Goal: Task Accomplishment & Management: Use online tool/utility

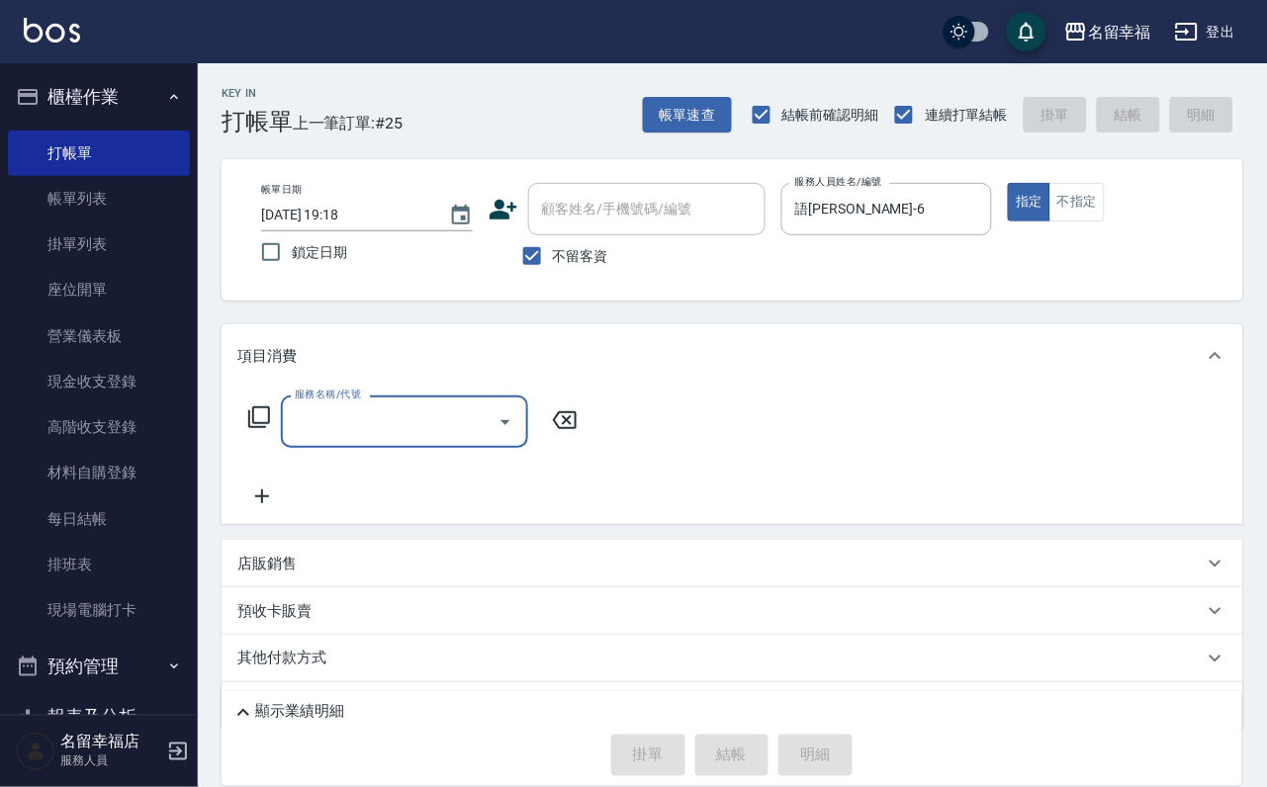
click at [339, 436] on input "服務名稱/代號" at bounding box center [390, 422] width 200 height 35
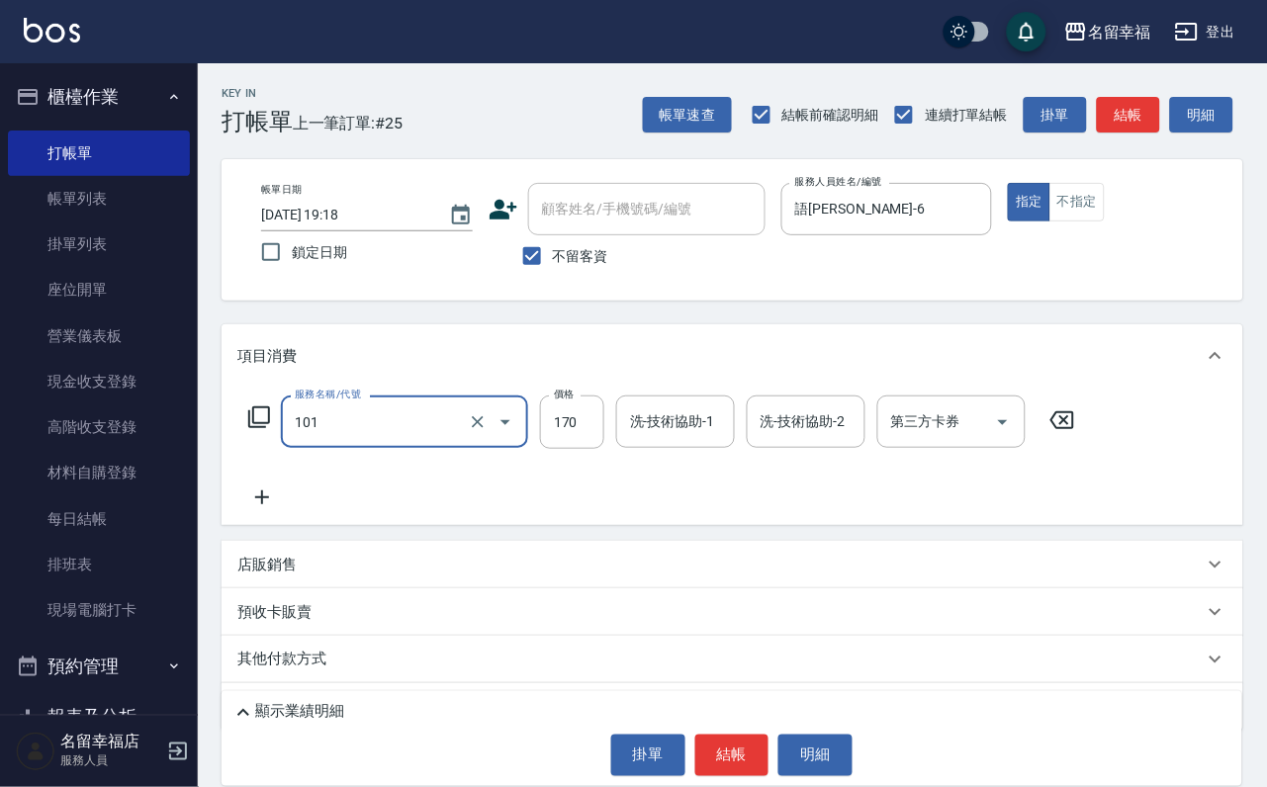
type input "洗髮(101)"
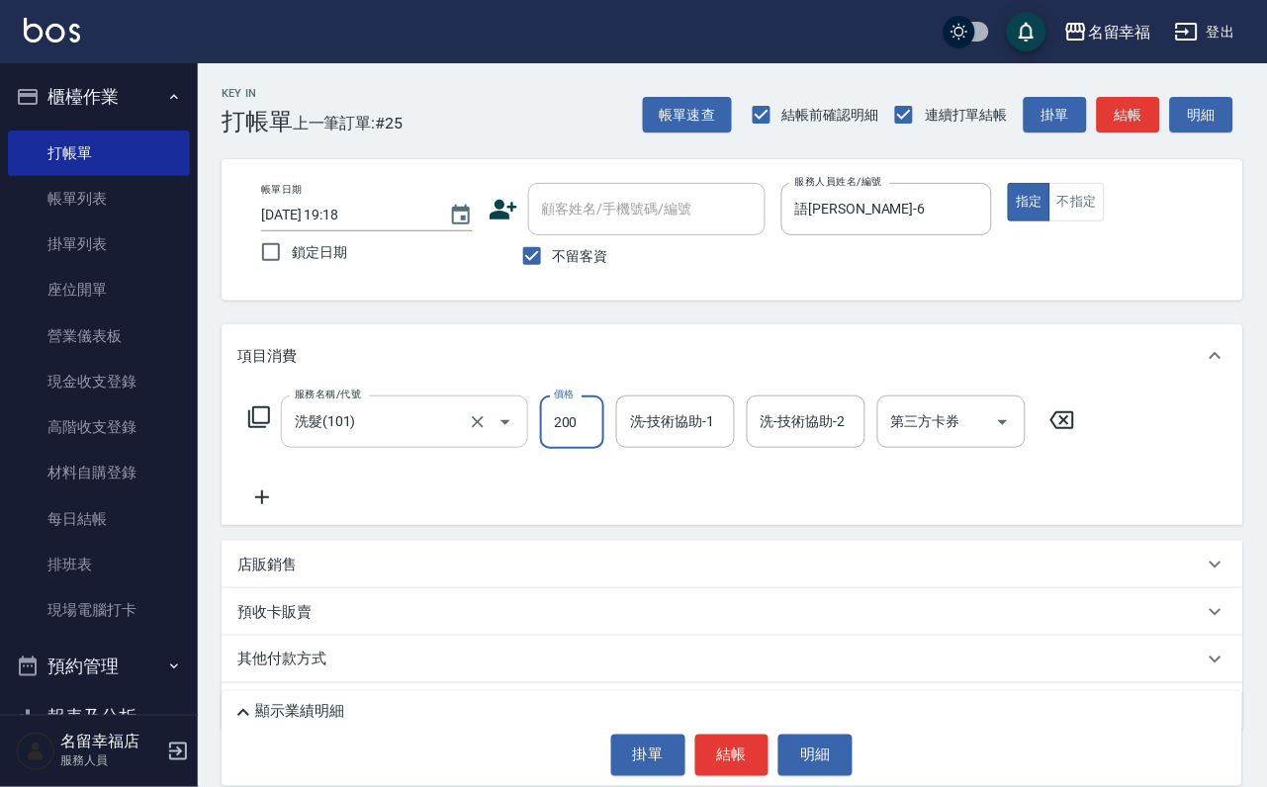
type input "200"
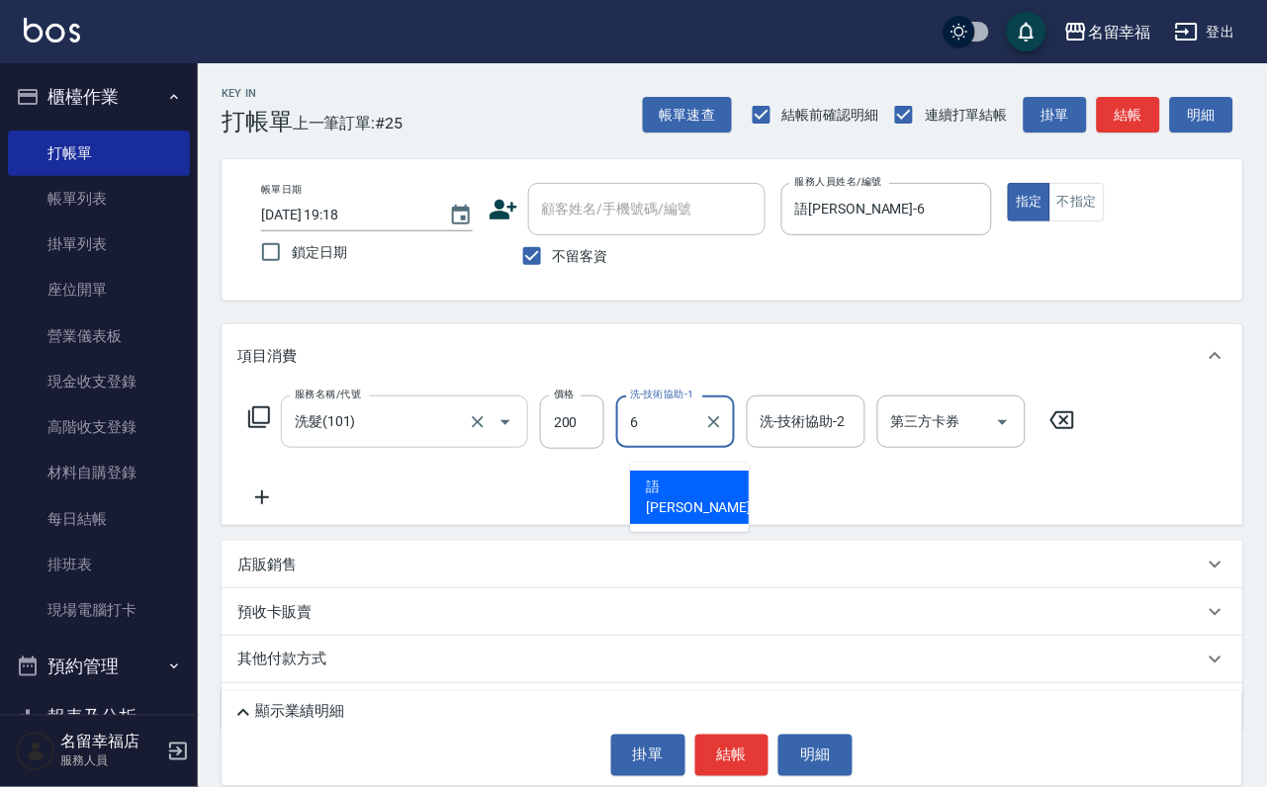
type input "語瑄-6"
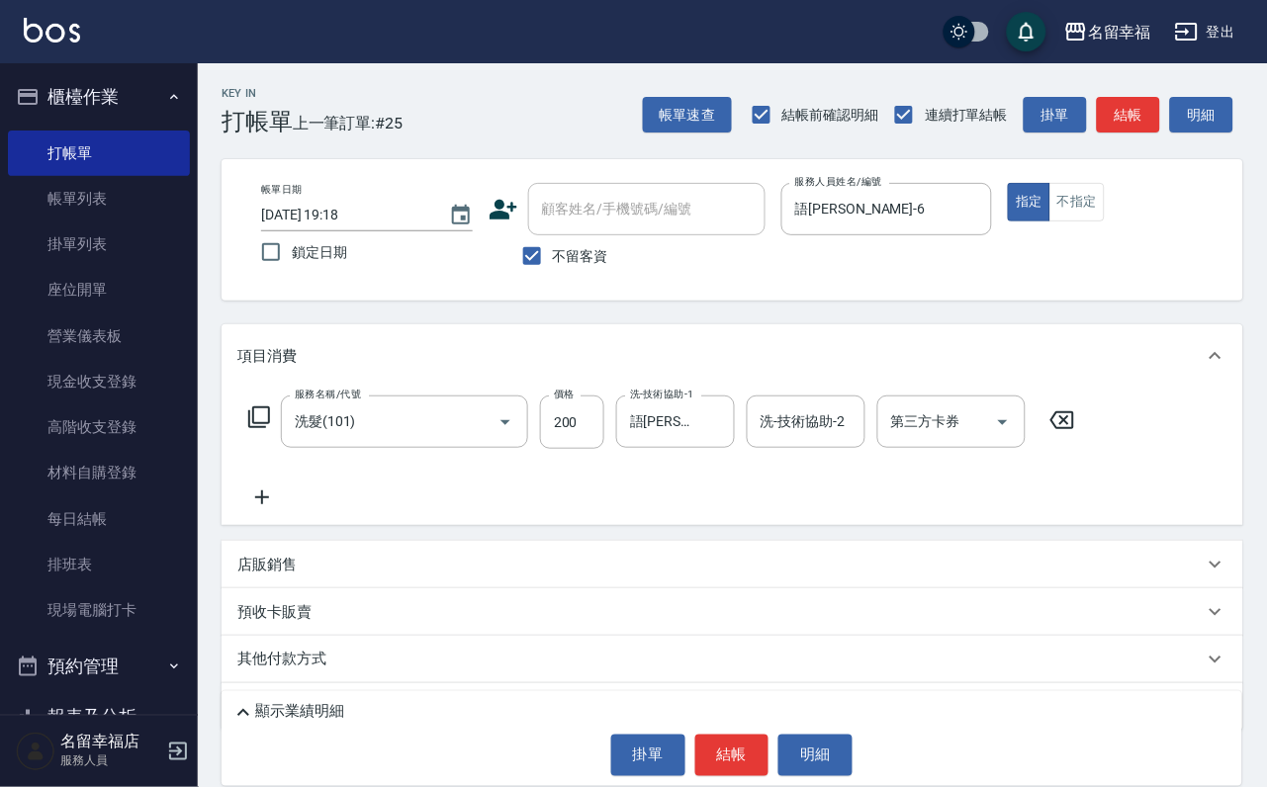
click at [255, 428] on icon at bounding box center [259, 418] width 22 height 22
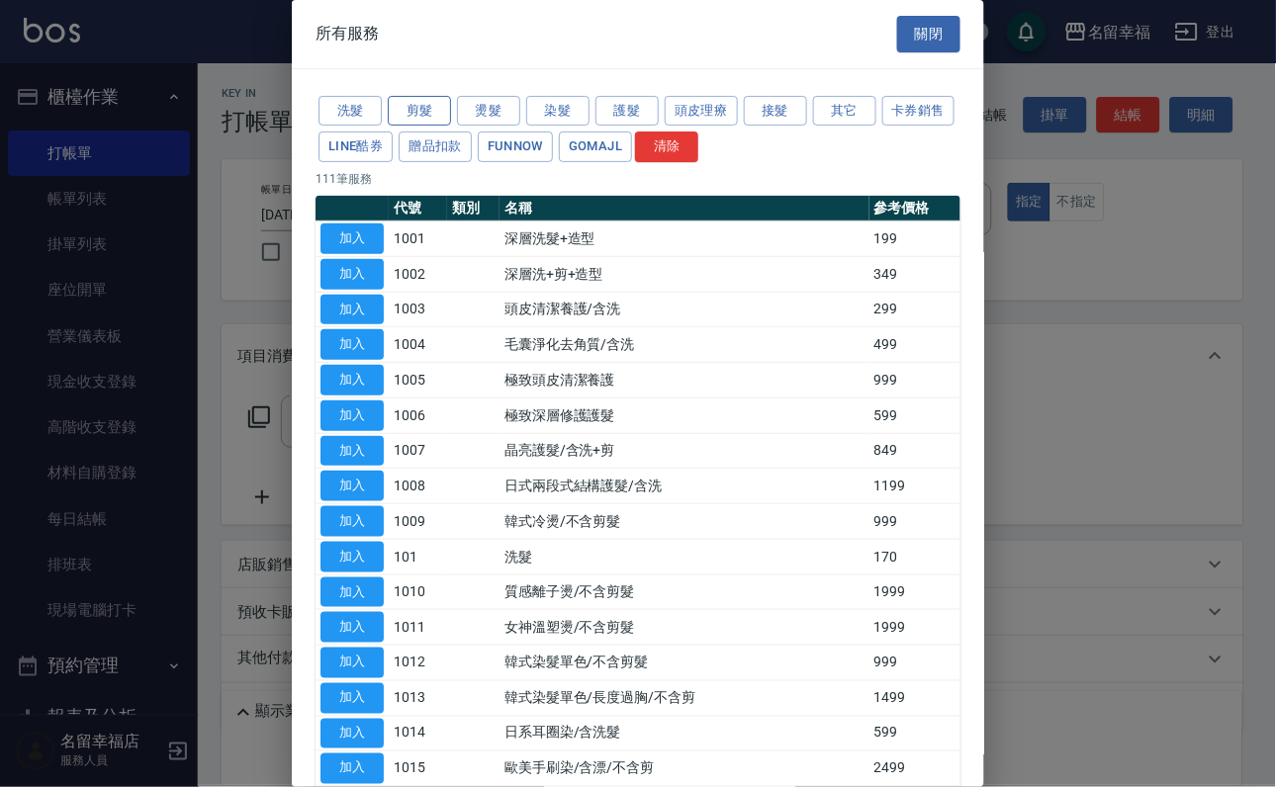
click at [417, 122] on button "剪髮" at bounding box center [419, 111] width 63 height 31
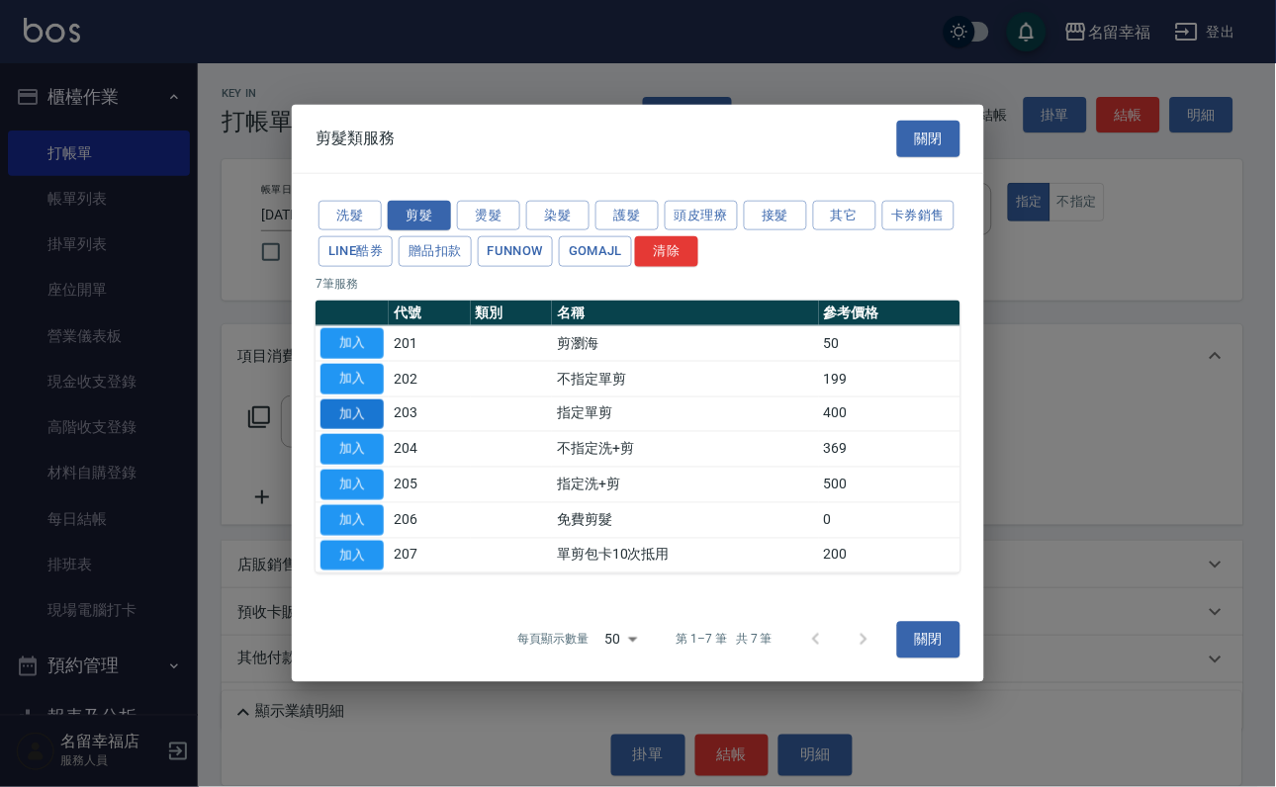
click at [351, 404] on button "加入" at bounding box center [352, 414] width 63 height 31
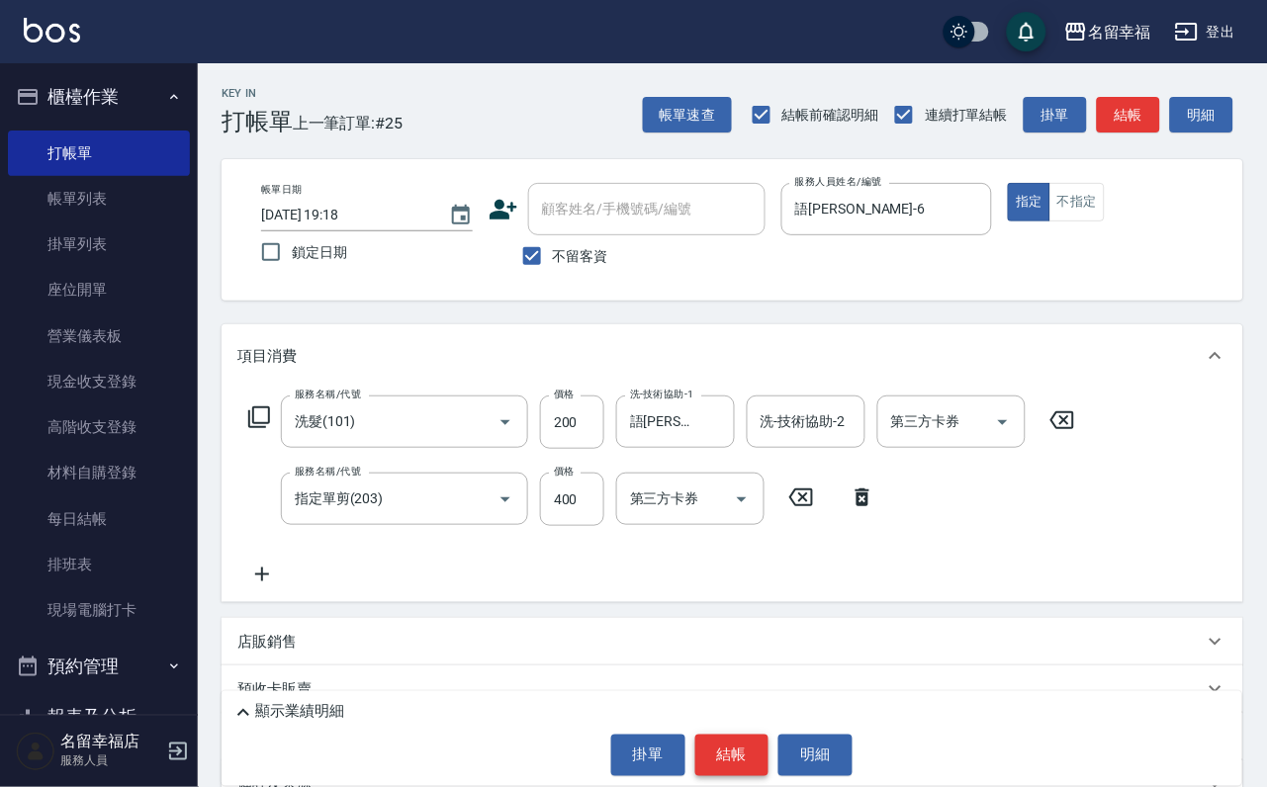
click at [711, 751] on button "結帳" at bounding box center [732, 756] width 74 height 42
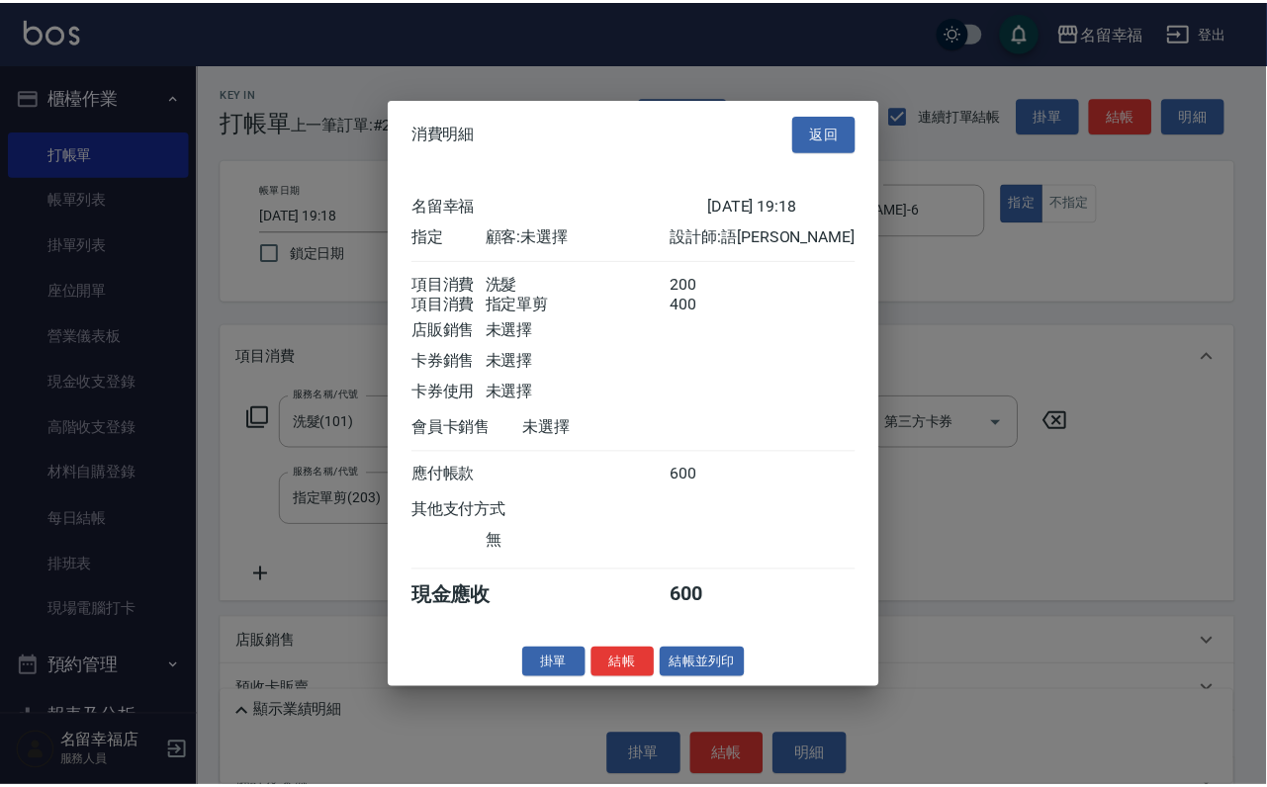
scroll to position [319, 0]
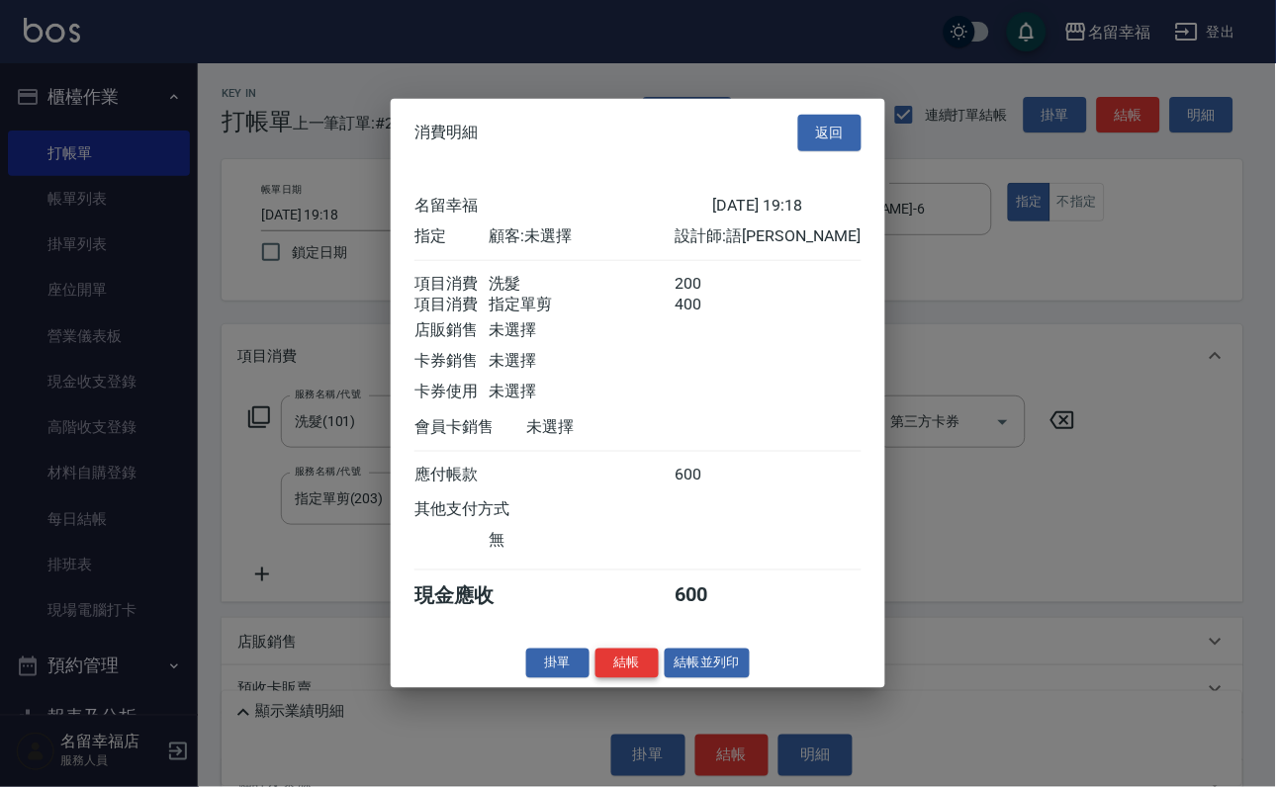
click at [603, 679] on button "結帳" at bounding box center [627, 663] width 63 height 31
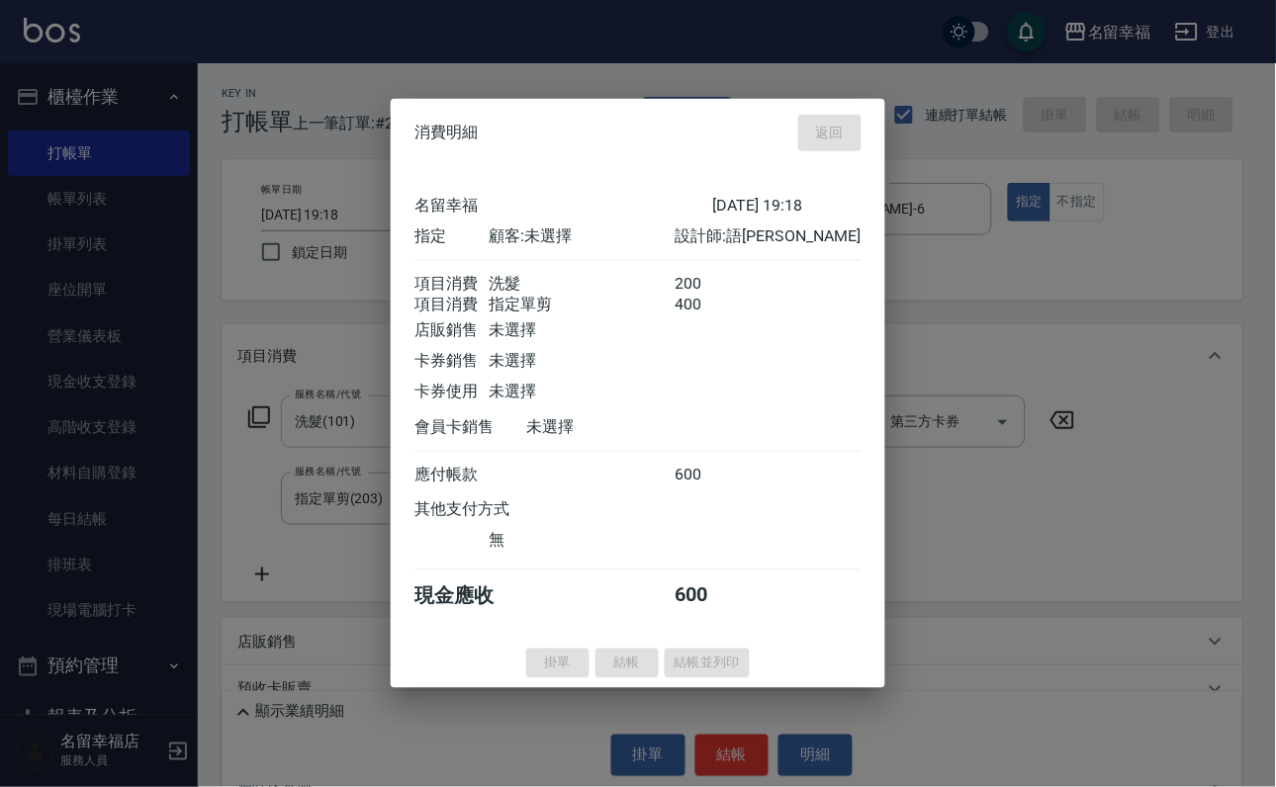
type input "2025/08/21 19:55"
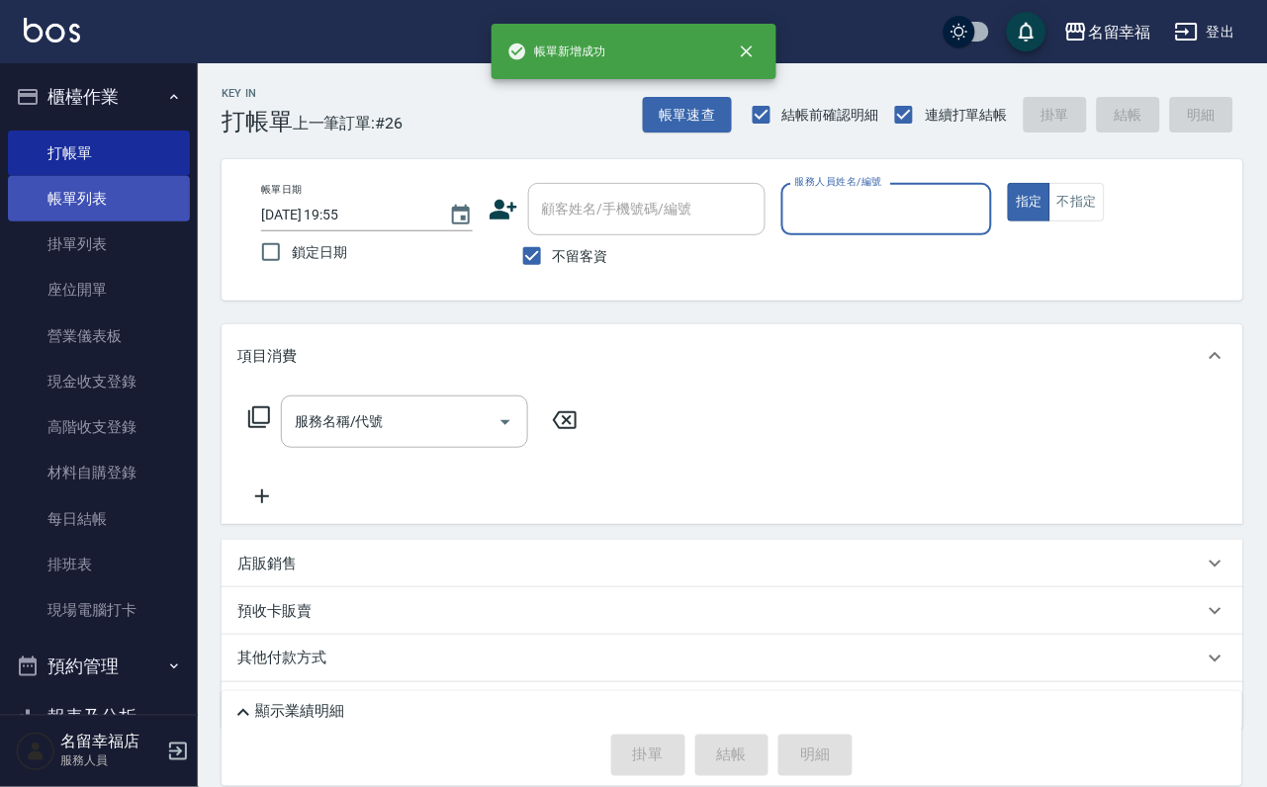
click at [125, 217] on link "帳單列表" at bounding box center [99, 199] width 182 height 46
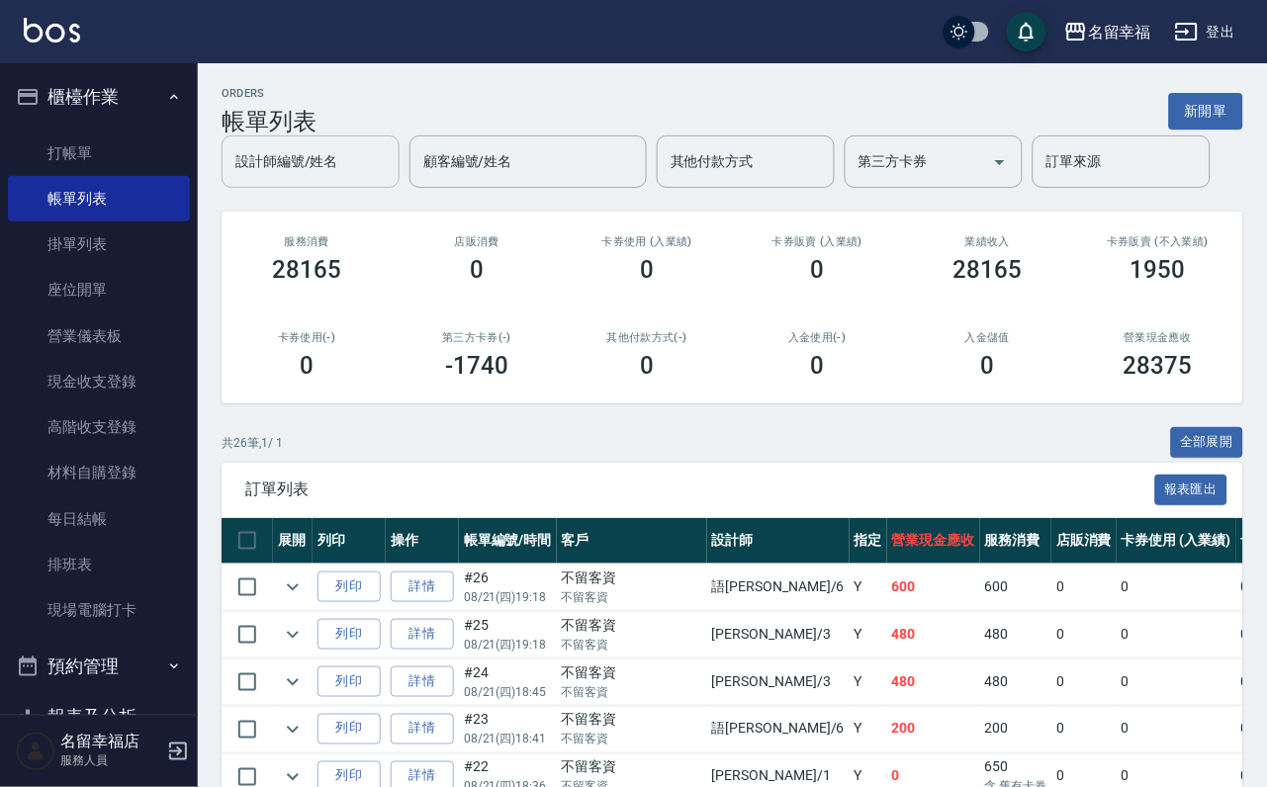
click at [335, 150] on input "設計師編號/姓名" at bounding box center [311, 161] width 160 height 35
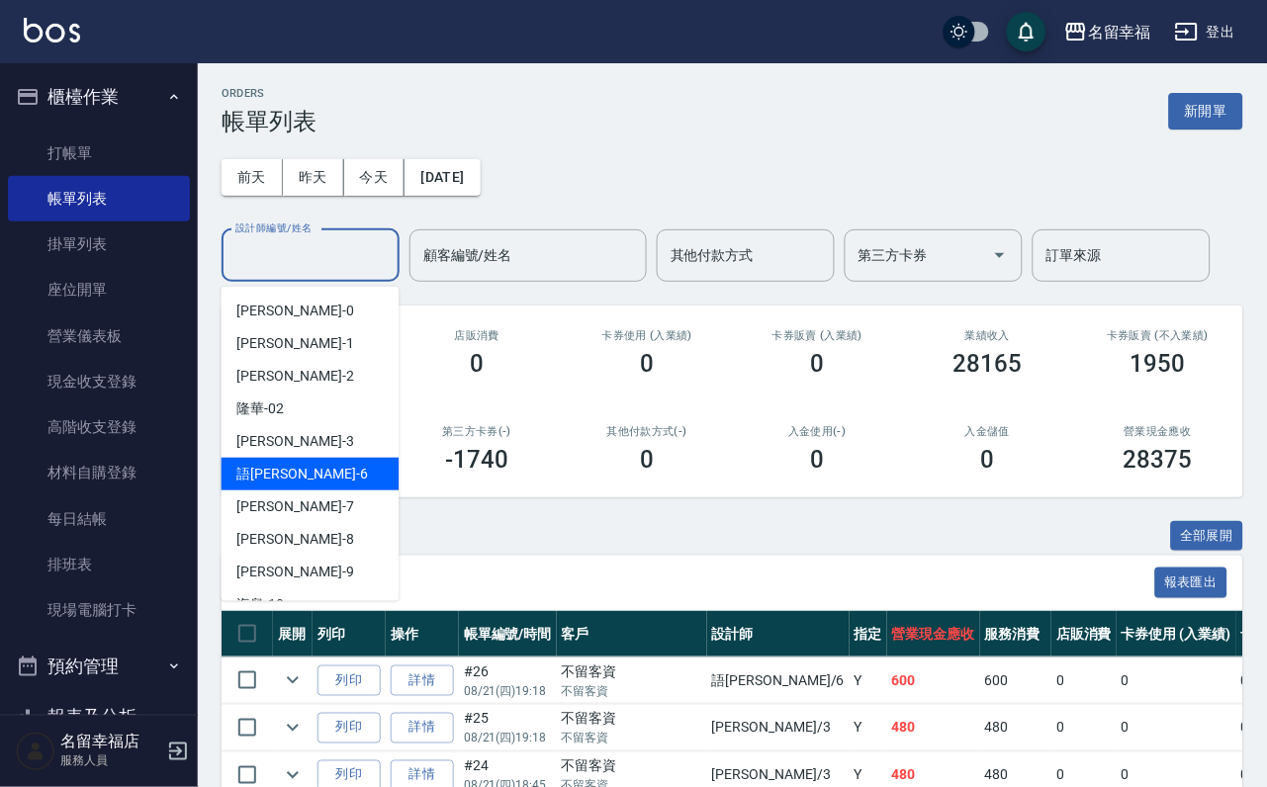
click at [322, 475] on div "語瑄 -6" at bounding box center [311, 474] width 178 height 33
type input "語瑄-6"
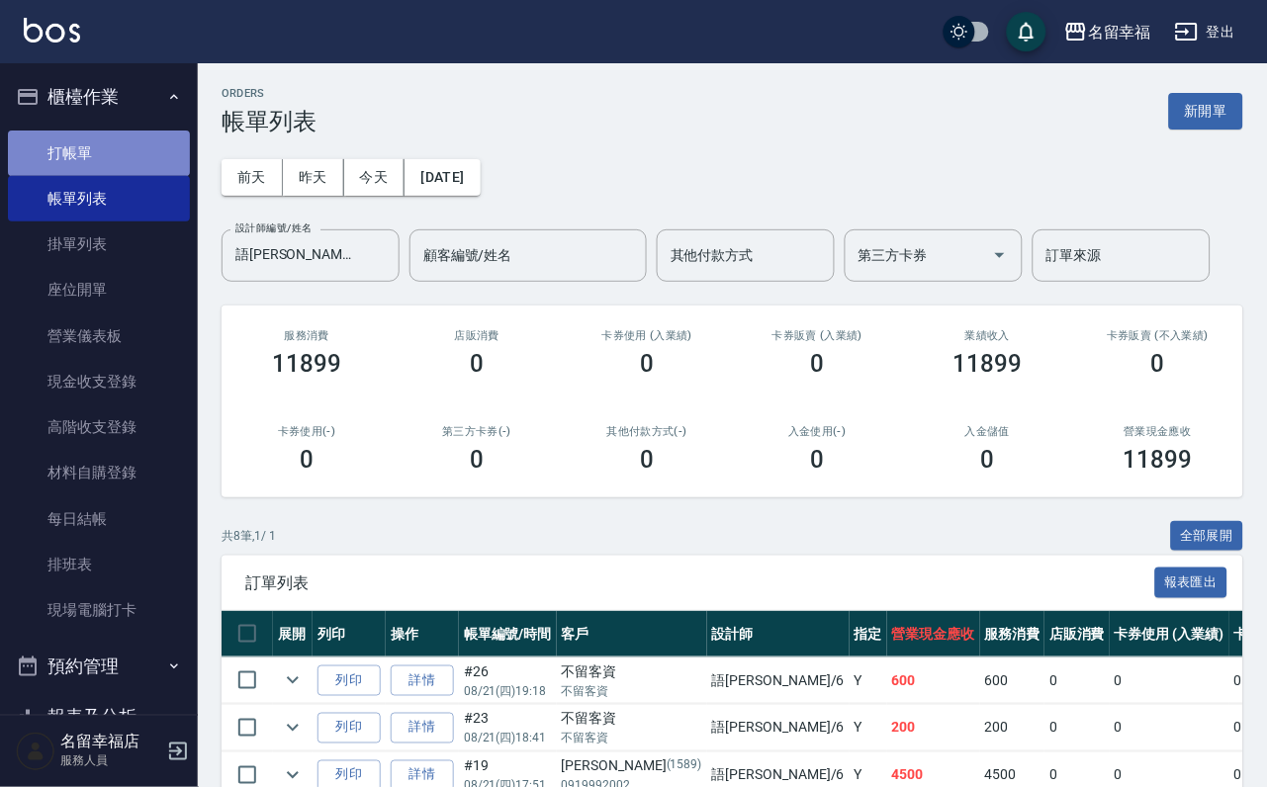
click at [98, 138] on link "打帳單" at bounding box center [99, 154] width 182 height 46
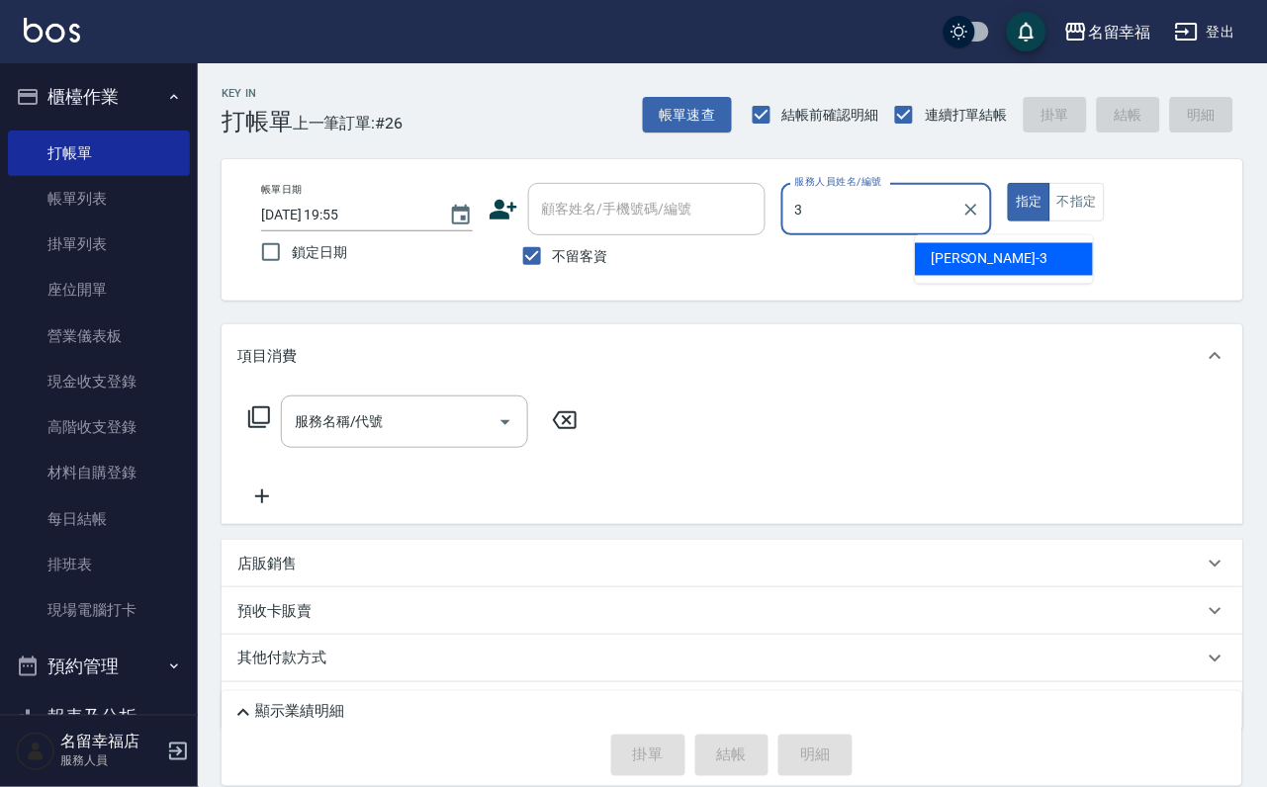
type input "晉瑋-3"
type button "true"
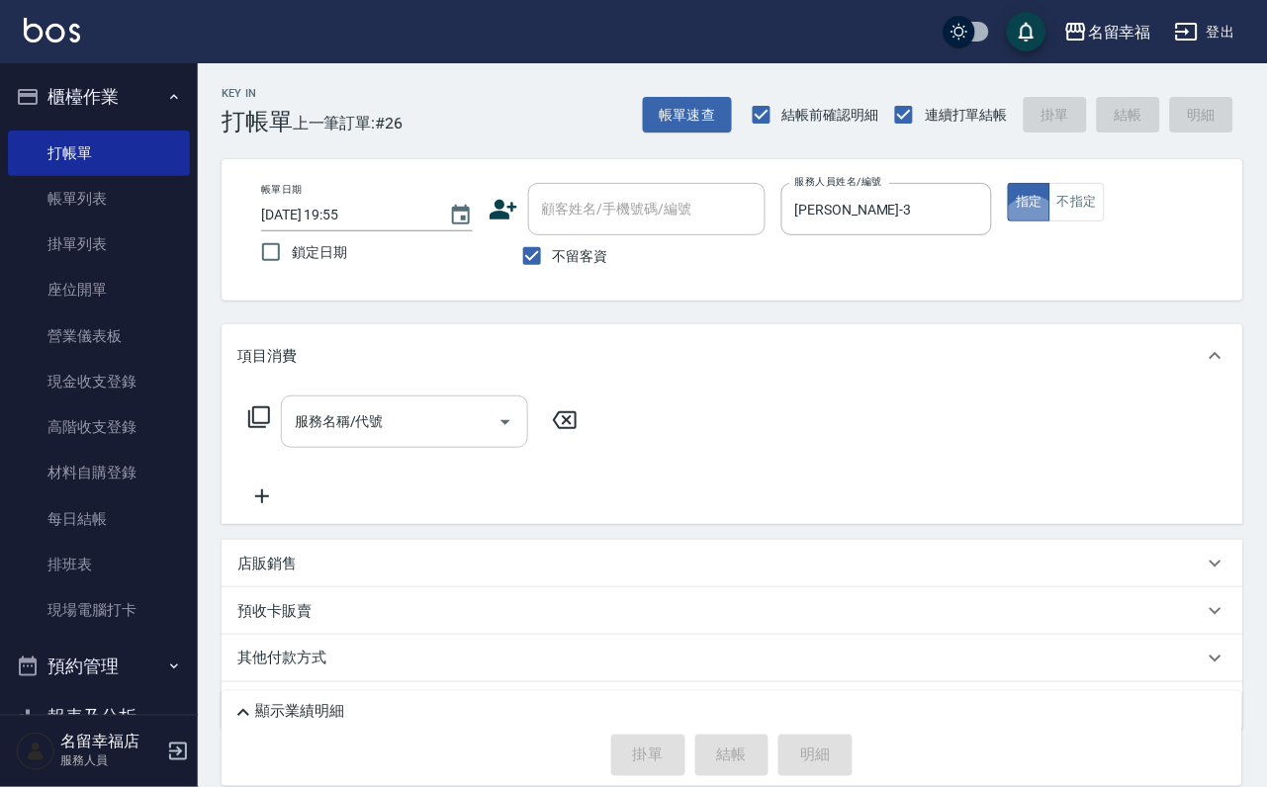
click at [357, 439] on input "服務名稱/代號" at bounding box center [390, 422] width 200 height 35
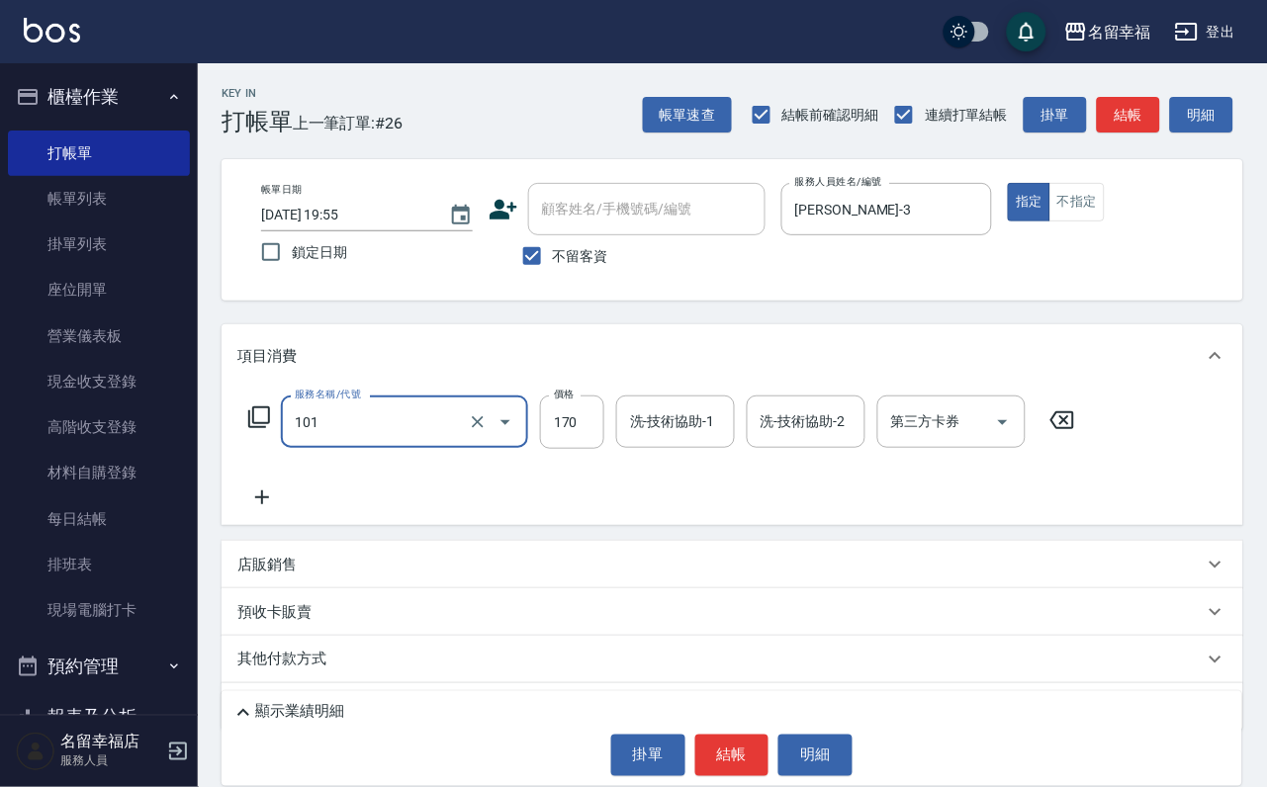
type input "洗髮(101)"
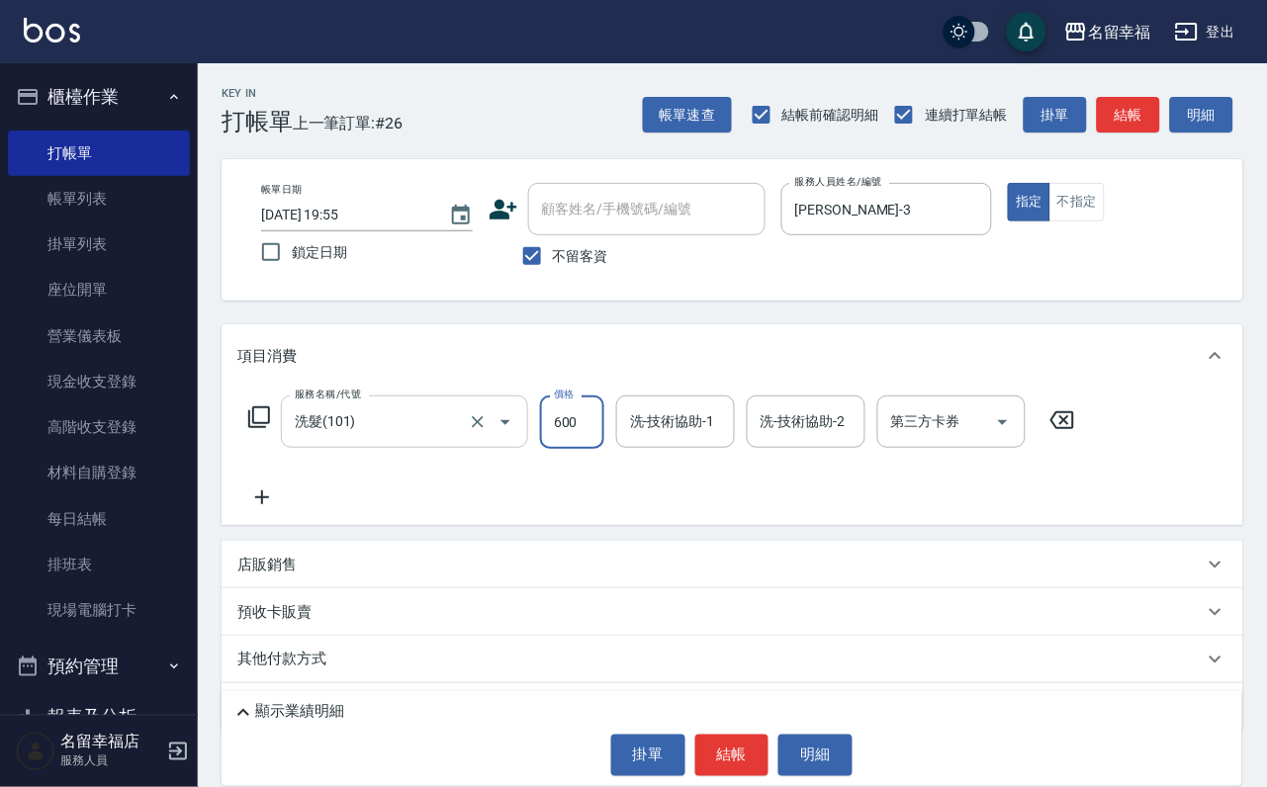
type input "600"
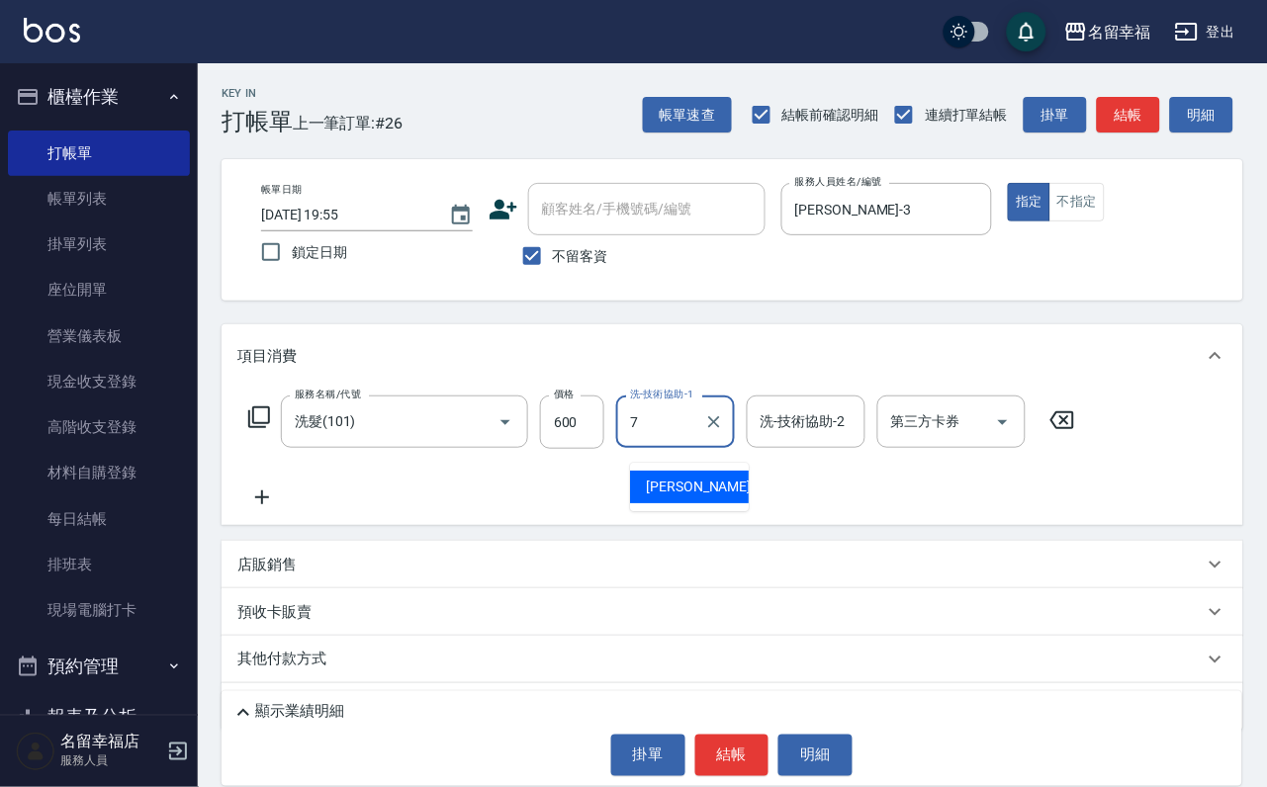
type input "瑜瑜-7"
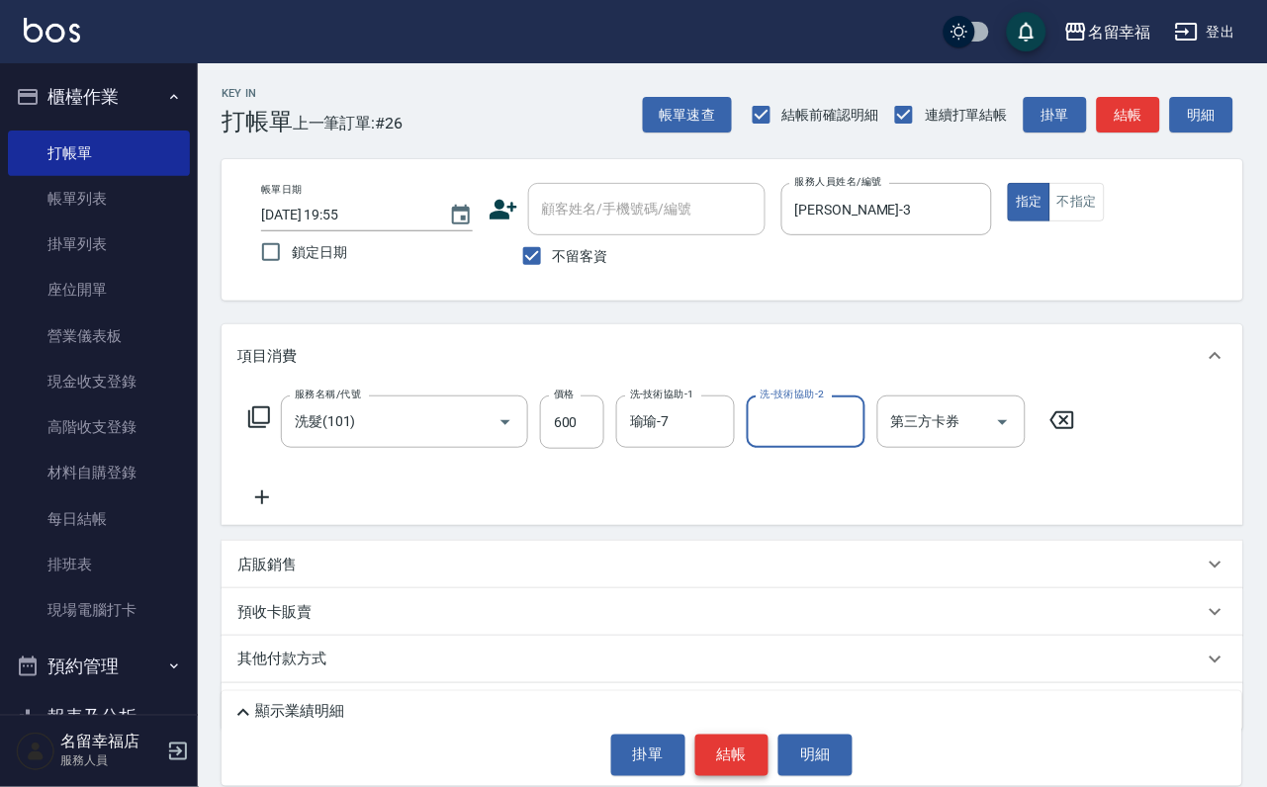
click at [710, 753] on button "結帳" at bounding box center [732, 756] width 74 height 42
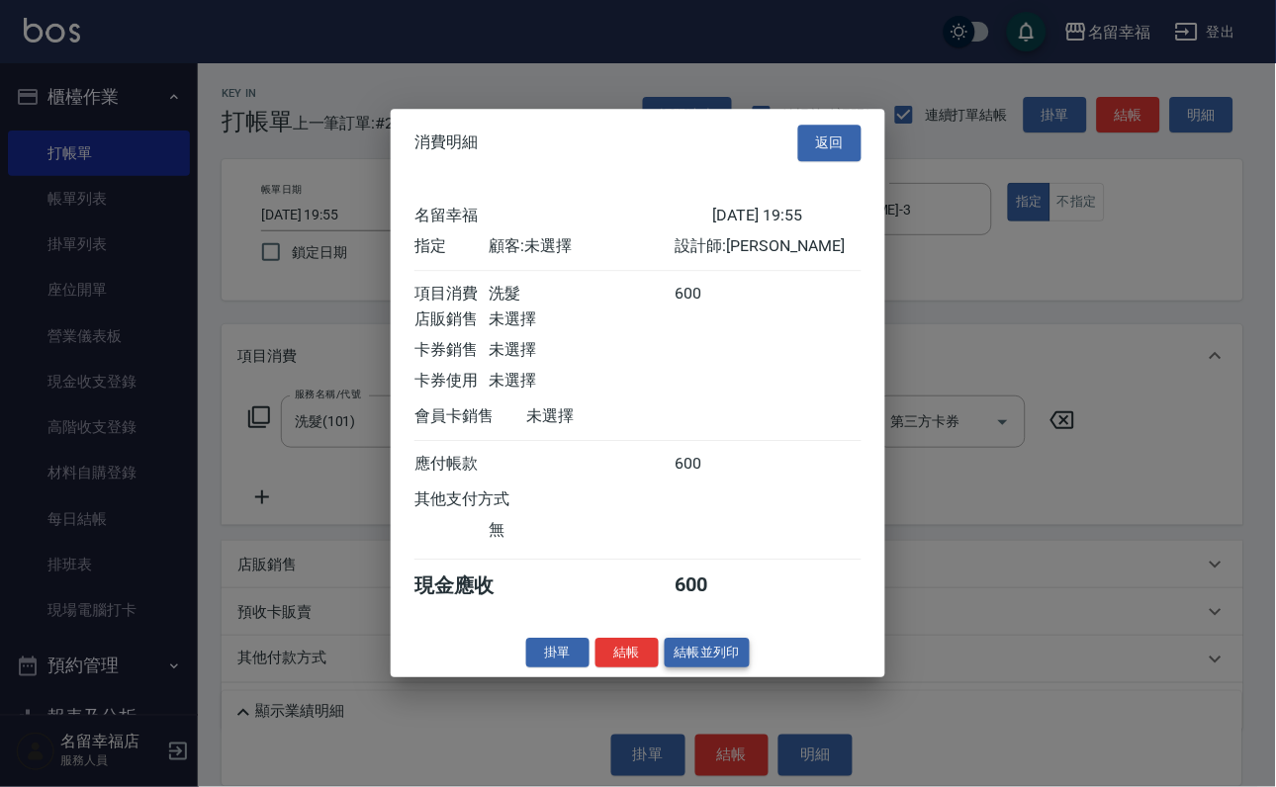
scroll to position [244, 0]
click at [615, 669] on button "結帳" at bounding box center [627, 653] width 63 height 31
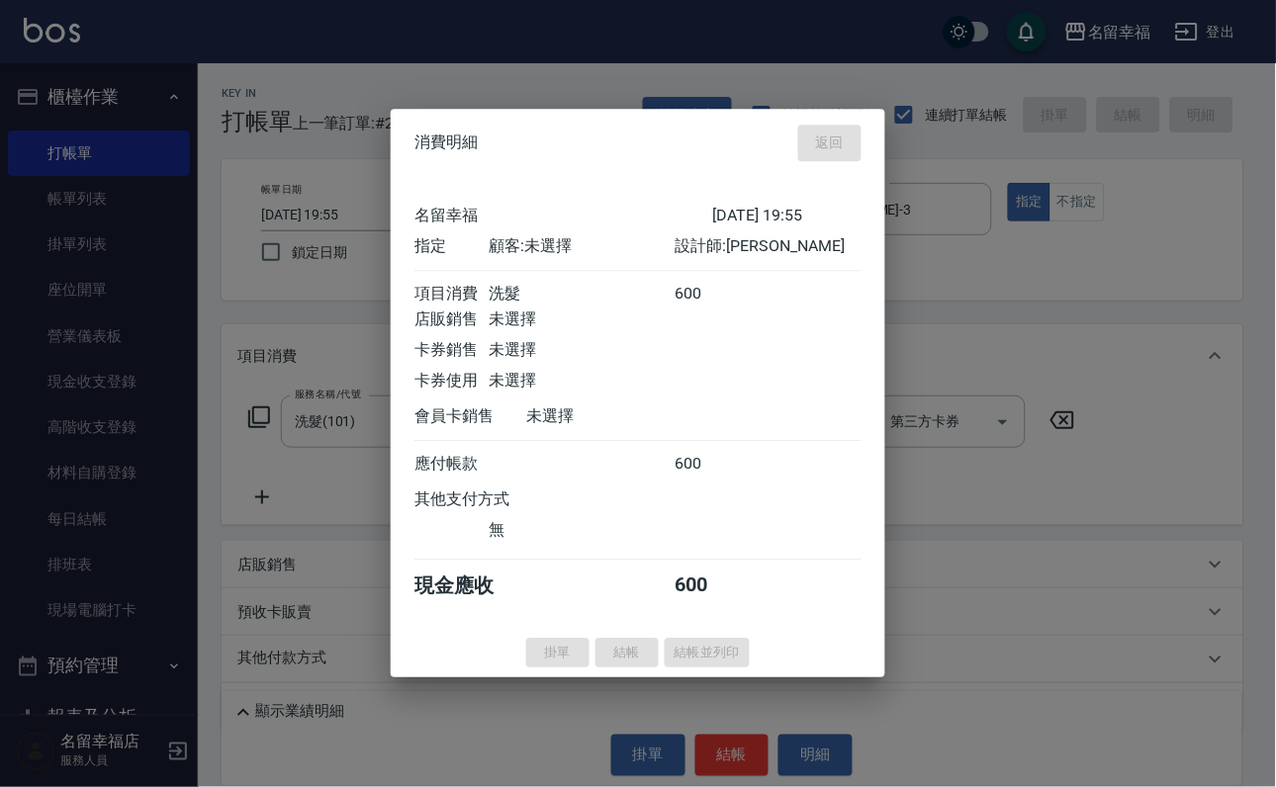
type input "2025/08/21 19:59"
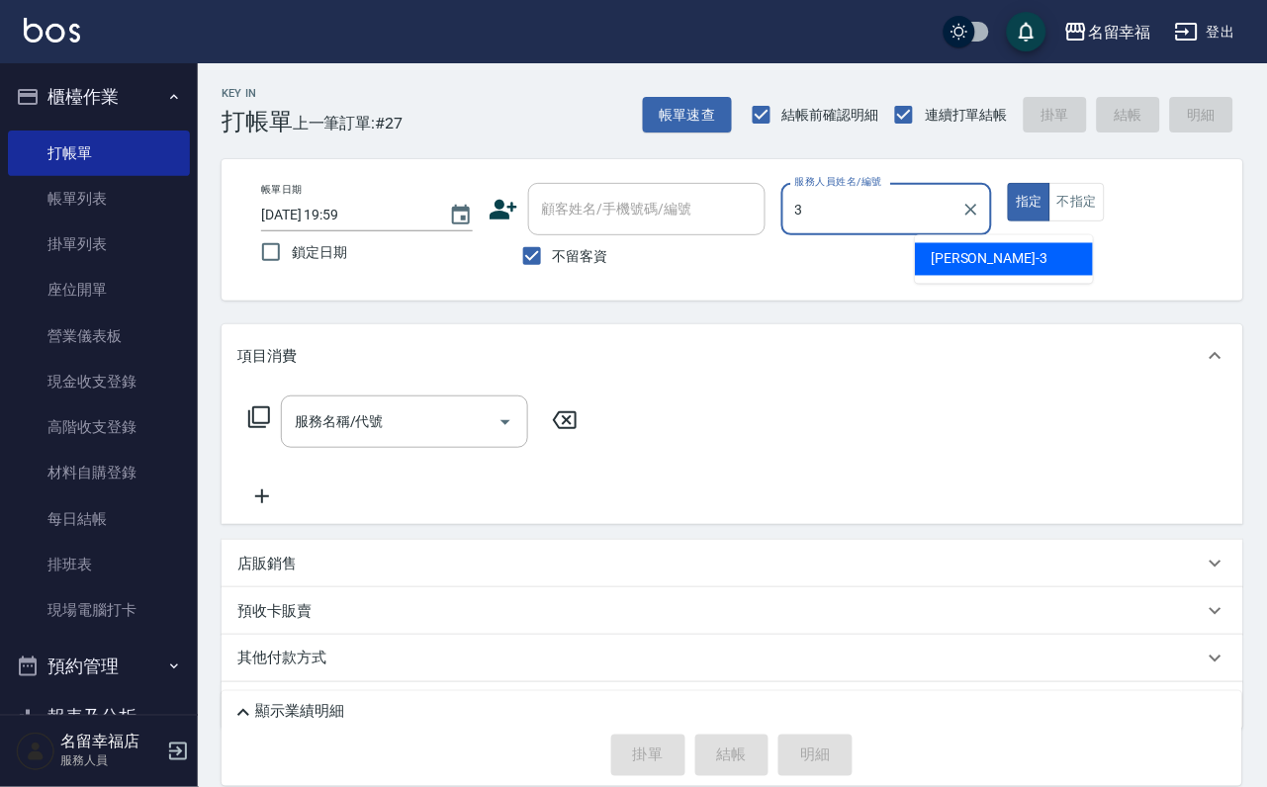
type input "晉瑋-3"
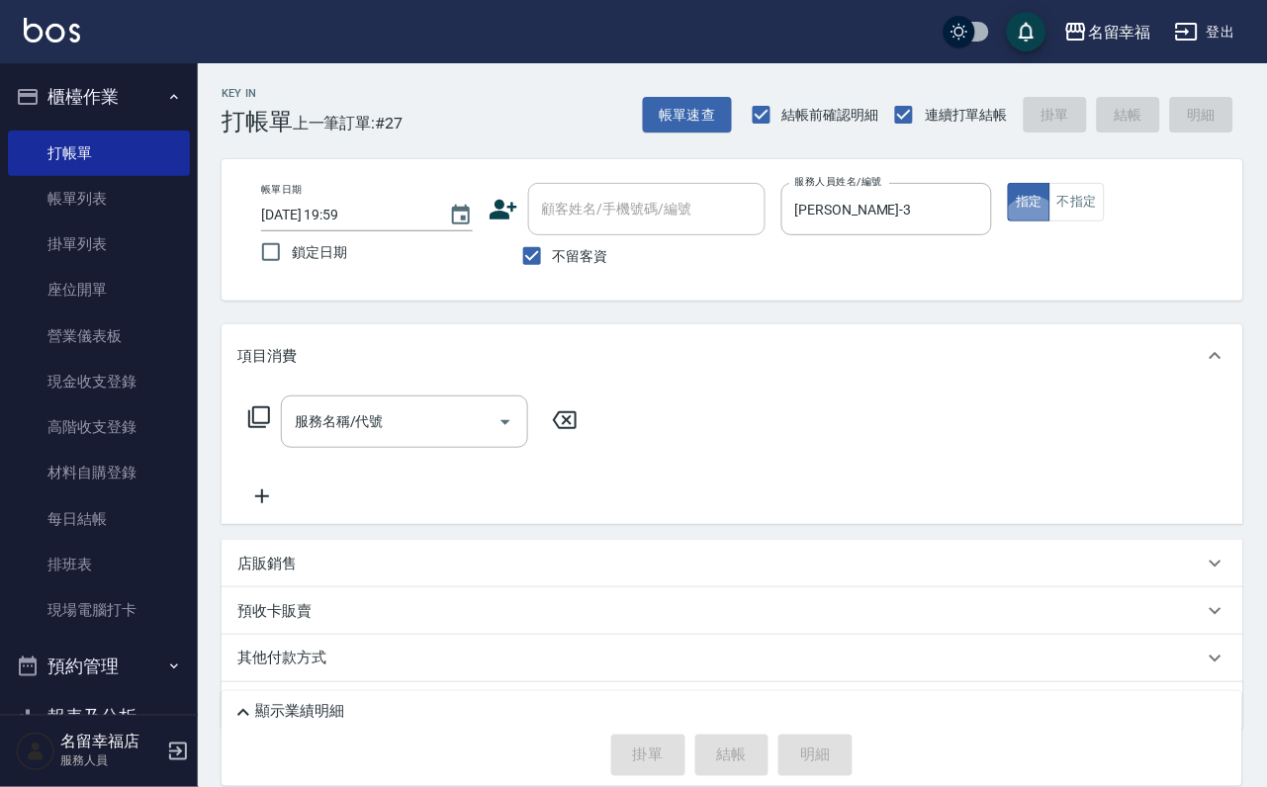
click at [271, 429] on icon at bounding box center [259, 418] width 24 height 24
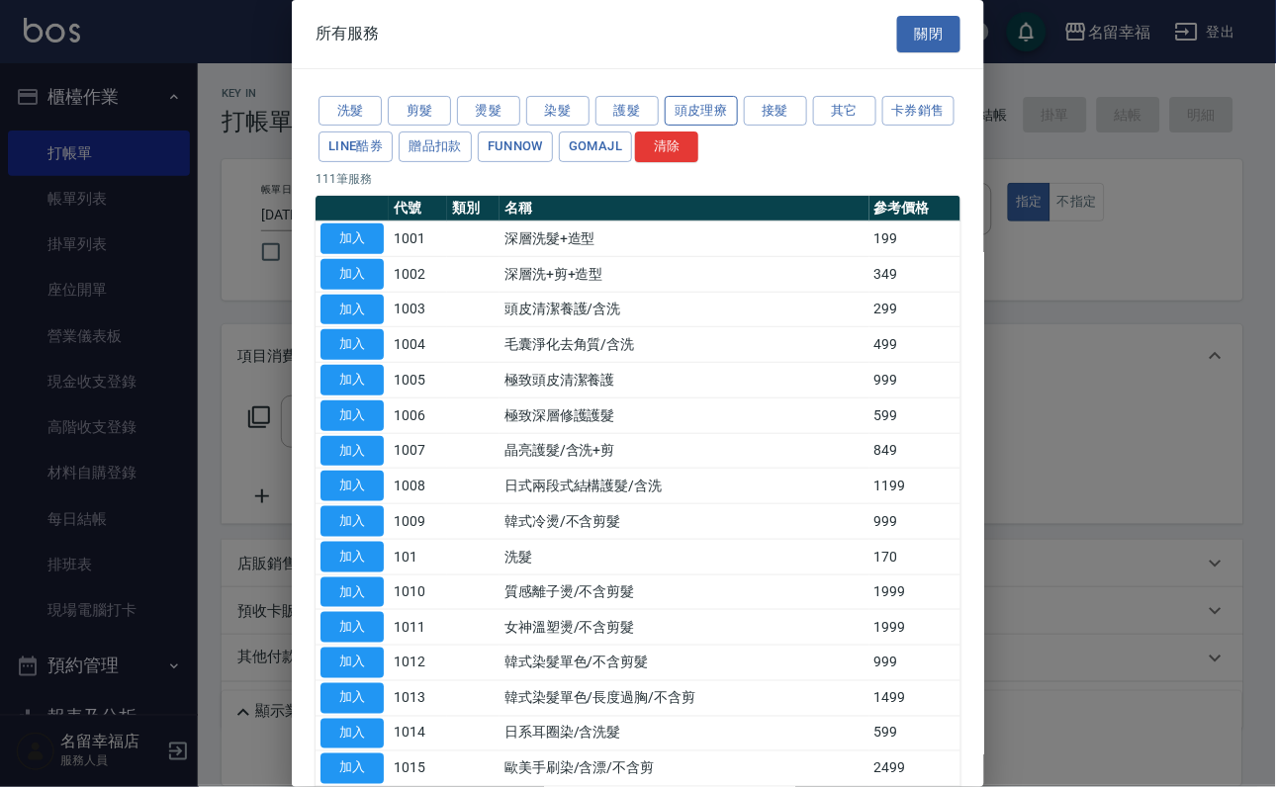
click at [738, 126] on button "頭皮理療" at bounding box center [701, 111] width 73 height 31
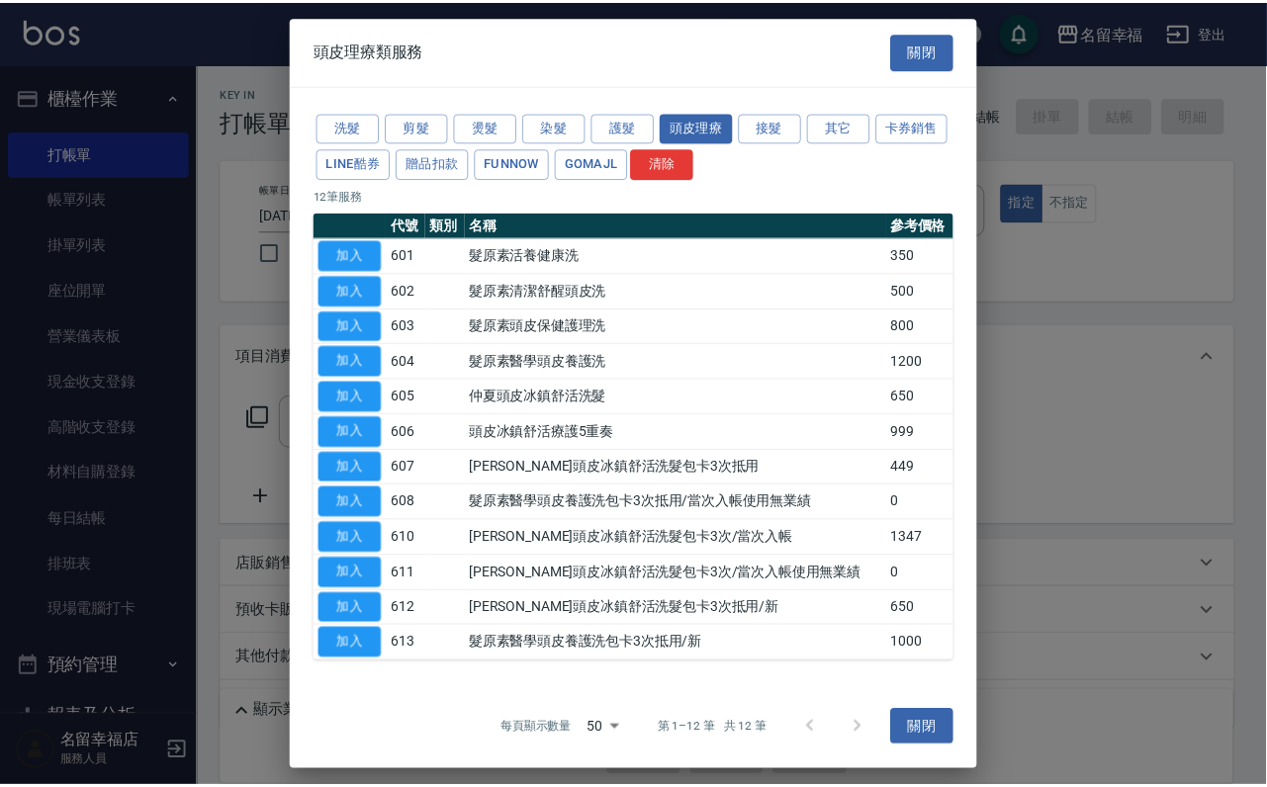
scroll to position [181, 0]
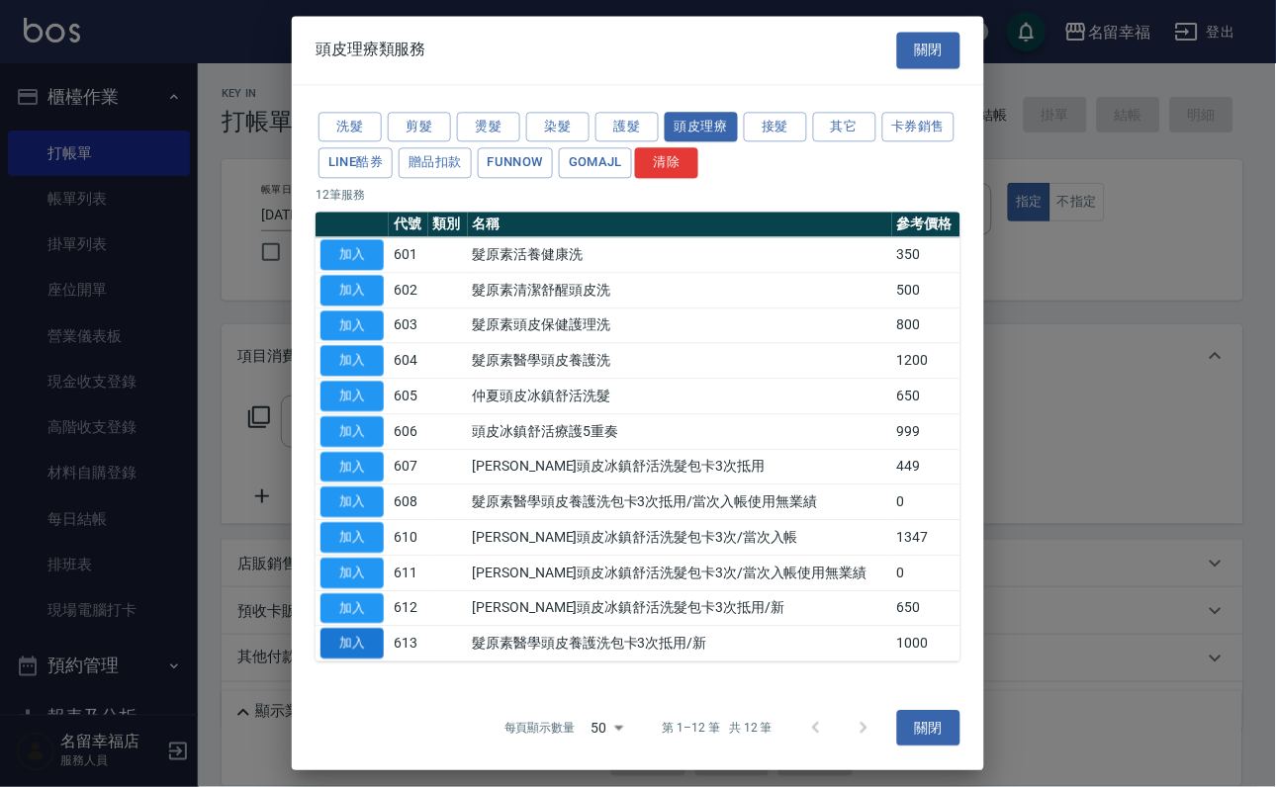
click at [355, 635] on button "加入" at bounding box center [352, 644] width 63 height 31
type input "髮原素醫學頭皮養護洗包卡3次抵用/新(613)"
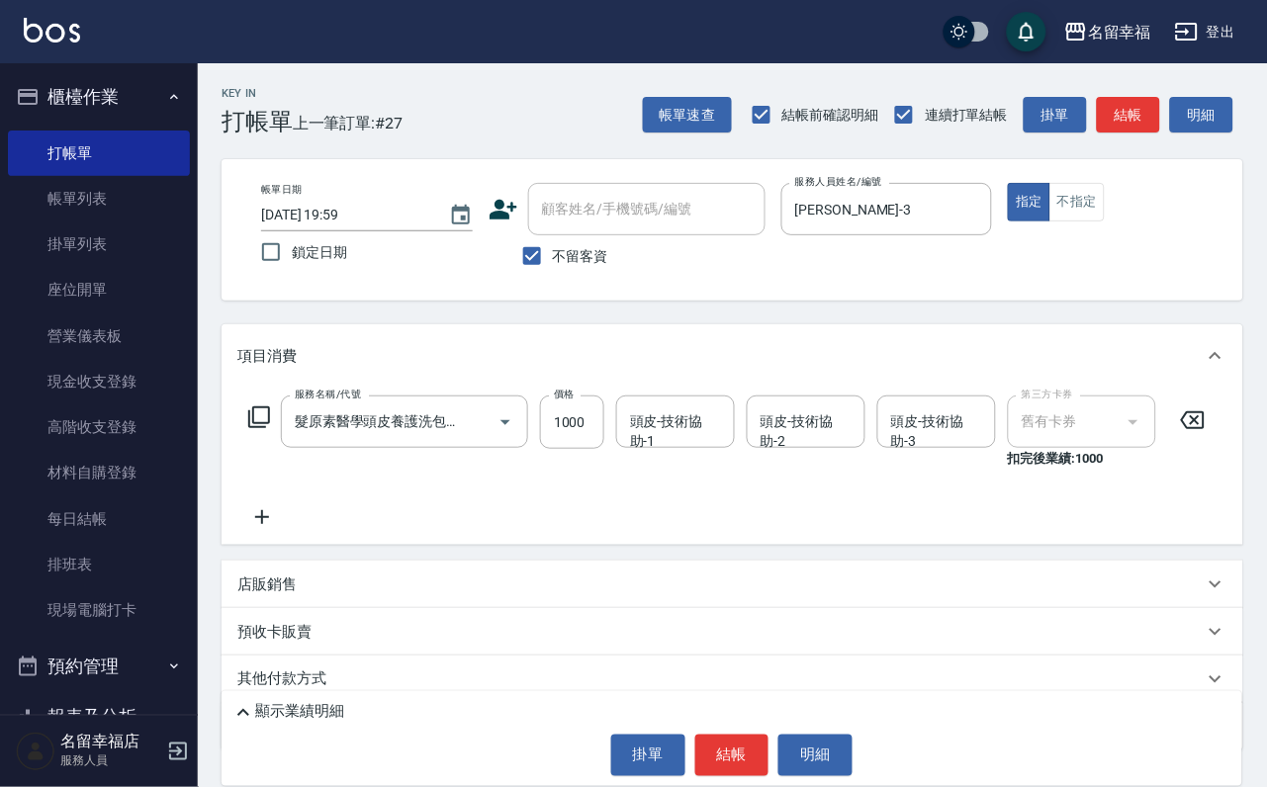
click at [659, 427] on div "頭皮-技術協助-1 頭皮-技術協助-1" at bounding box center [675, 422] width 119 height 52
type input "瑜瑜-7"
click at [267, 529] on icon at bounding box center [261, 518] width 49 height 24
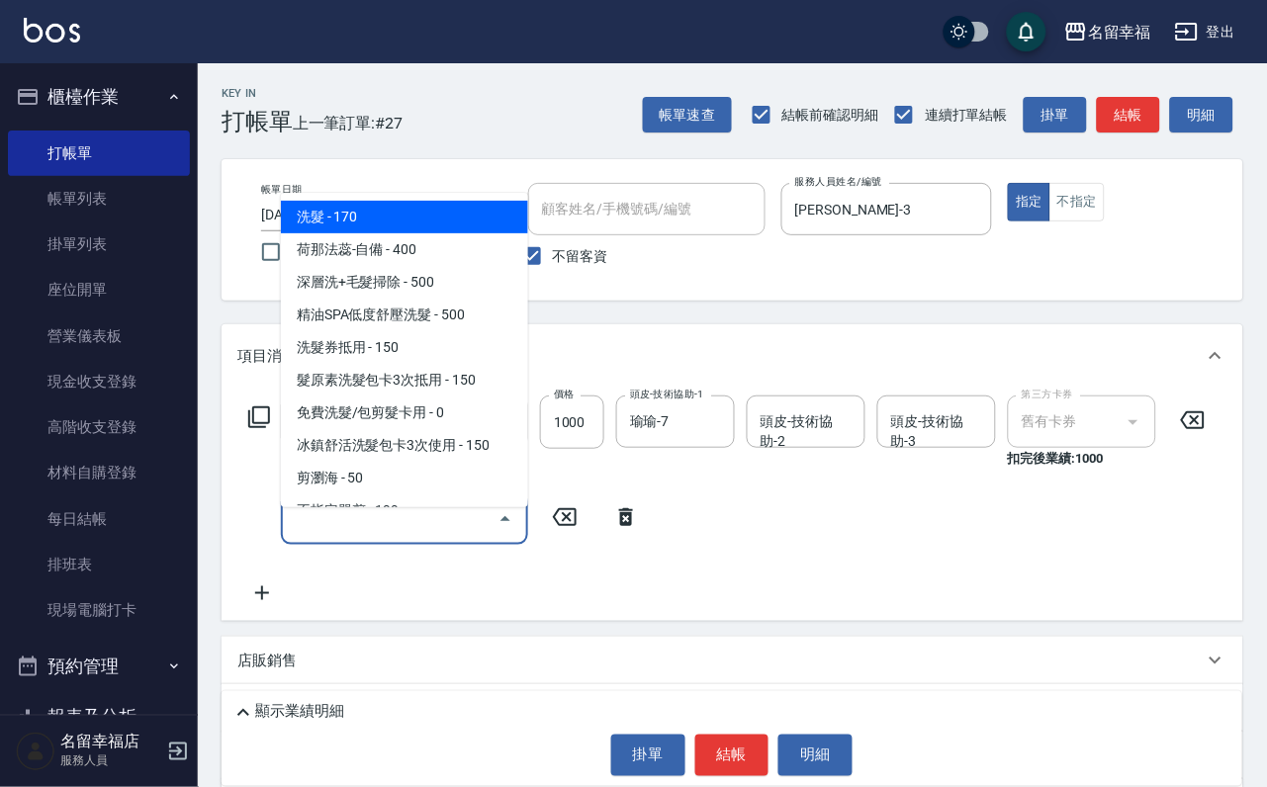
click at [317, 526] on input "服務名稱/代號" at bounding box center [390, 519] width 200 height 35
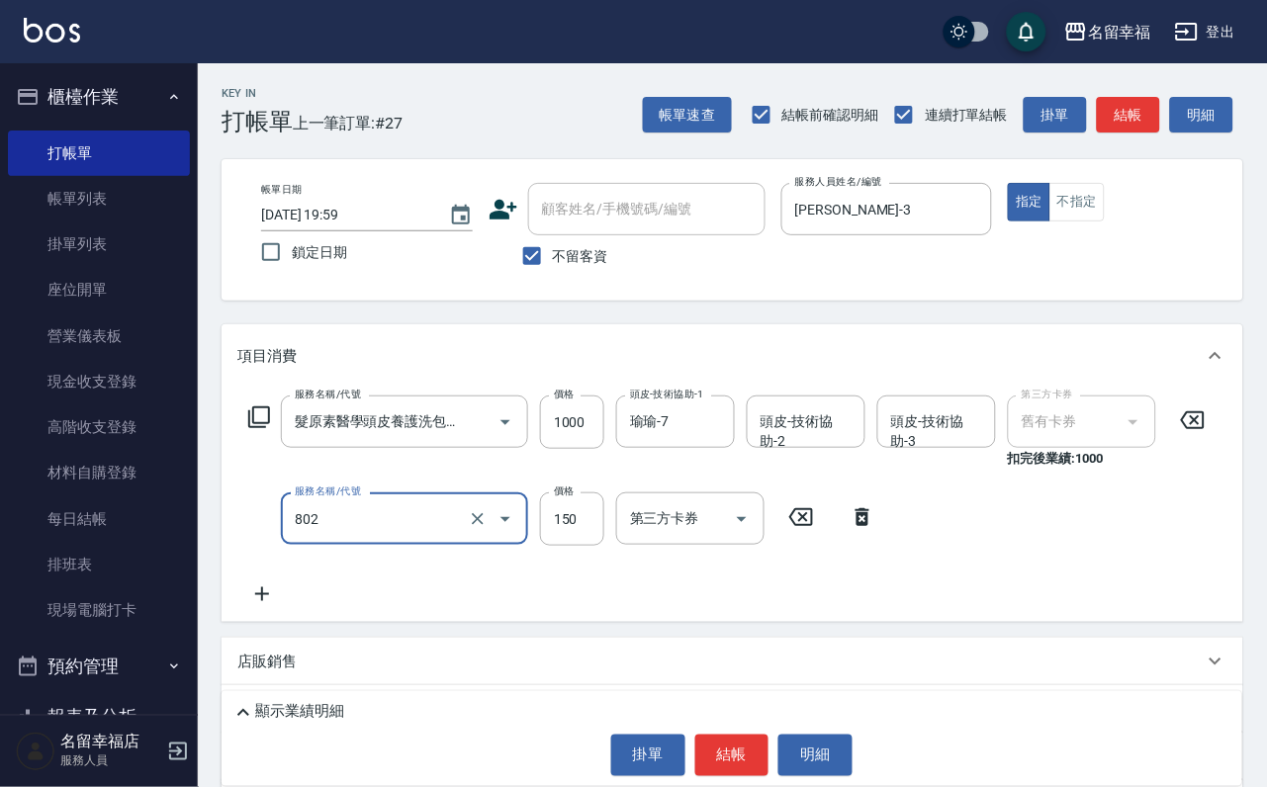
type input "單梳(802)"
type input "100"
click at [734, 765] on button "結帳" at bounding box center [732, 756] width 74 height 42
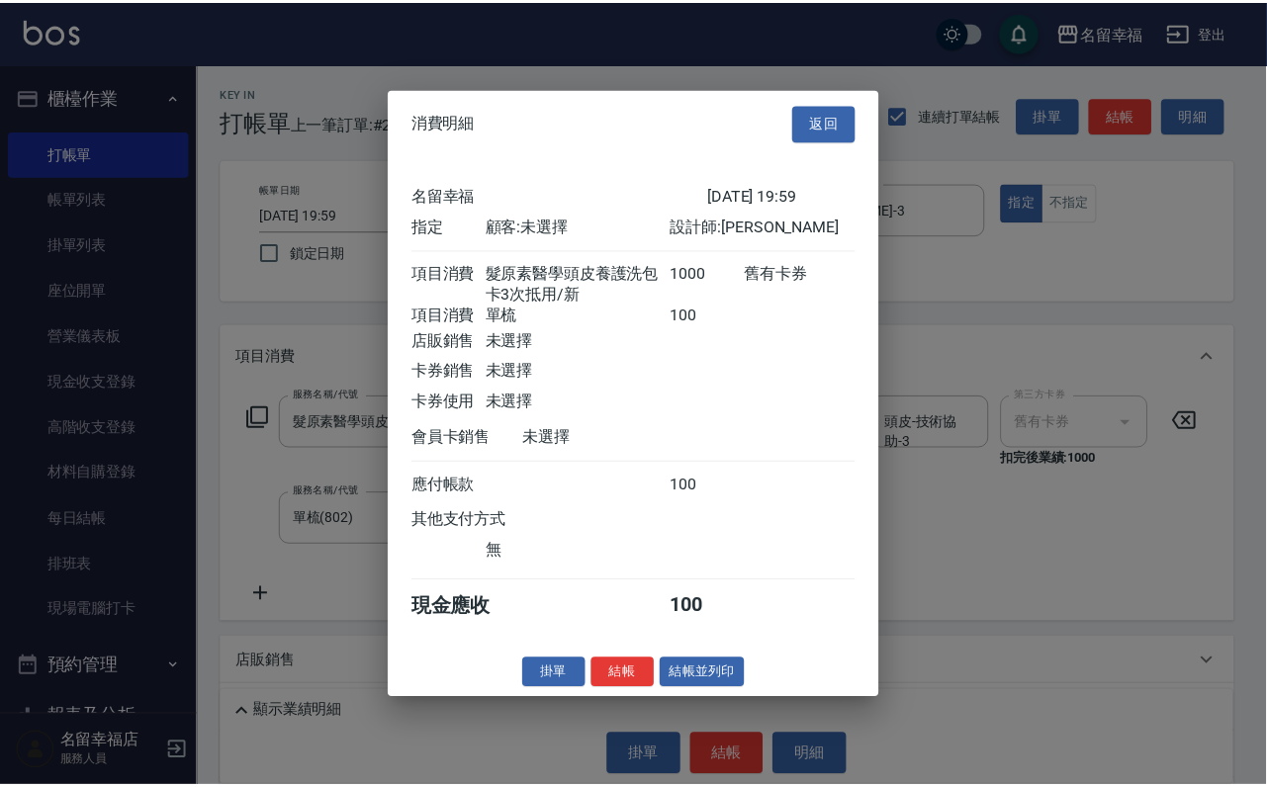
scroll to position [355, 0]
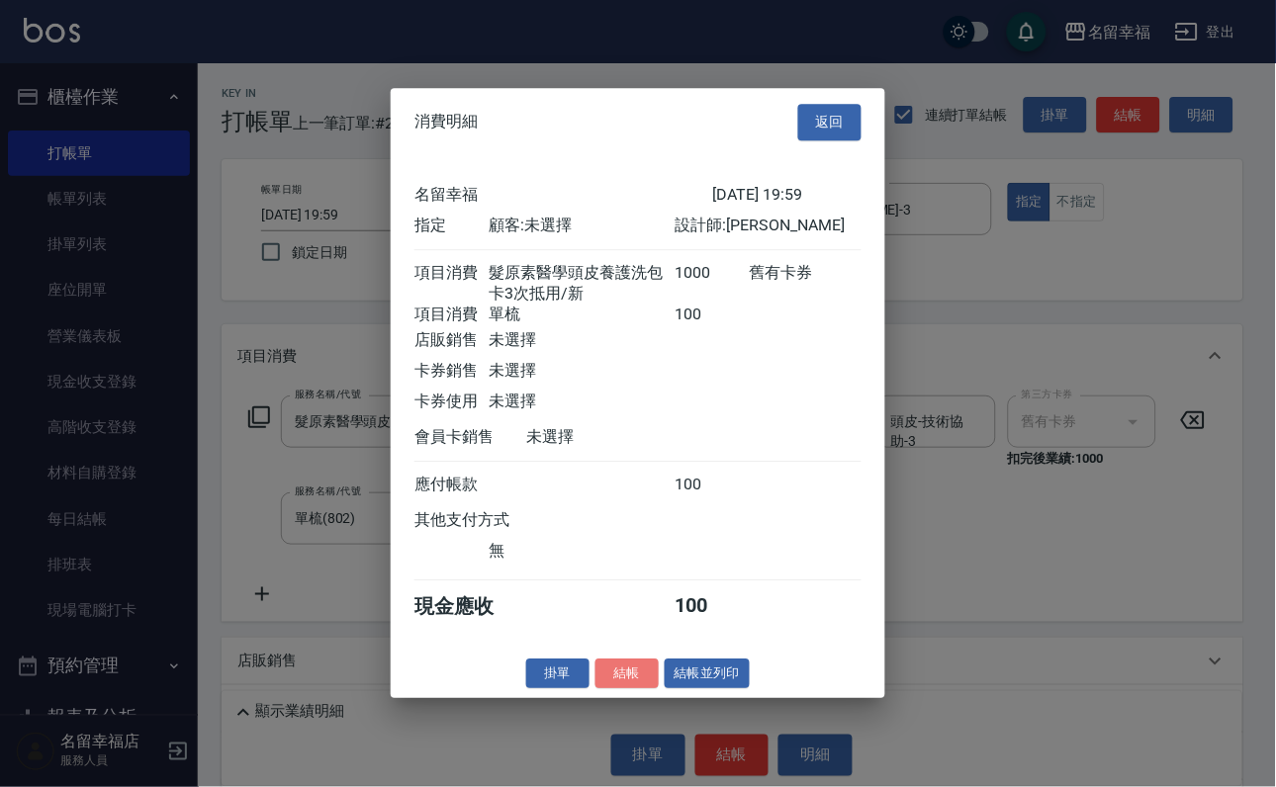
click at [602, 690] on button "結帳" at bounding box center [627, 674] width 63 height 31
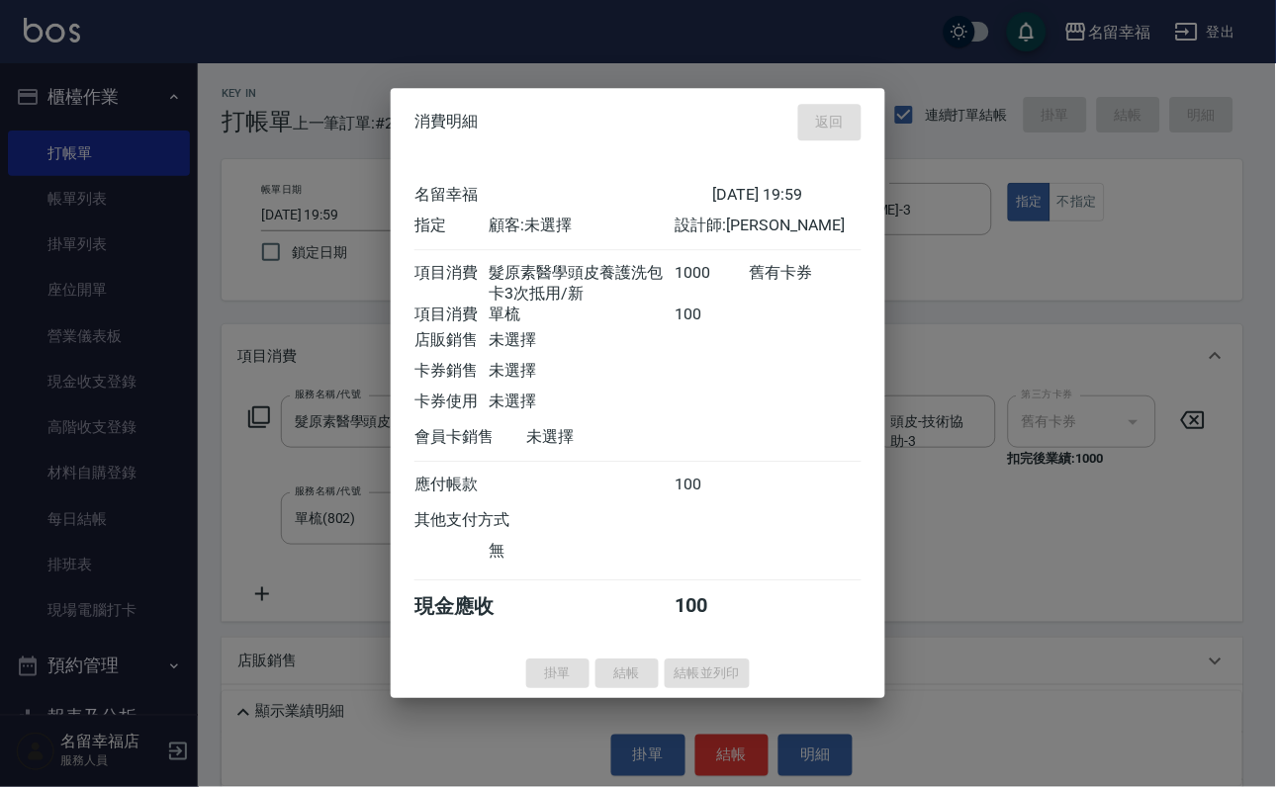
type input "2025/08/21 20:00"
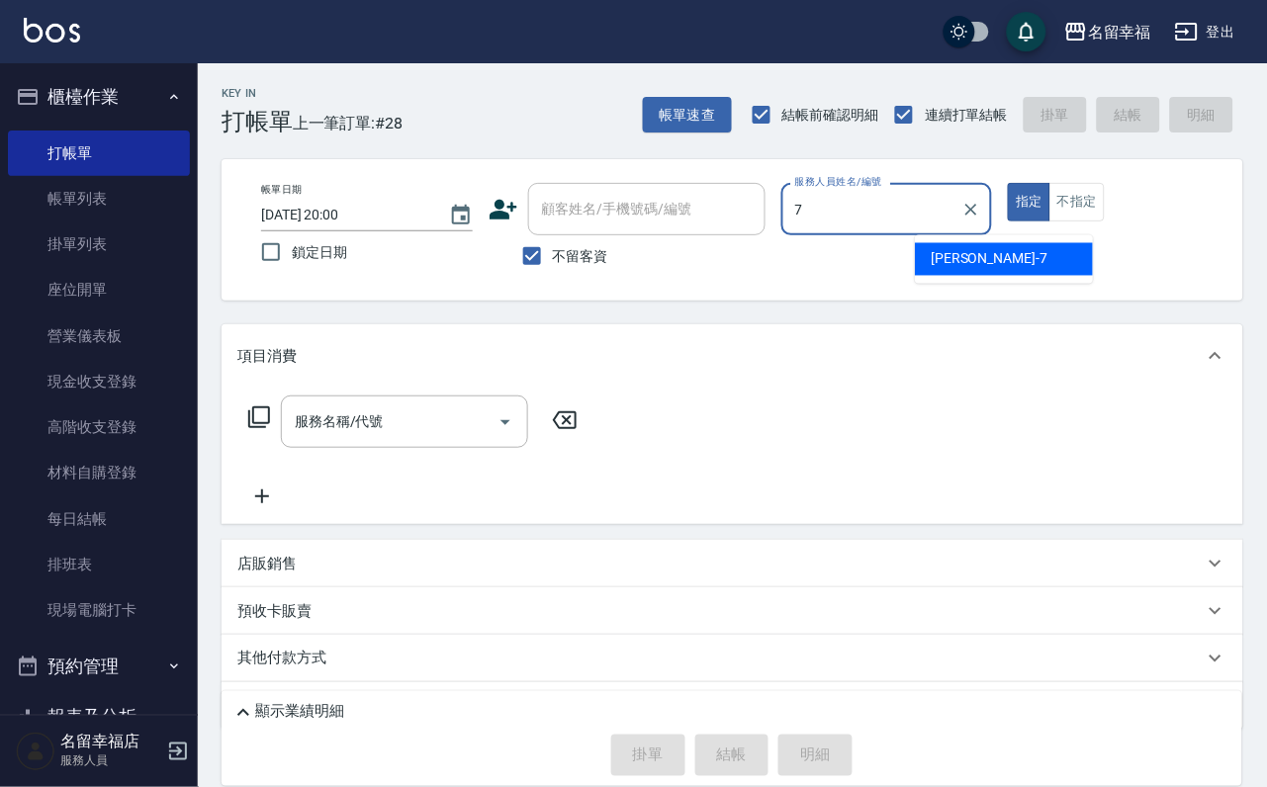
type input "瑜瑜-7"
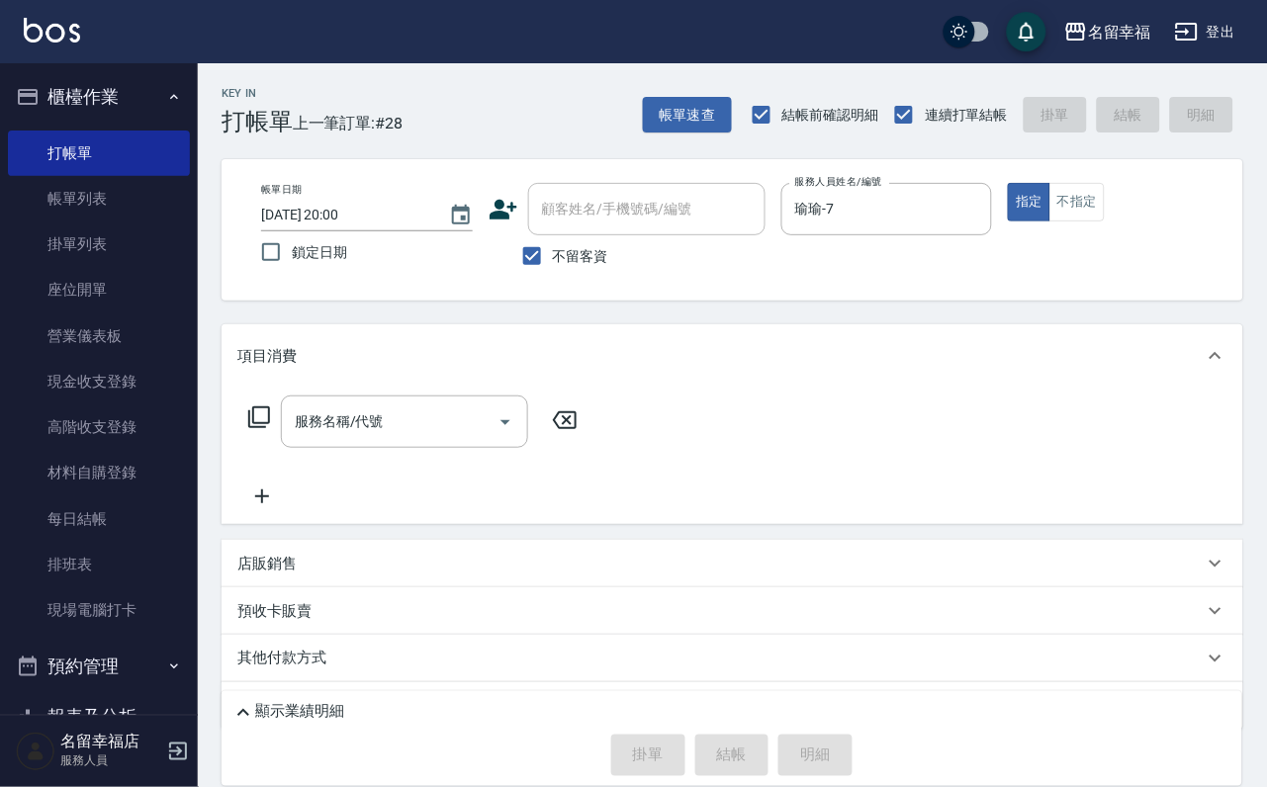
click at [271, 429] on icon at bounding box center [259, 418] width 24 height 24
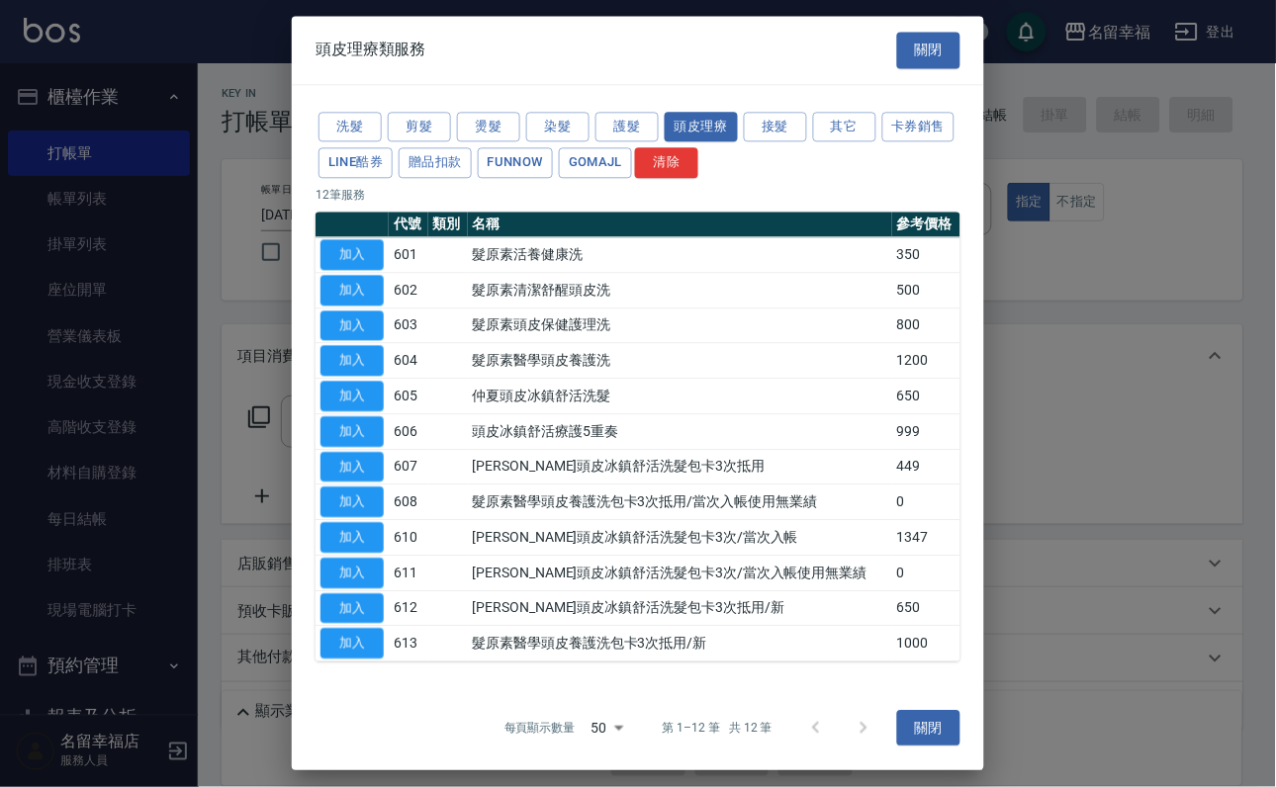
drag, startPoint x: 913, startPoint y: 24, endPoint x: 989, endPoint y: 96, distance: 105.0
click at [914, 32] on button "關閉" at bounding box center [928, 50] width 63 height 37
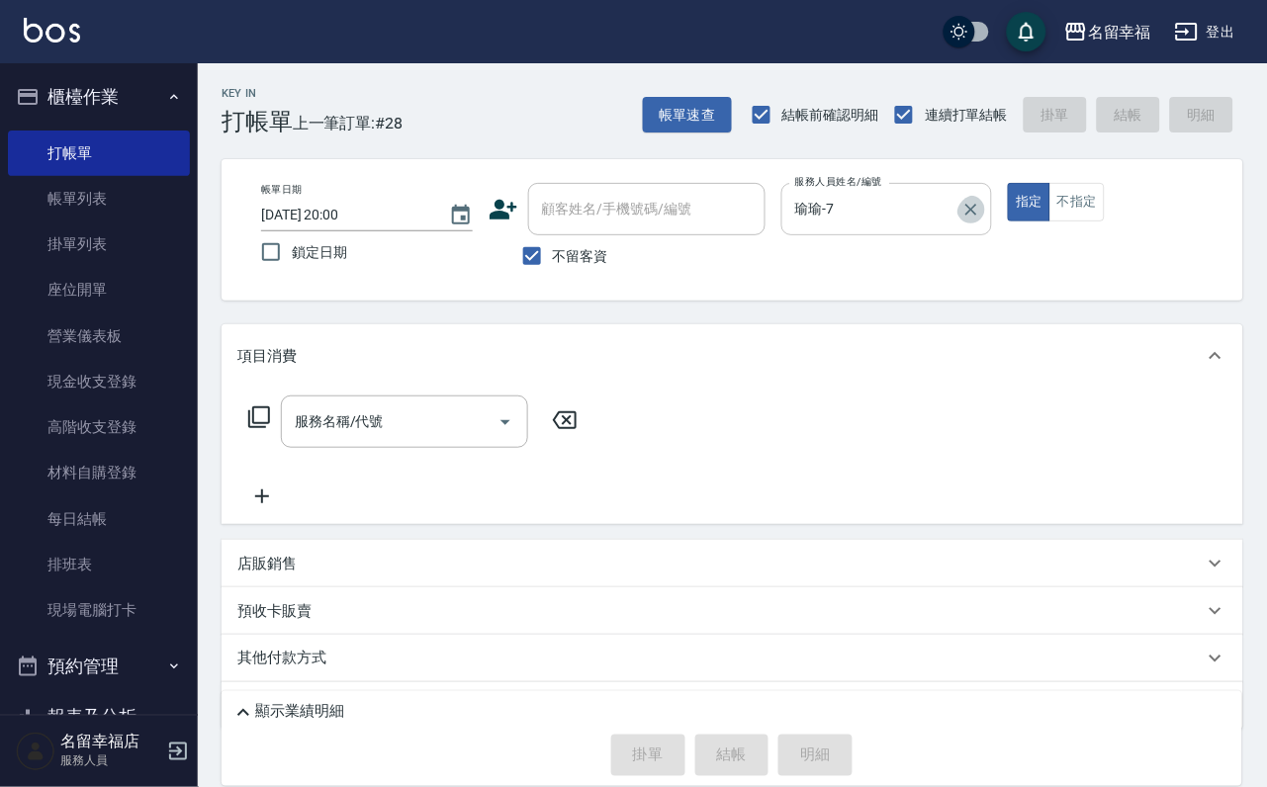
drag, startPoint x: 1063, startPoint y: 203, endPoint x: 954, endPoint y: 211, distance: 110.1
click at [954, 211] on div "瑜瑜-7 服務人員姓名/編號" at bounding box center [888, 209] width 212 height 52
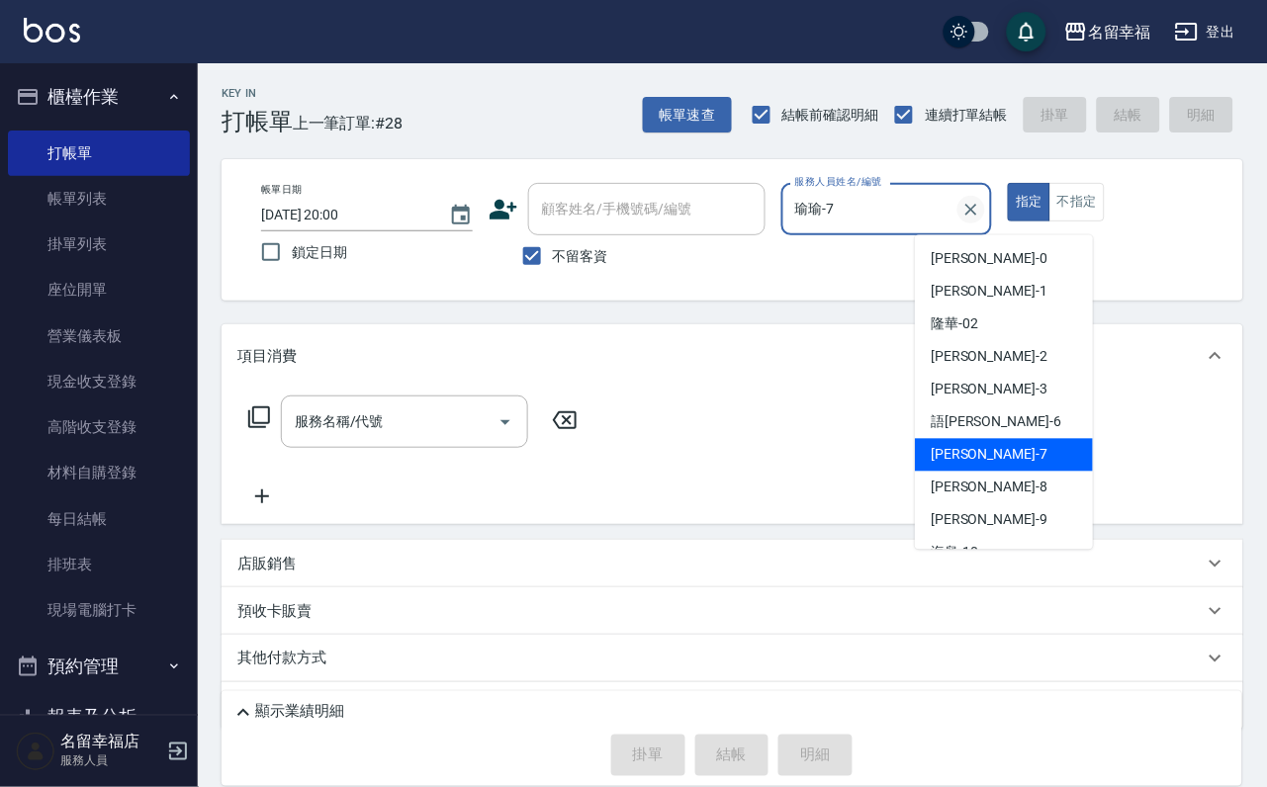
click at [978, 215] on icon "Clear" at bounding box center [973, 210] width 12 height 12
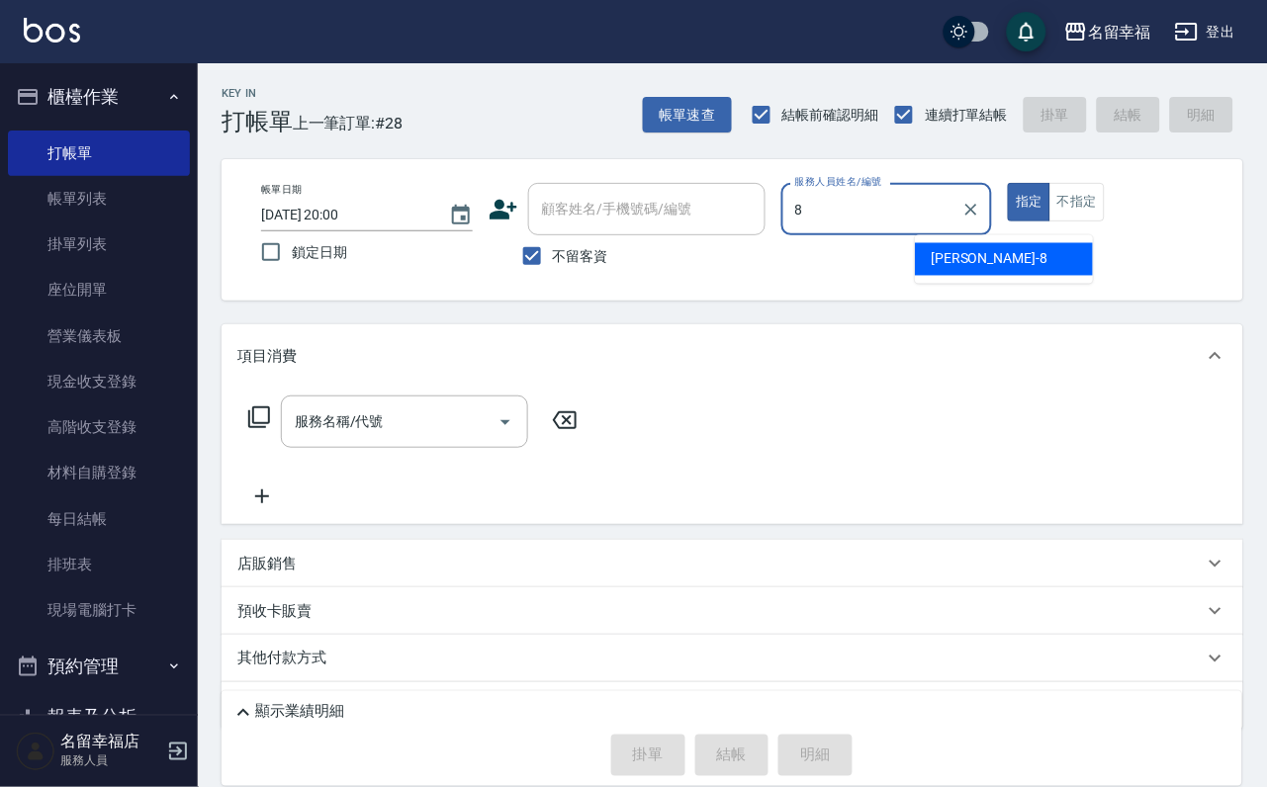
type input "詩婷-8"
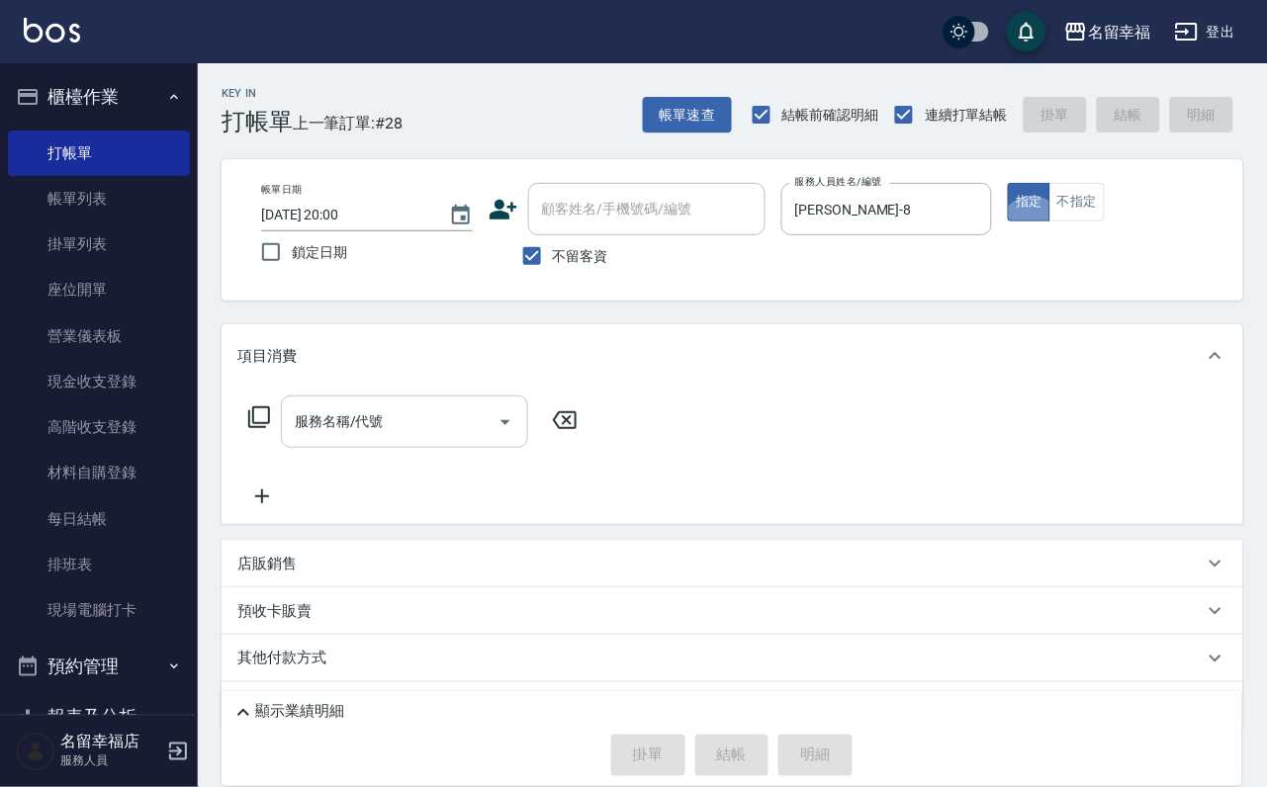
click at [440, 439] on input "服務名稱/代號" at bounding box center [390, 422] width 200 height 35
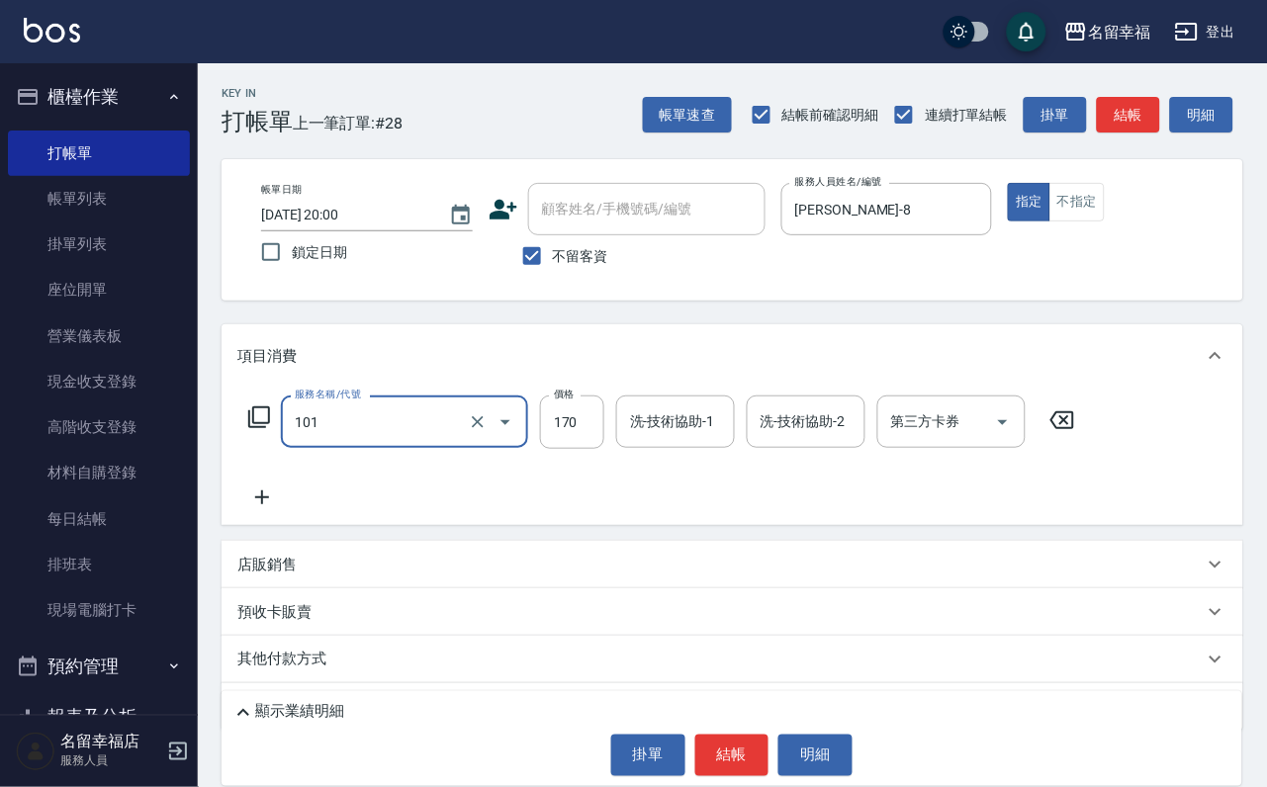
type input "洗髮(101)"
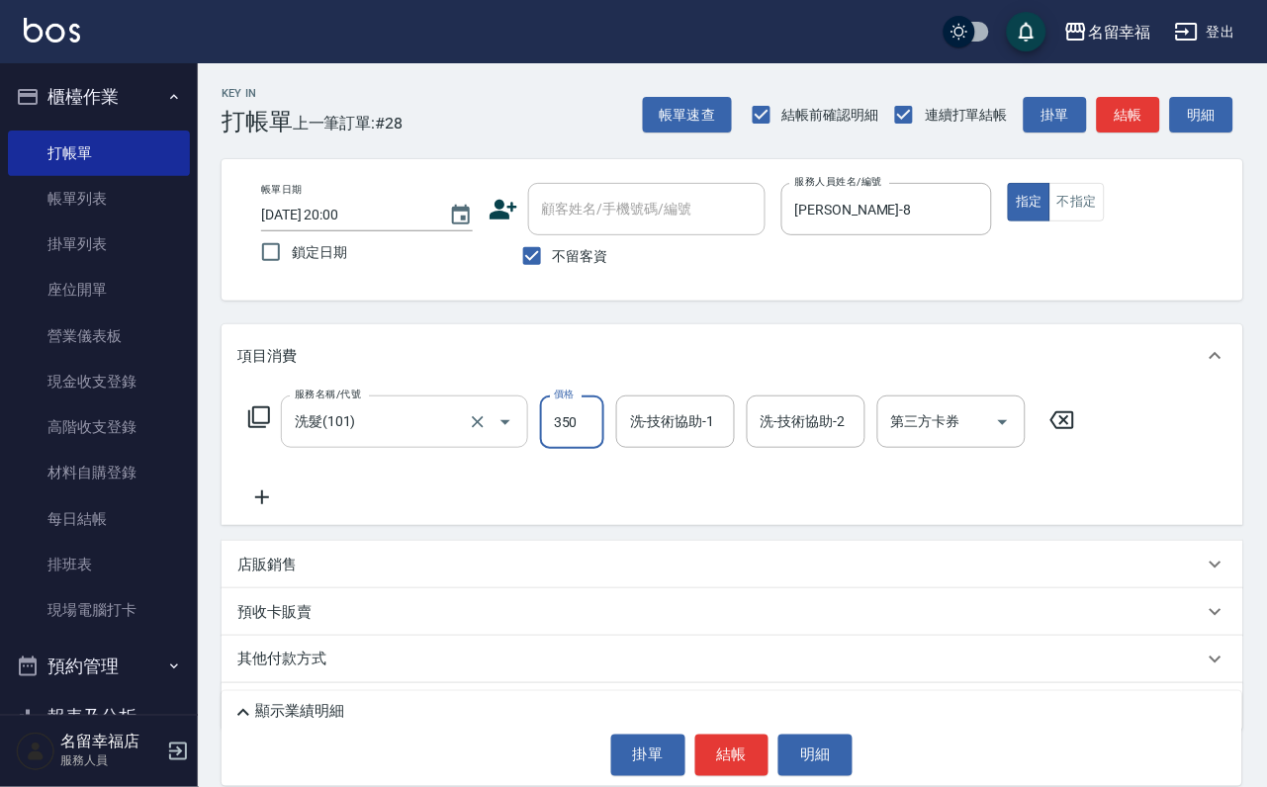
type input "350"
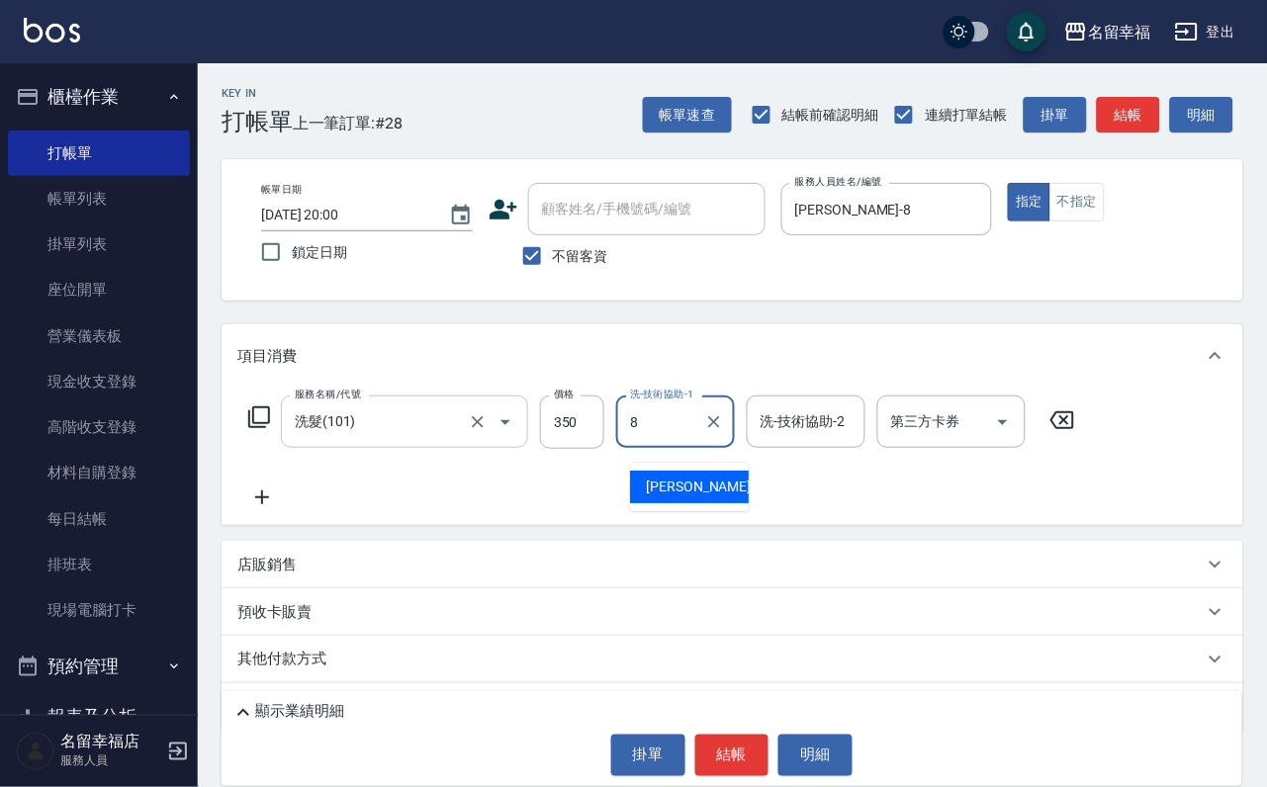
type input "詩婷-8"
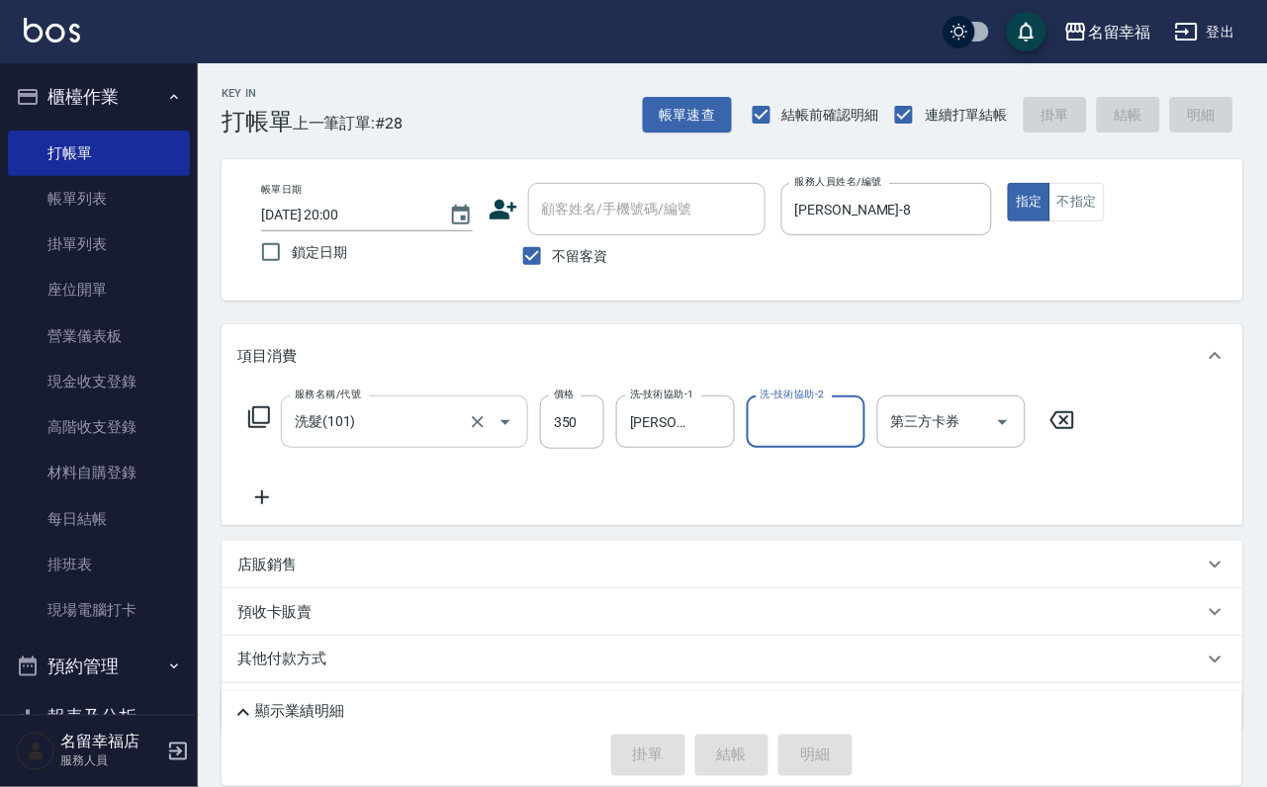
type input "2025/08/21 20:01"
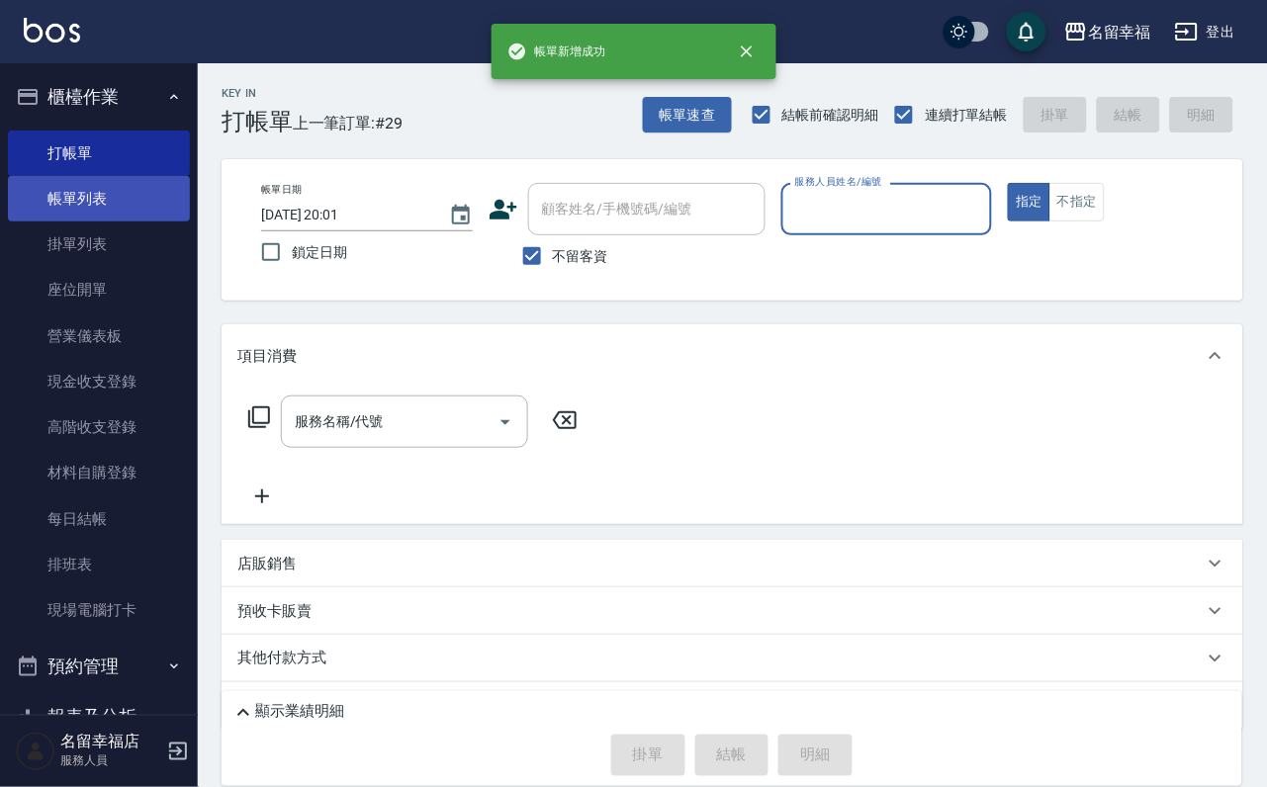
click at [123, 219] on link "帳單列表" at bounding box center [99, 199] width 182 height 46
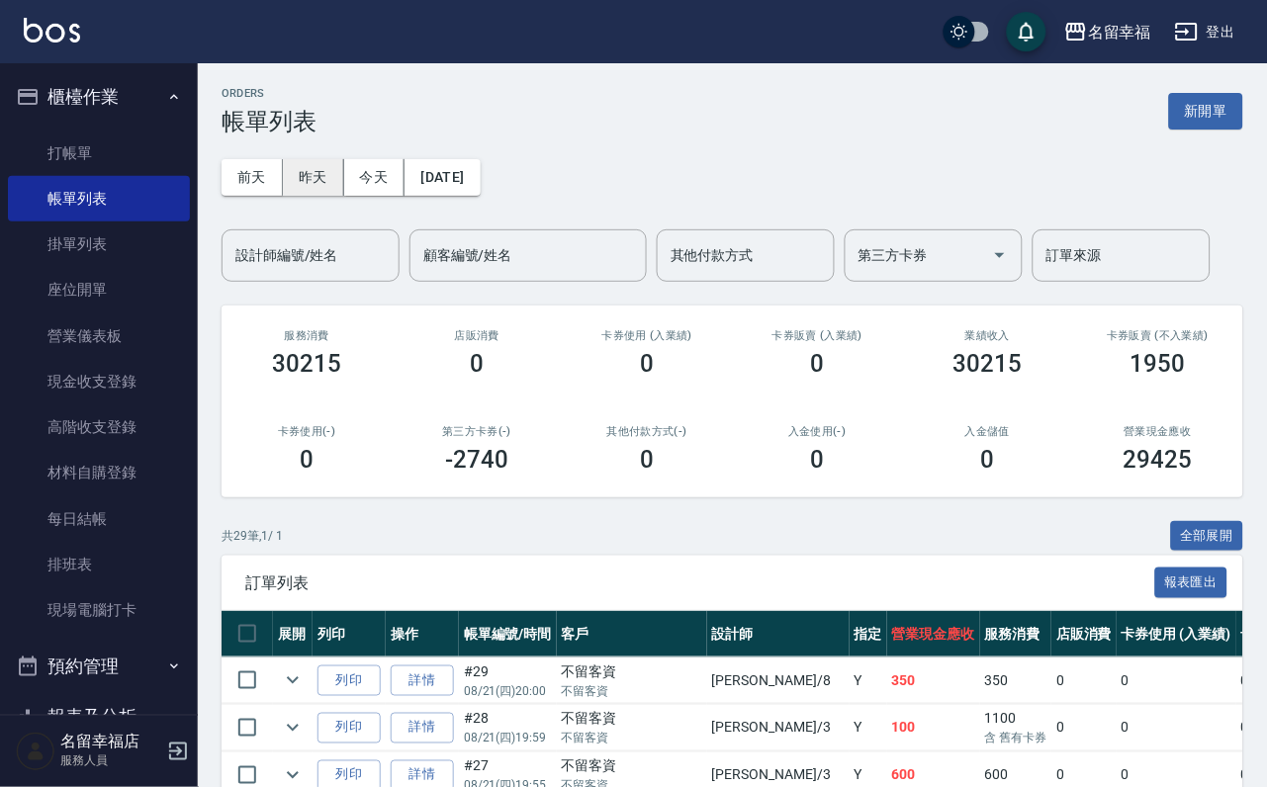
click at [325, 180] on button "昨天" at bounding box center [313, 177] width 61 height 37
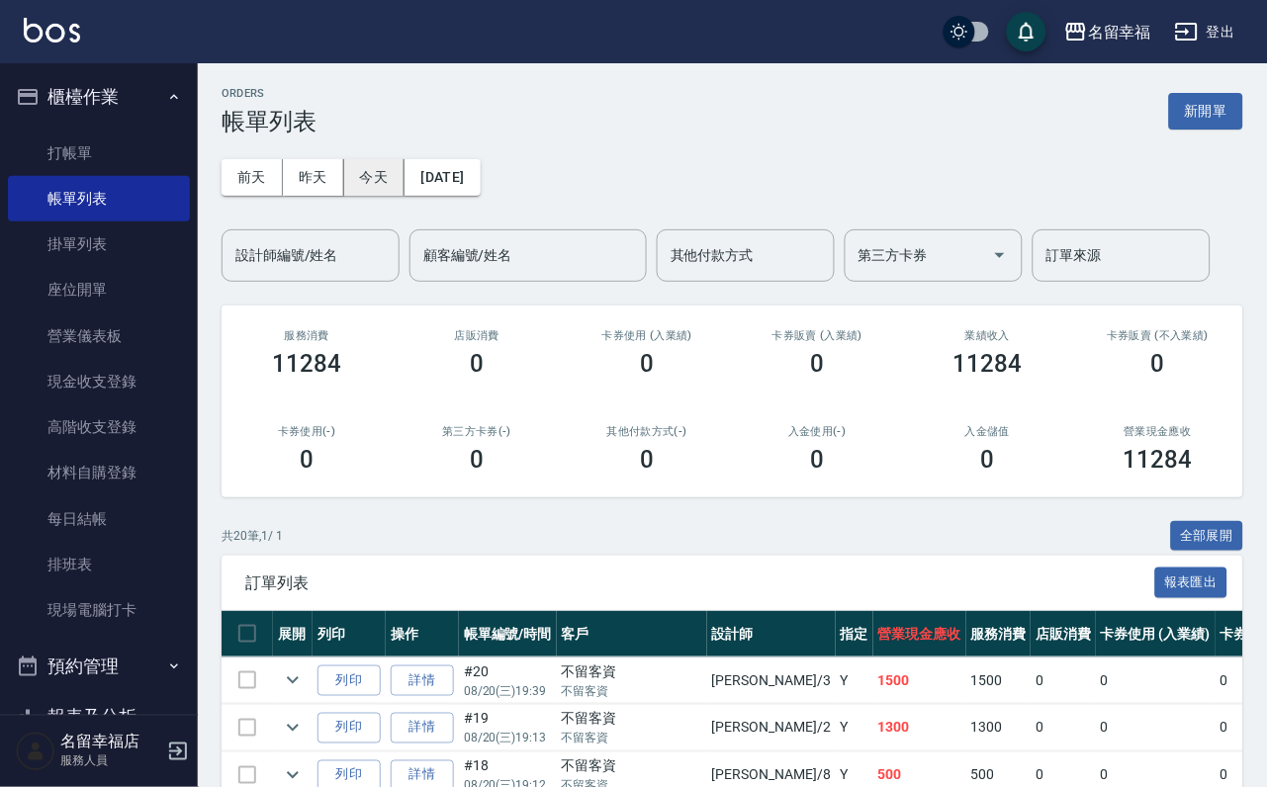
click at [379, 181] on button "今天" at bounding box center [374, 177] width 61 height 37
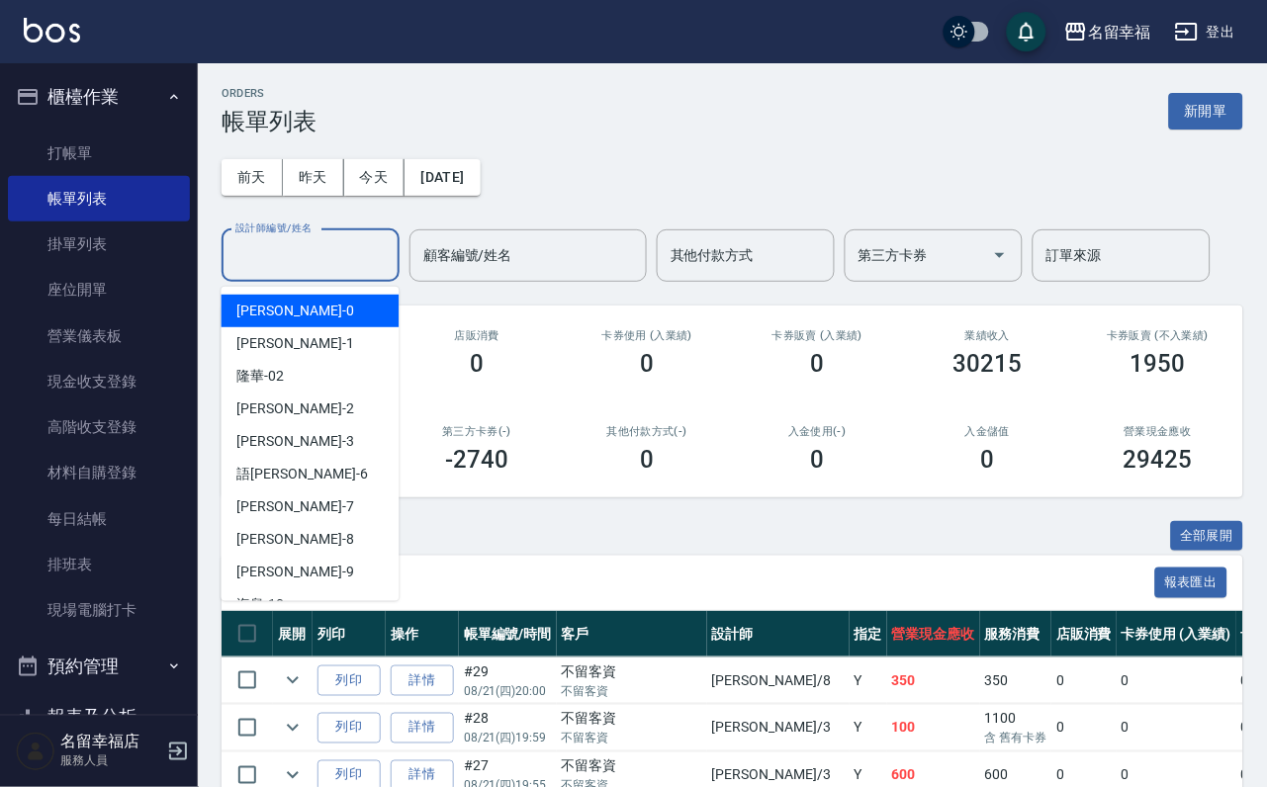
click at [333, 256] on input "設計師編號/姓名" at bounding box center [311, 255] width 160 height 35
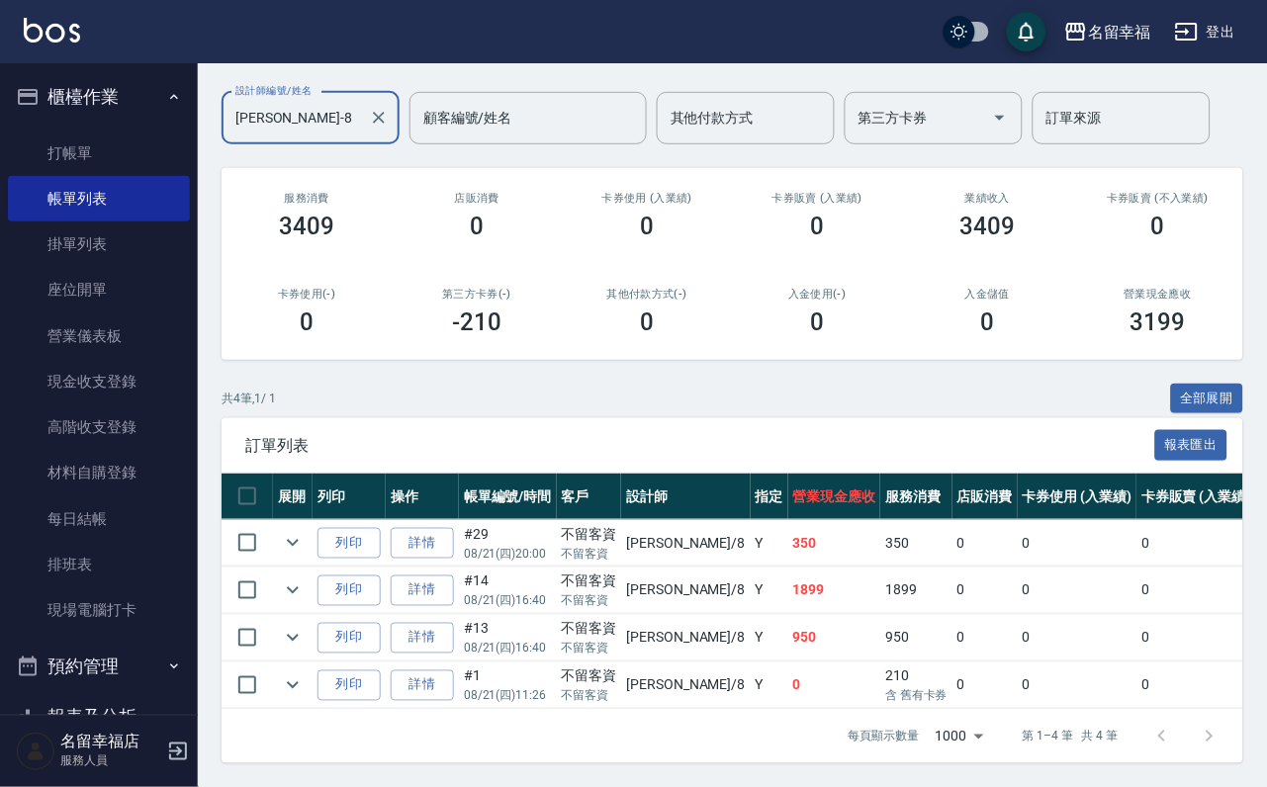
scroll to position [292, 0]
type input "詩婷-8"
click at [93, 160] on link "打帳單" at bounding box center [99, 154] width 182 height 46
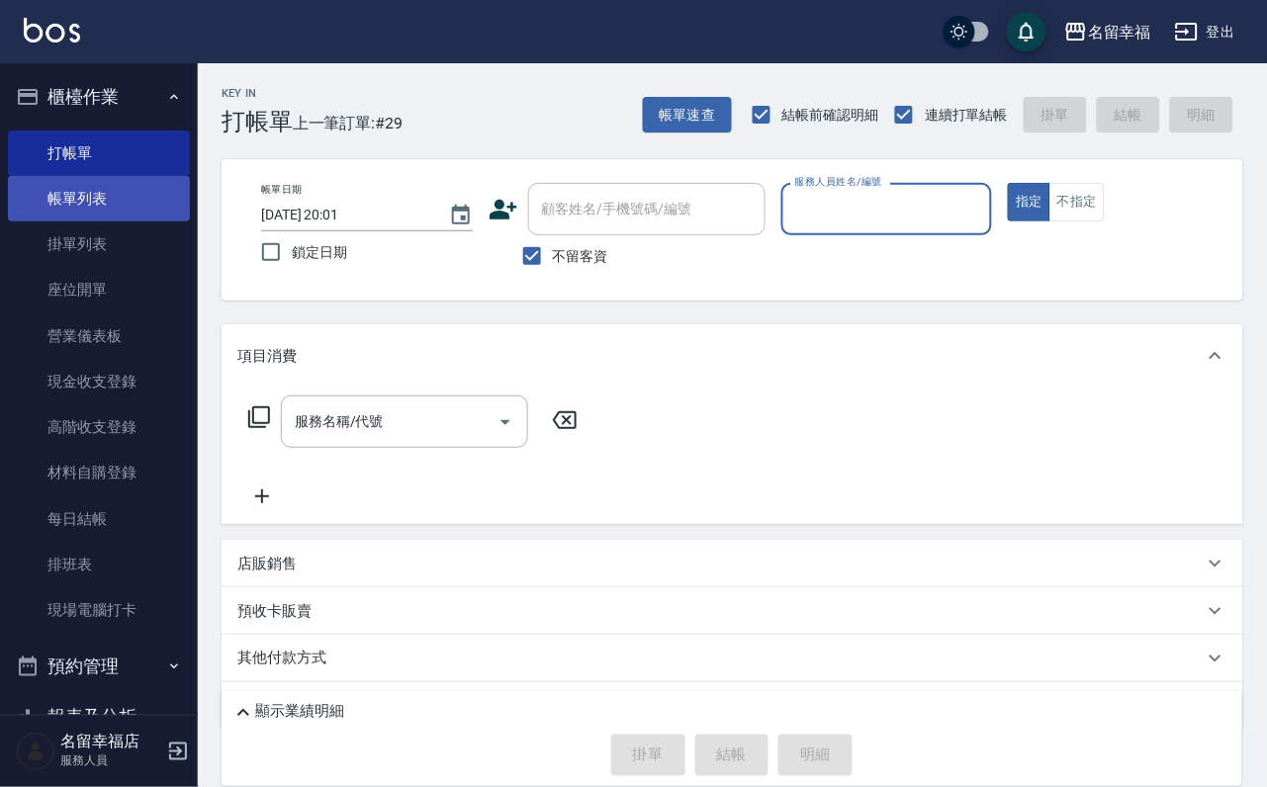
click at [123, 206] on link "帳單列表" at bounding box center [99, 199] width 182 height 46
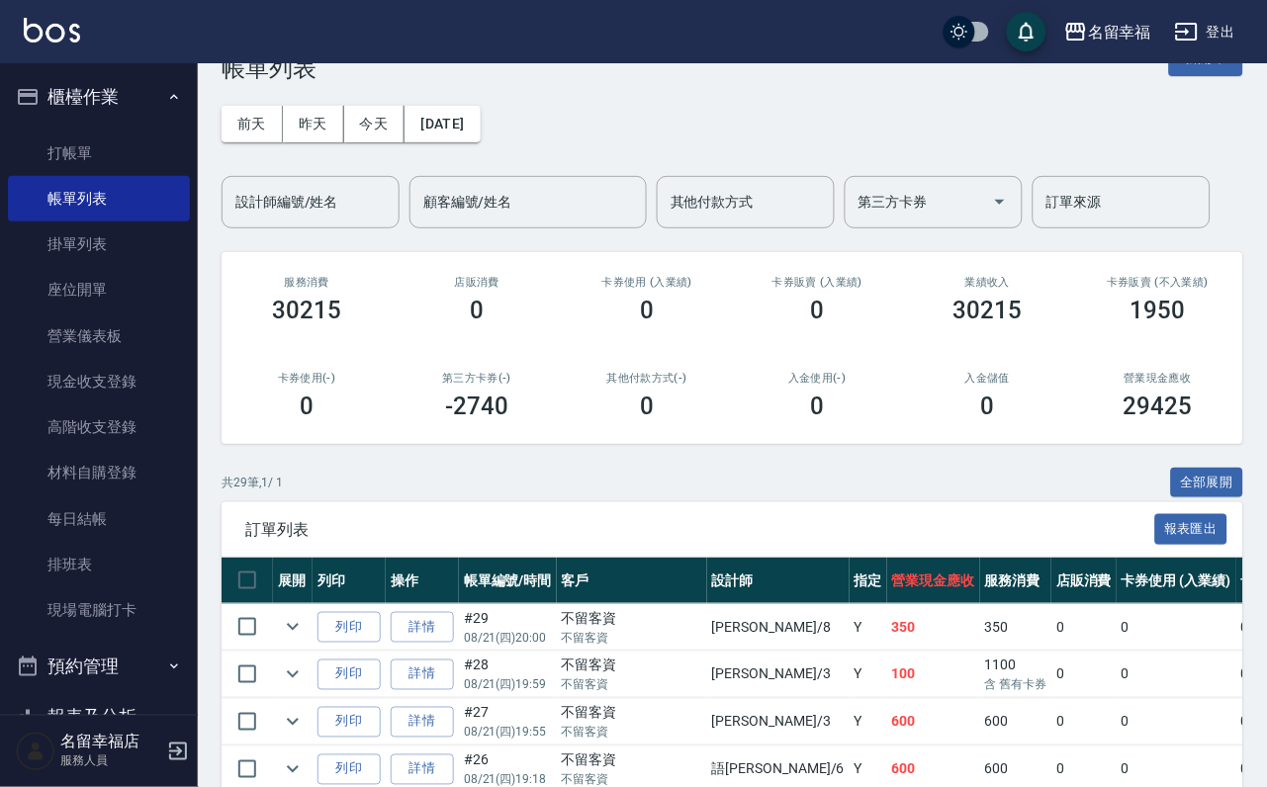
scroll to position [148, 0]
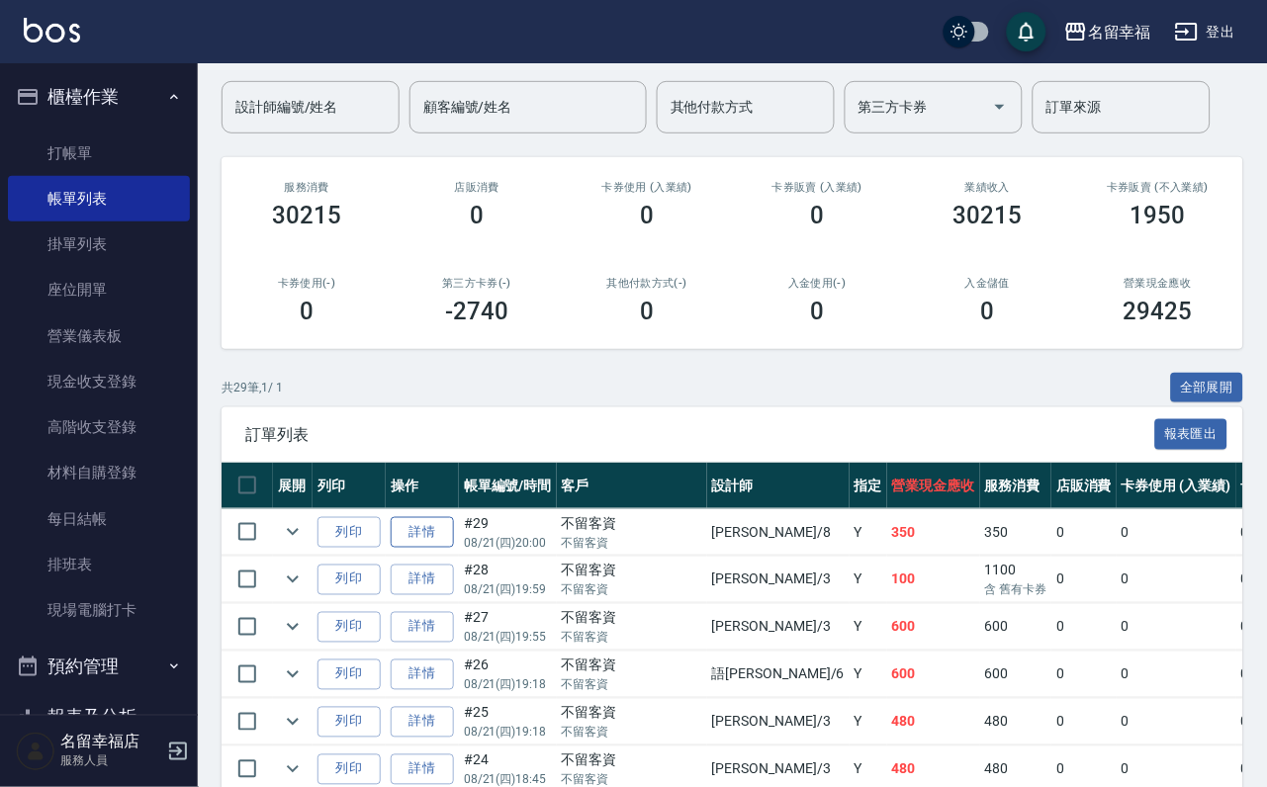
click at [440, 548] on link "詳情" at bounding box center [422, 532] width 63 height 31
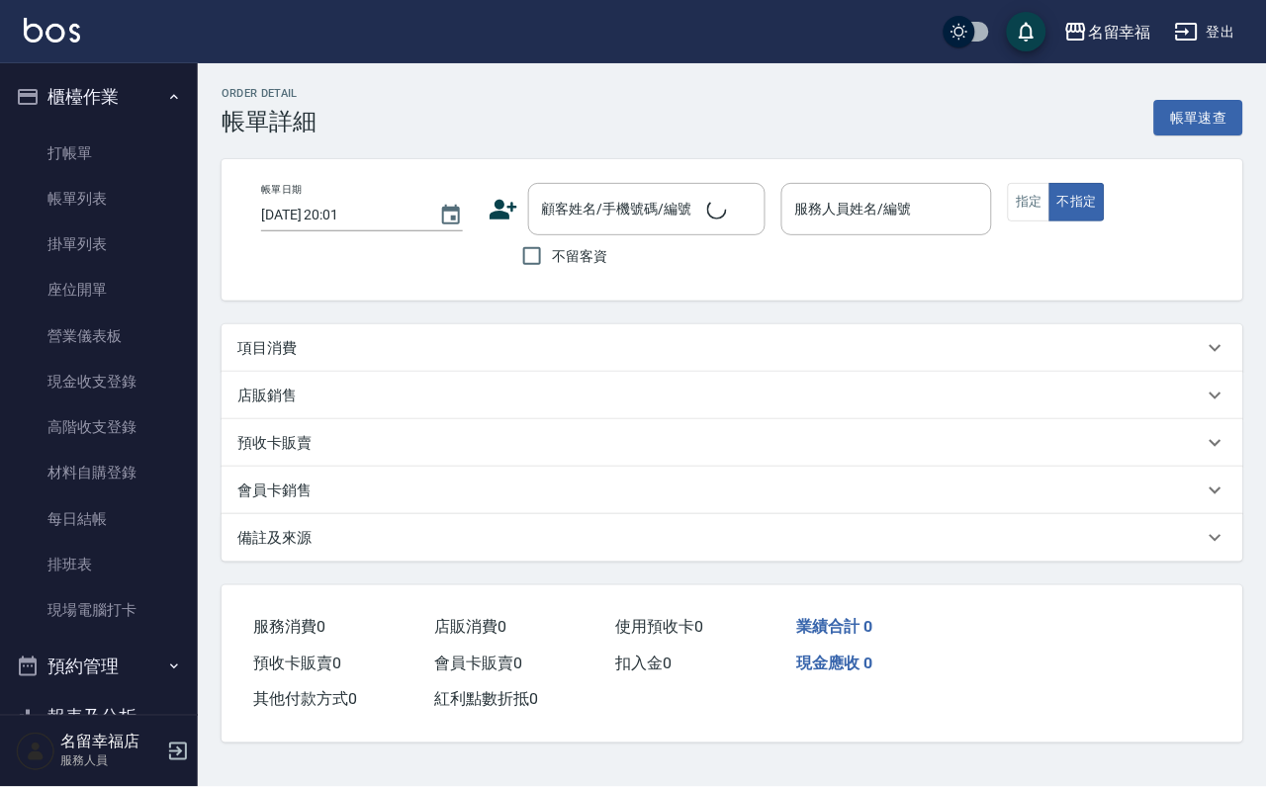
type input "2025/08/21 20:00"
checkbox input "true"
type input "詩婷-8"
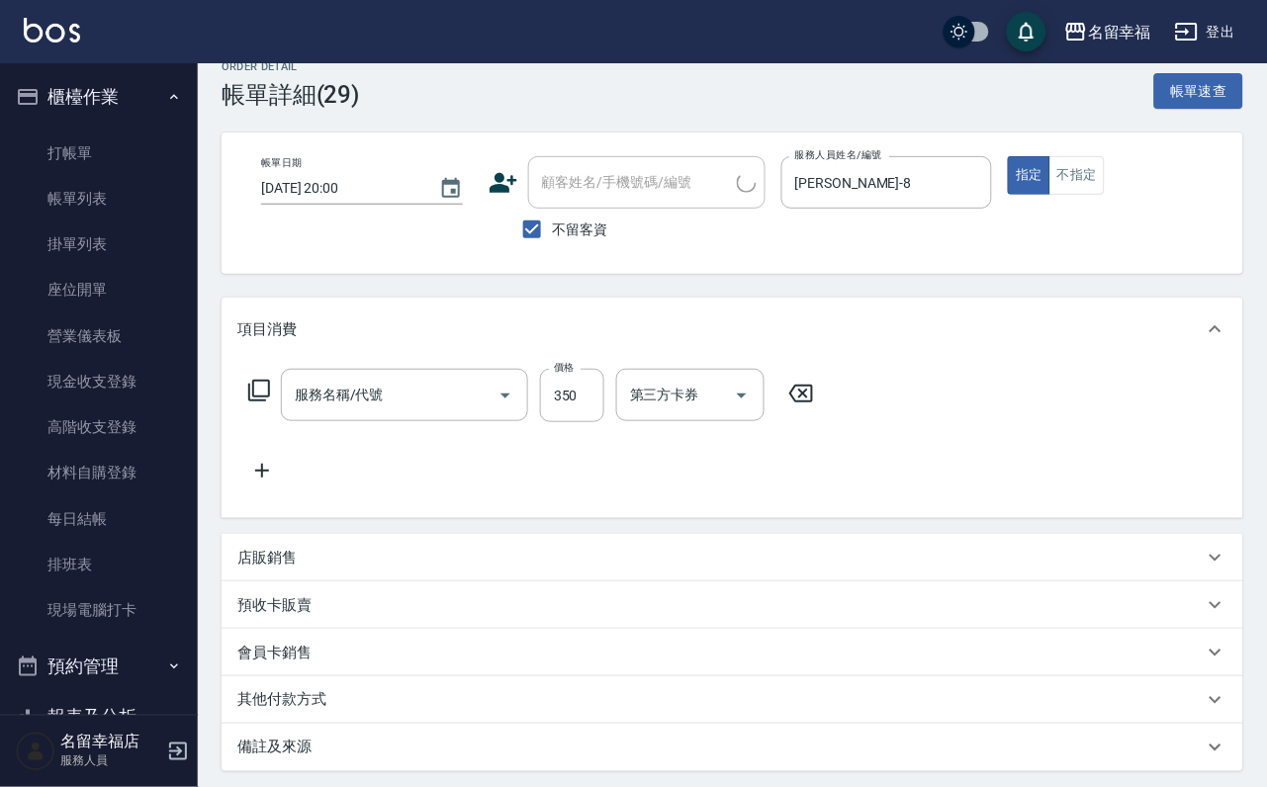
type input "洗髮(101)"
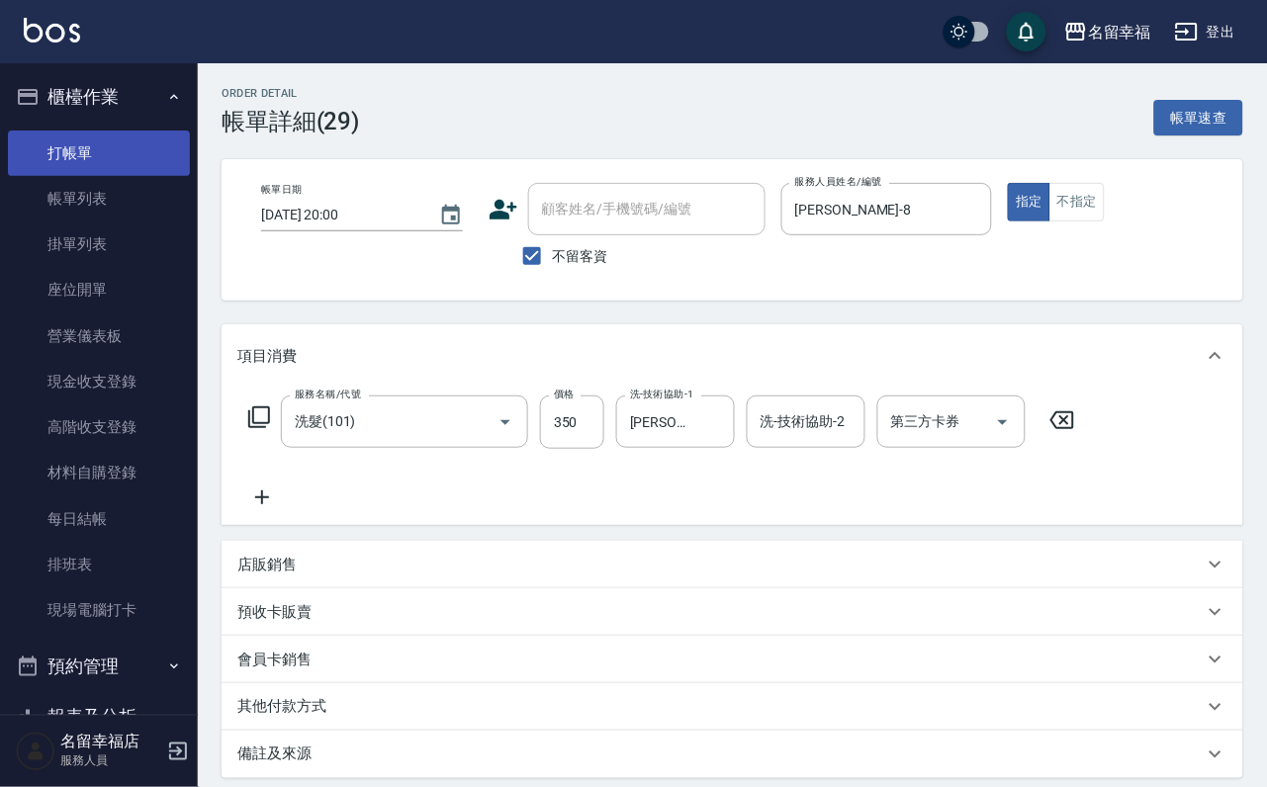
click at [50, 165] on link "打帳單" at bounding box center [99, 154] width 182 height 46
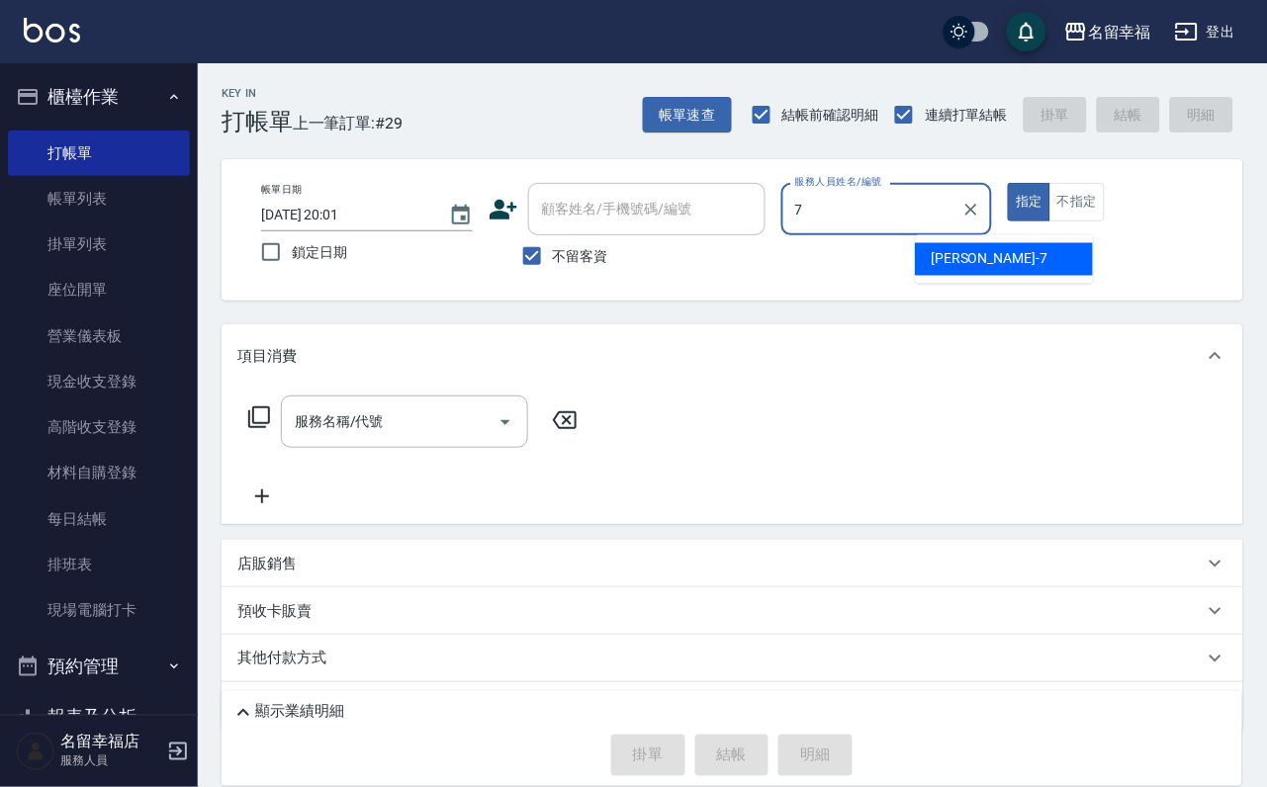
type input "瑜瑜-7"
type button "true"
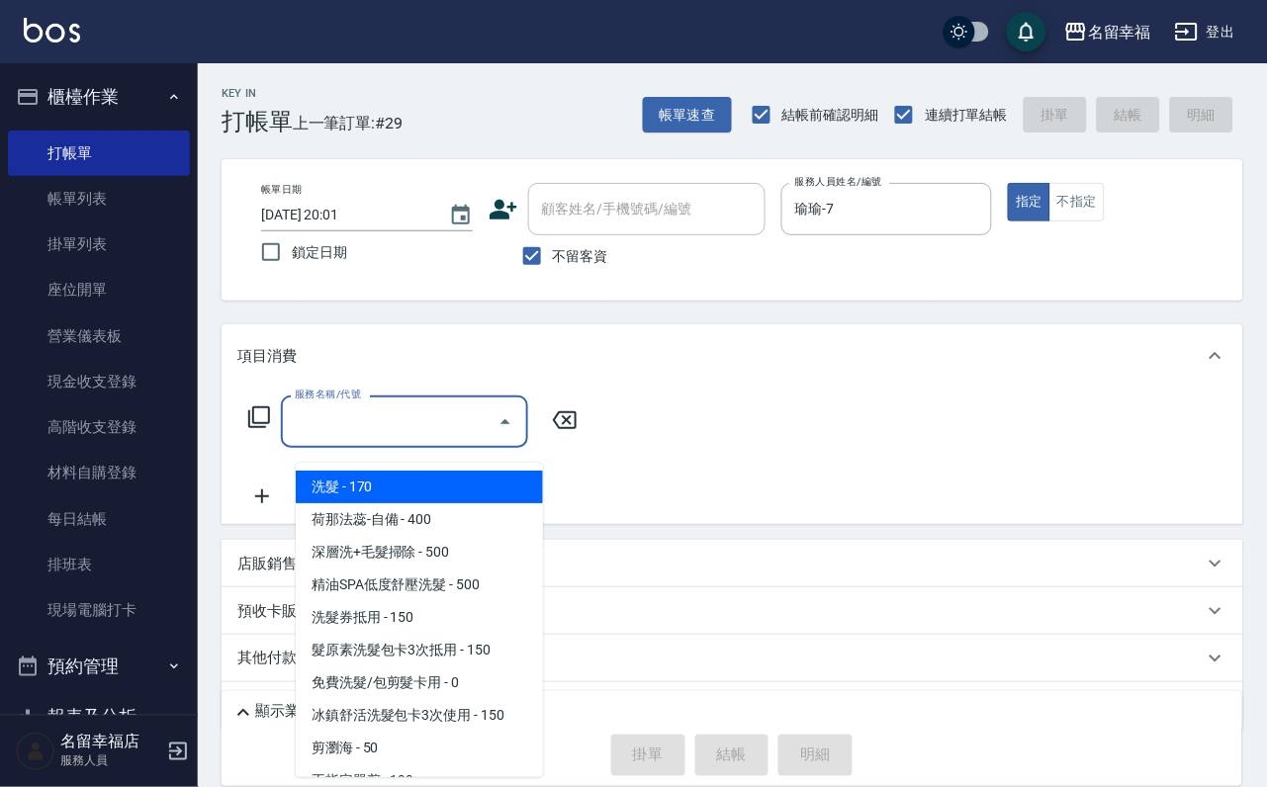
click at [437, 422] on input "服務名稱/代號" at bounding box center [390, 422] width 200 height 35
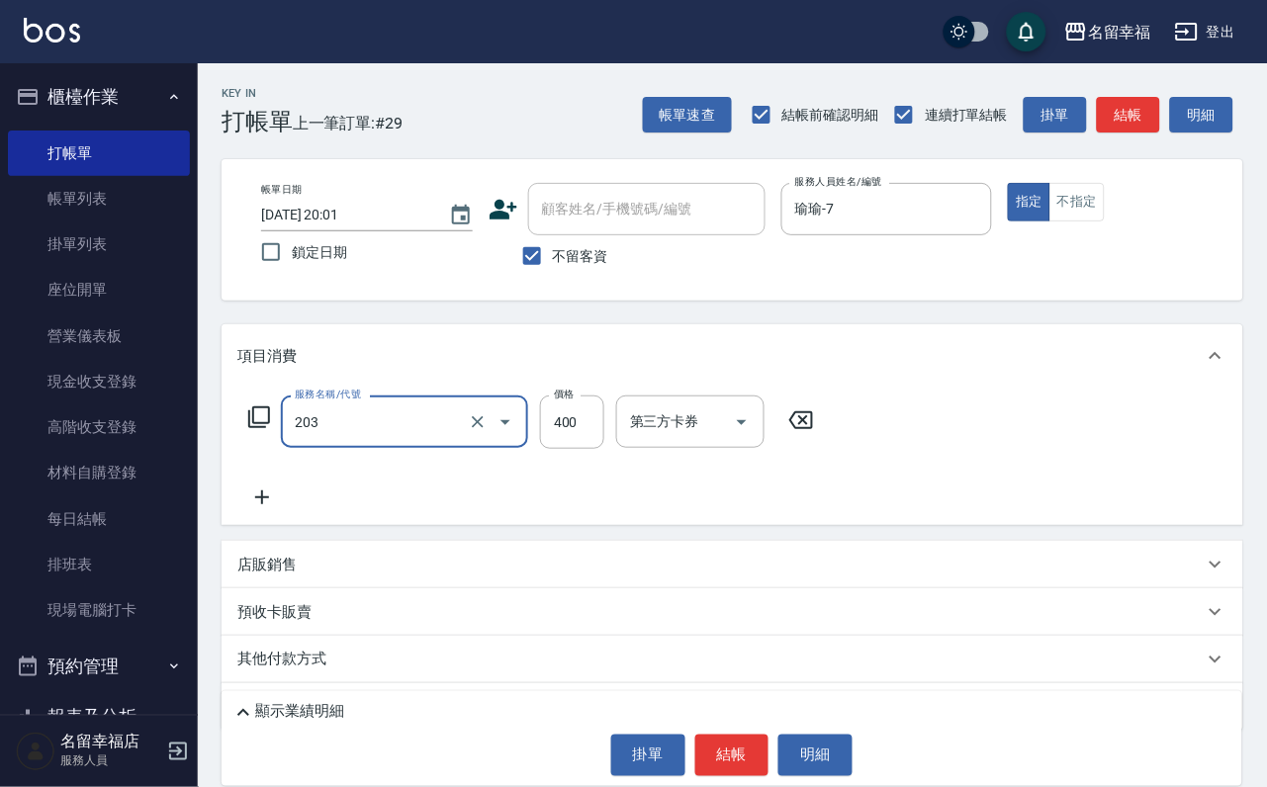
type input "指定單剪(203)"
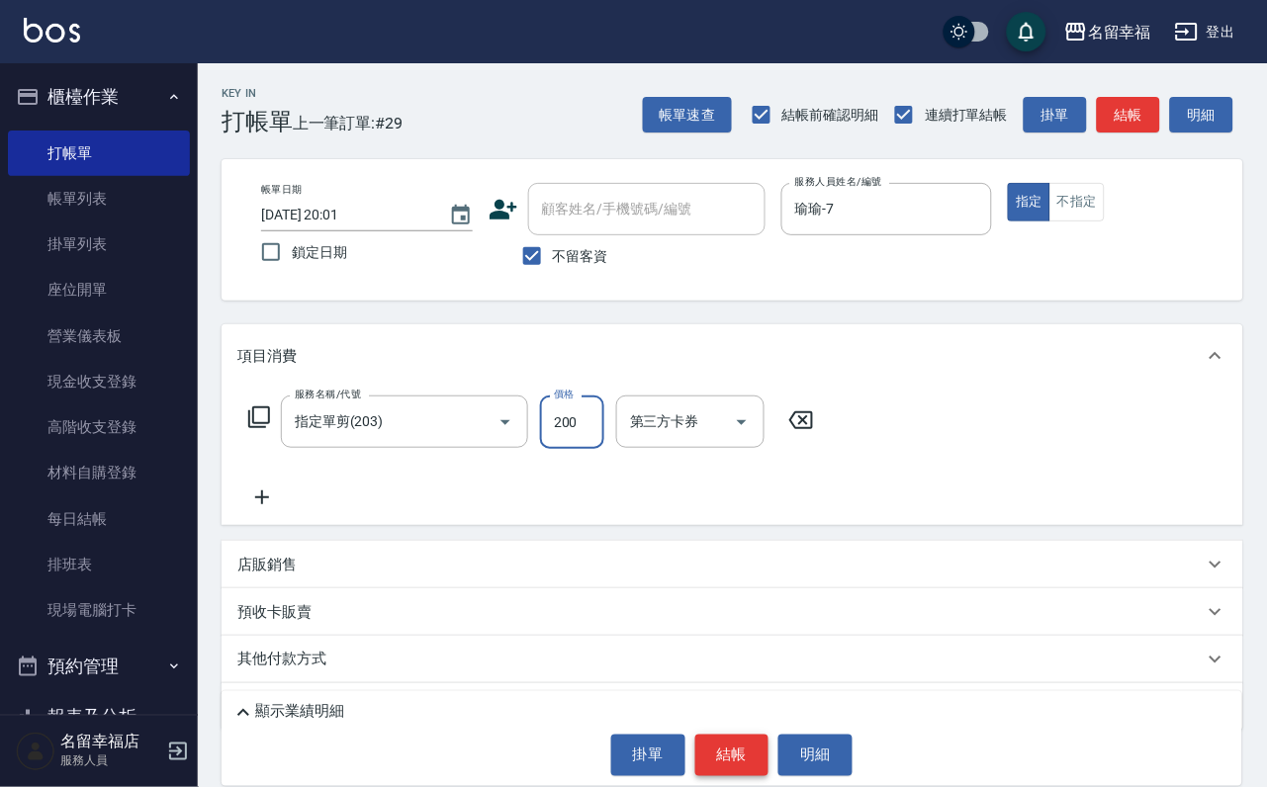
type input "200"
click at [743, 737] on button "結帳" at bounding box center [732, 756] width 74 height 42
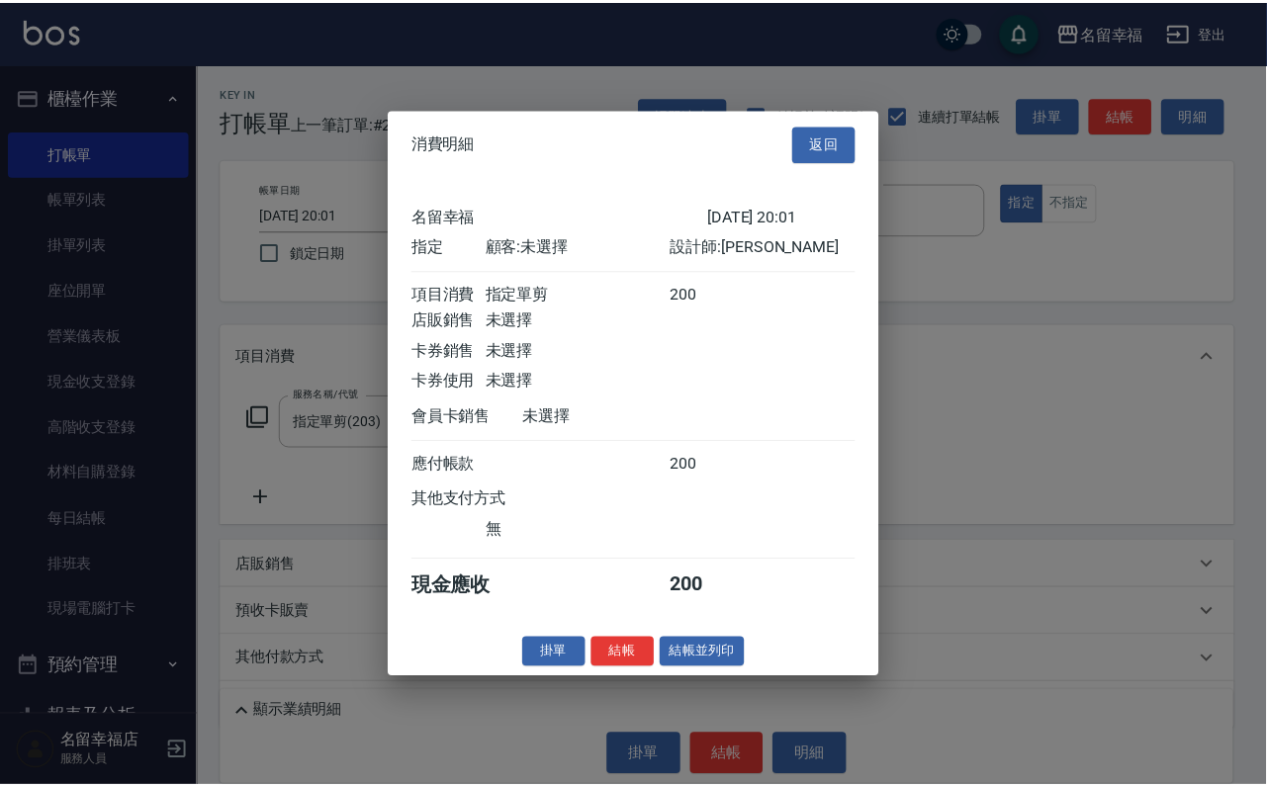
scroll to position [244, 0]
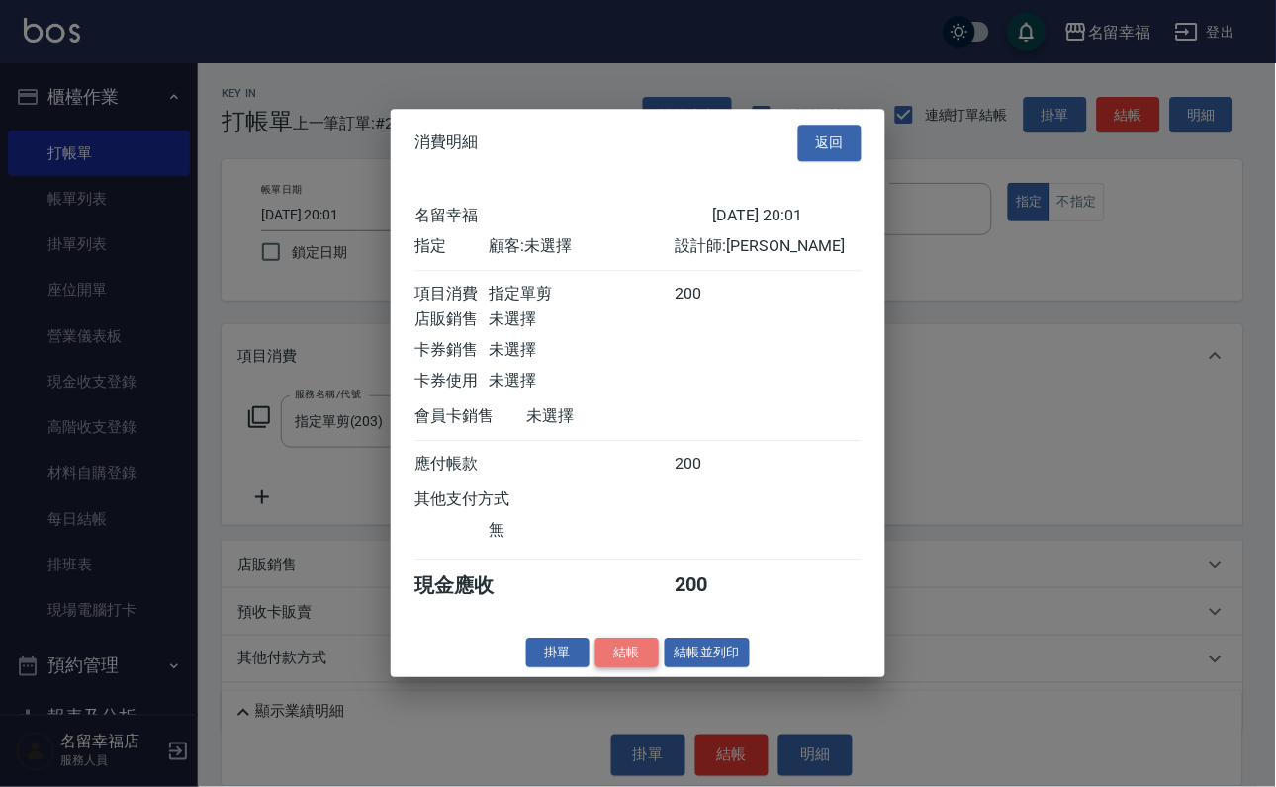
click at [596, 669] on button "結帳" at bounding box center [627, 653] width 63 height 31
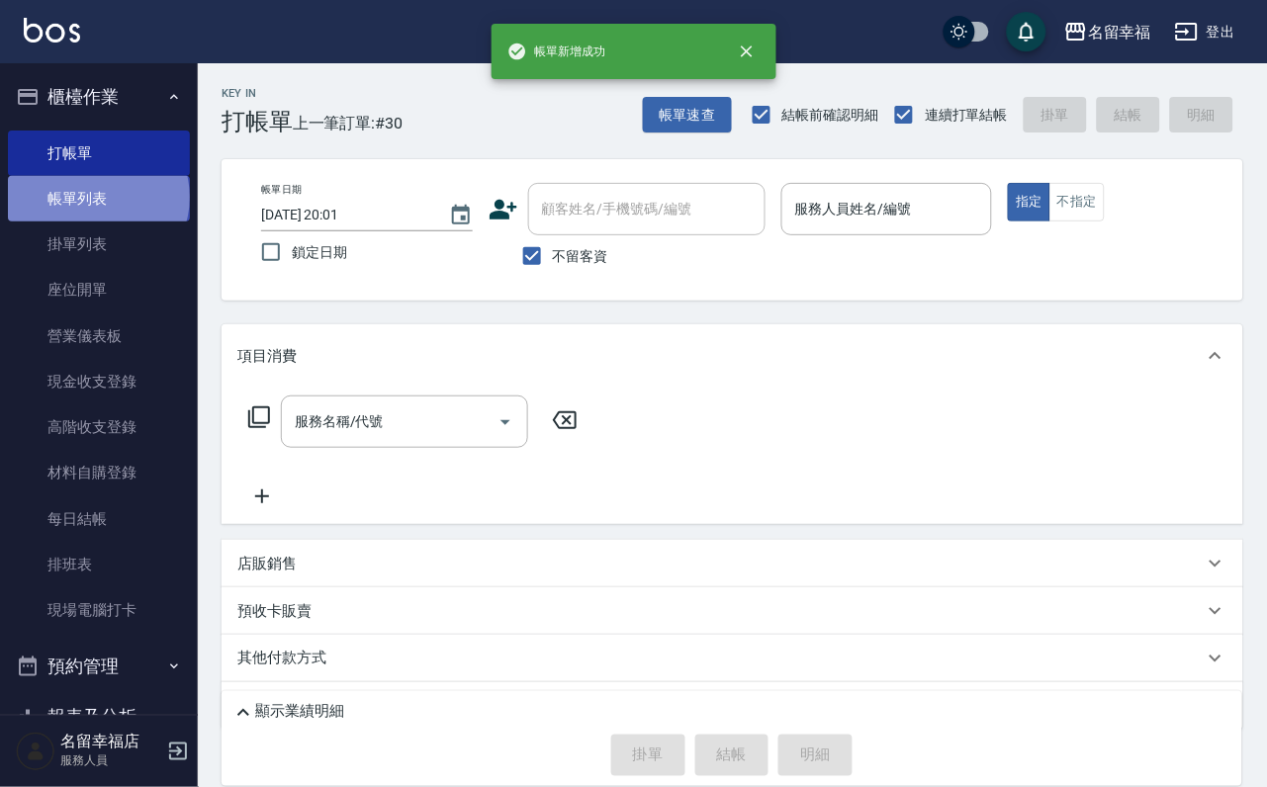
click at [96, 209] on link "帳單列表" at bounding box center [99, 199] width 182 height 46
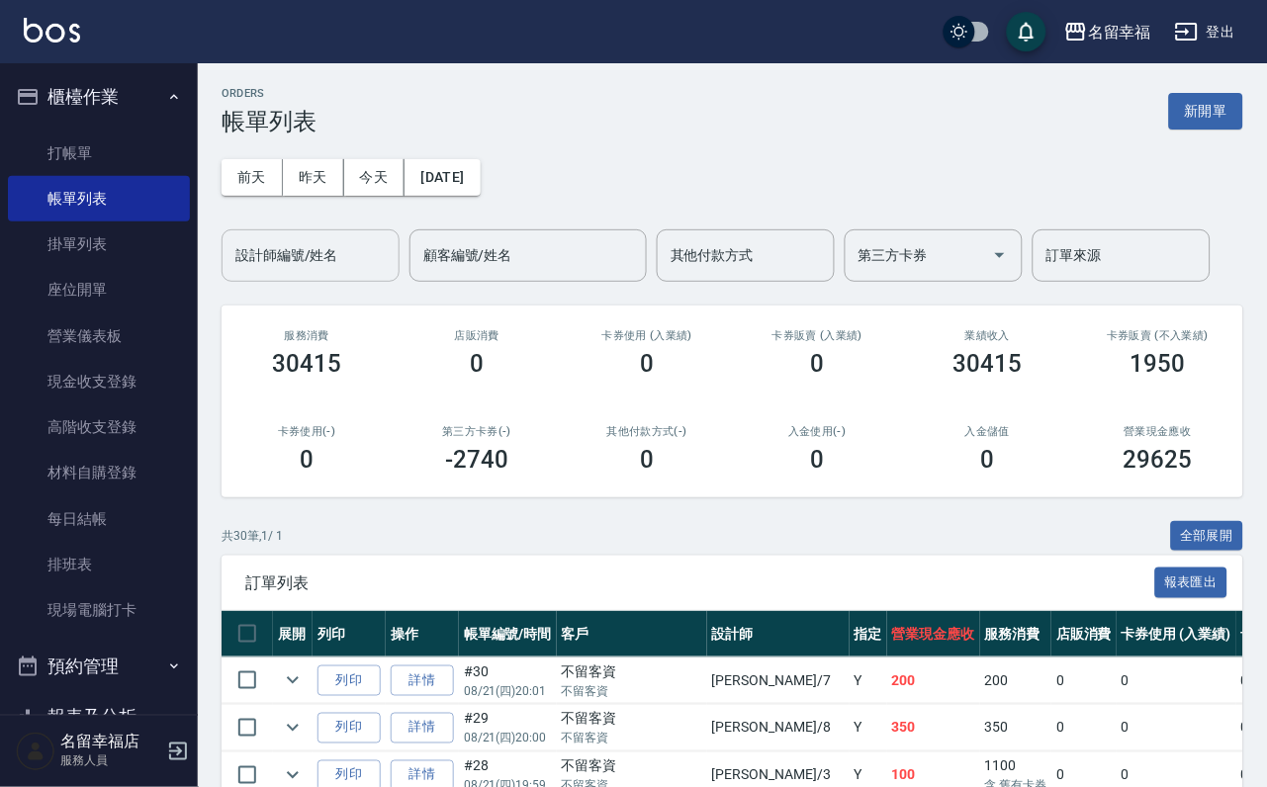
click at [332, 273] on input "設計師編號/姓名" at bounding box center [311, 255] width 160 height 35
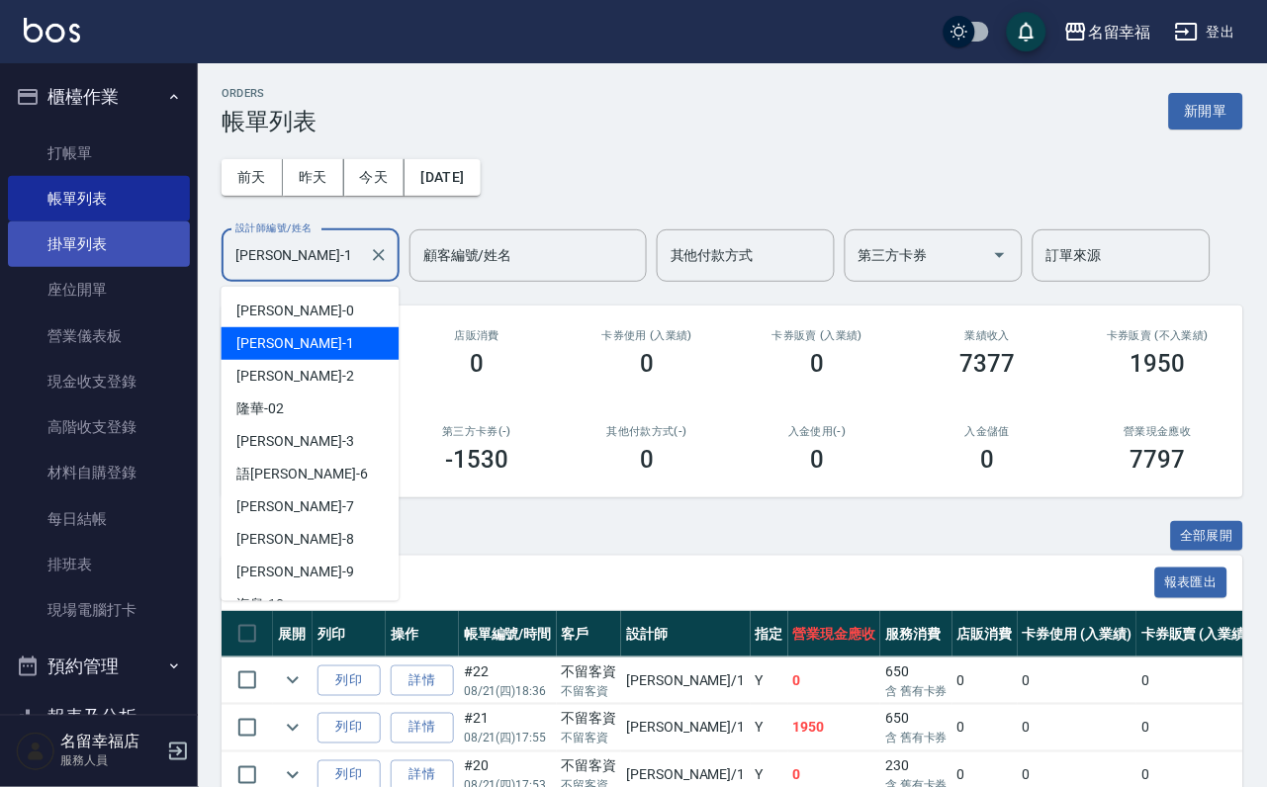
drag, startPoint x: 314, startPoint y: 245, endPoint x: 37, endPoint y: 268, distance: 277.9
click at [37, 268] on div "名留幸福 登出 櫃檯作業 打帳單 帳單列表 掛單列表 座位開單 營業儀表板 現金收支登錄 高階收支登錄 材料自購登錄 每日結帳 排班表 現場電腦打卡 預約管理…" at bounding box center [633, 557] width 1267 height 1115
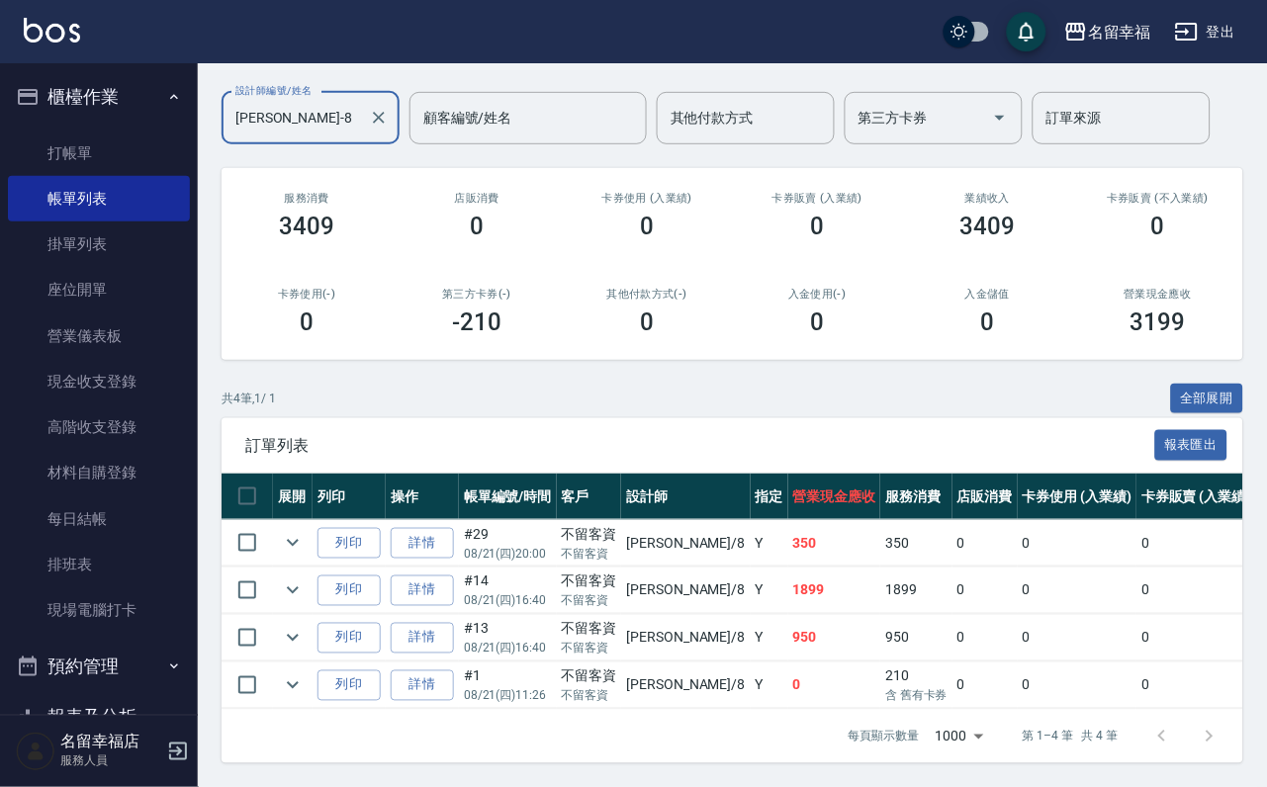
scroll to position [292, 0]
type input "詩婷-8"
click at [305, 626] on icon "expand row" at bounding box center [293, 638] width 24 height 24
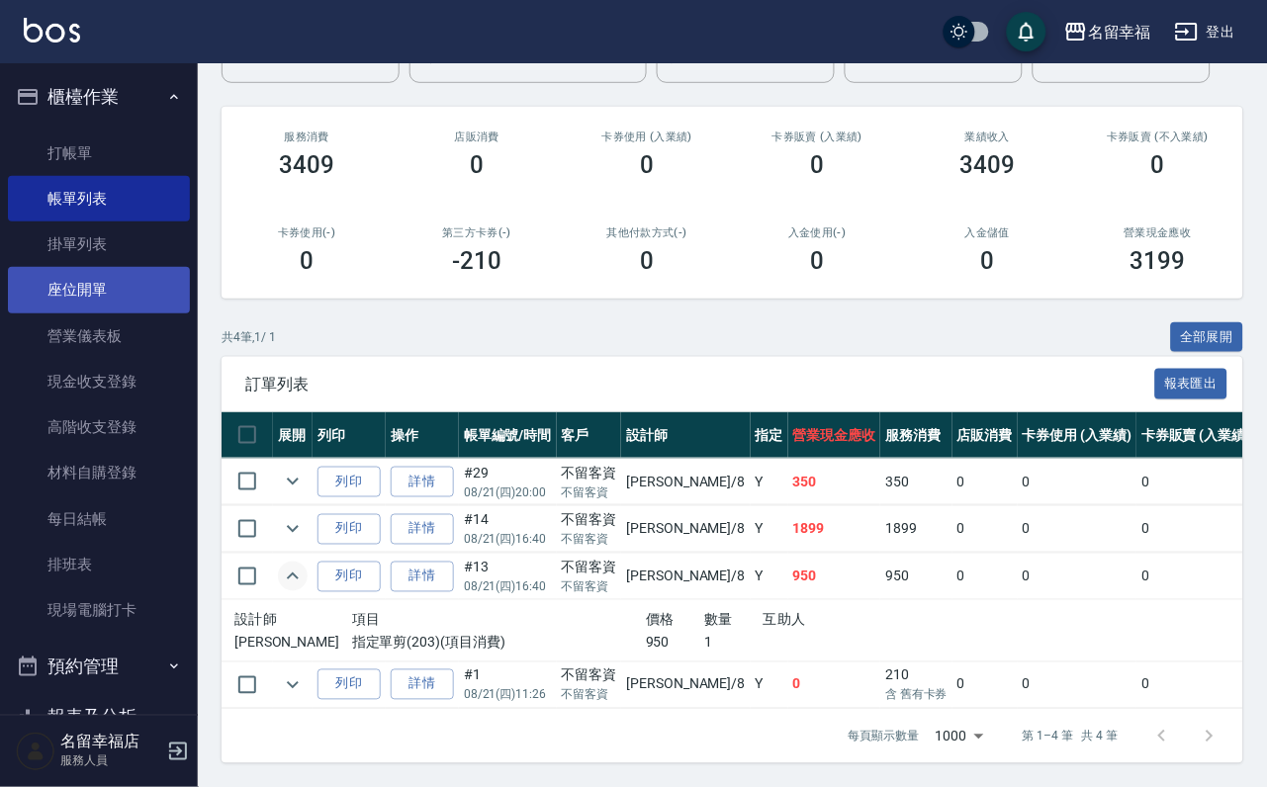
scroll to position [0, 0]
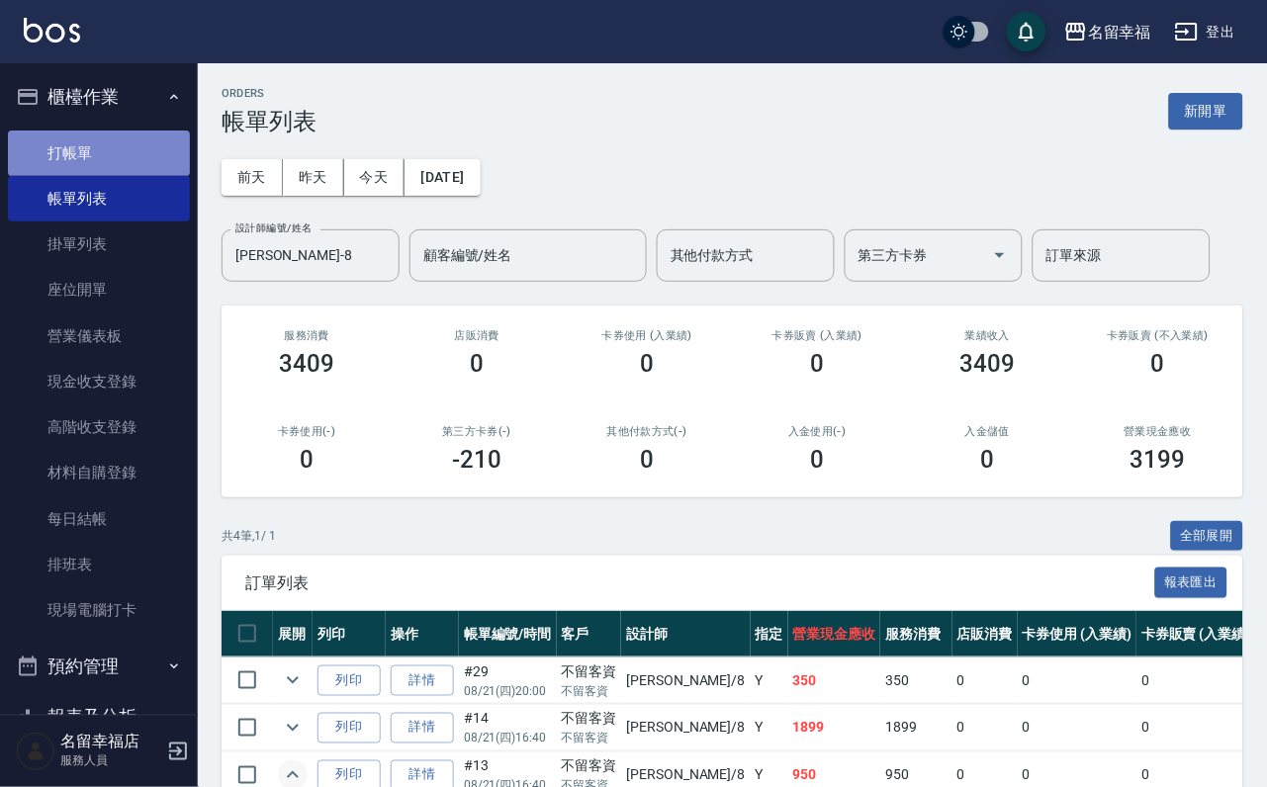
click at [111, 138] on link "打帳單" at bounding box center [99, 154] width 182 height 46
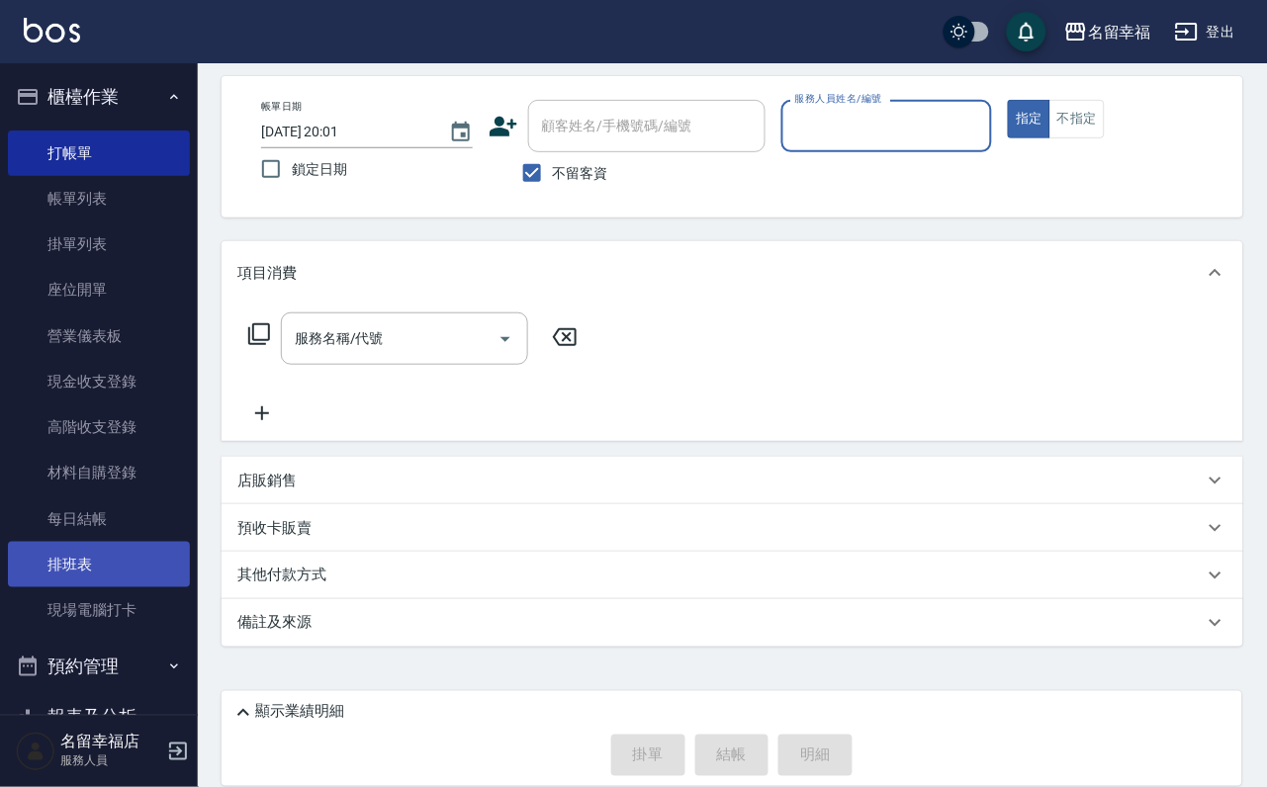
scroll to position [148, 0]
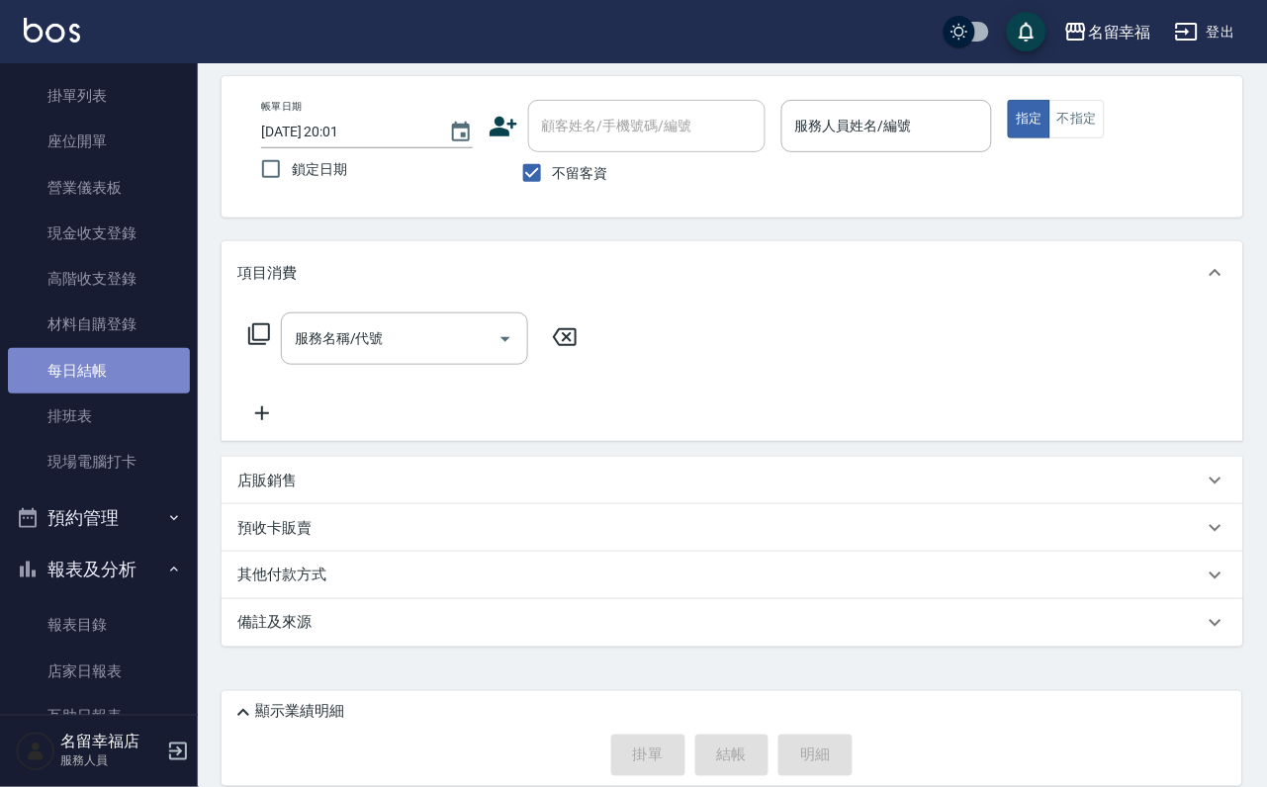
click at [104, 394] on link "每日結帳" at bounding box center [99, 371] width 182 height 46
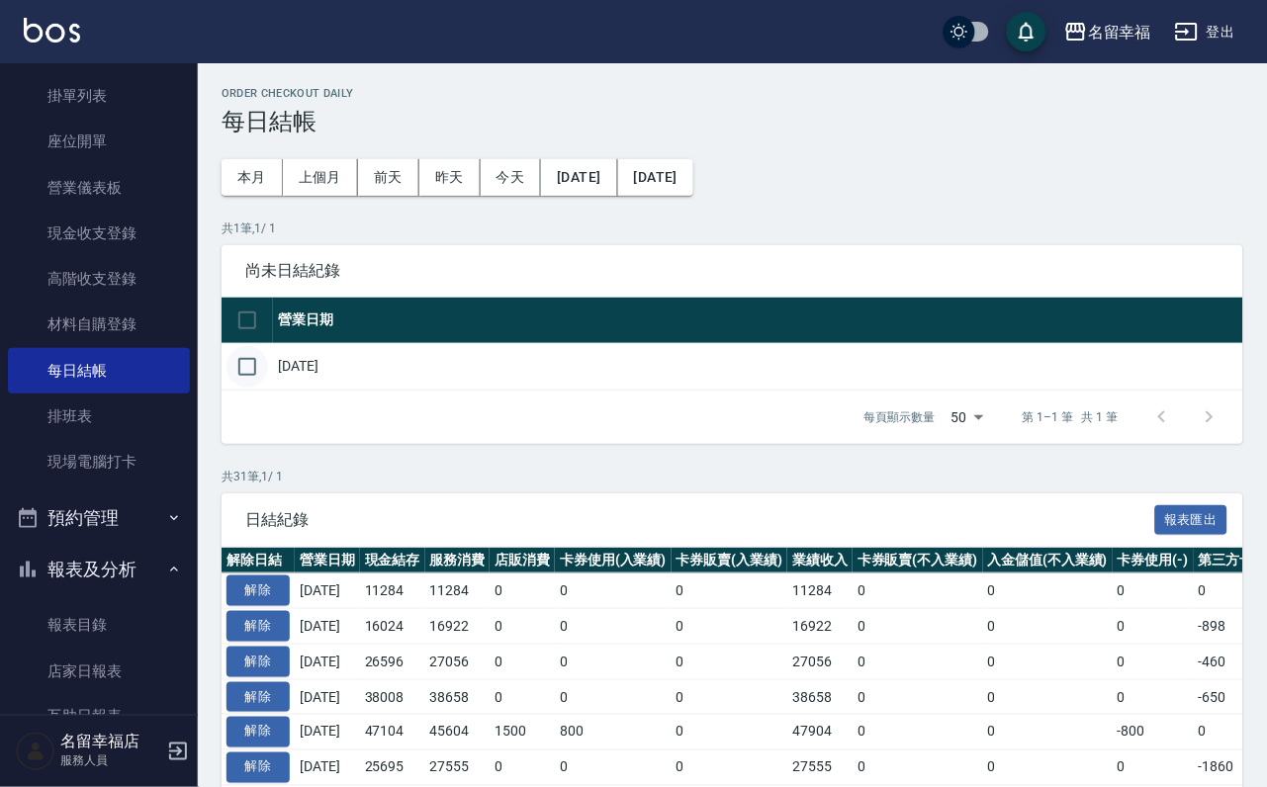
click at [262, 388] on input "checkbox" at bounding box center [248, 367] width 42 height 42
checkbox input "true"
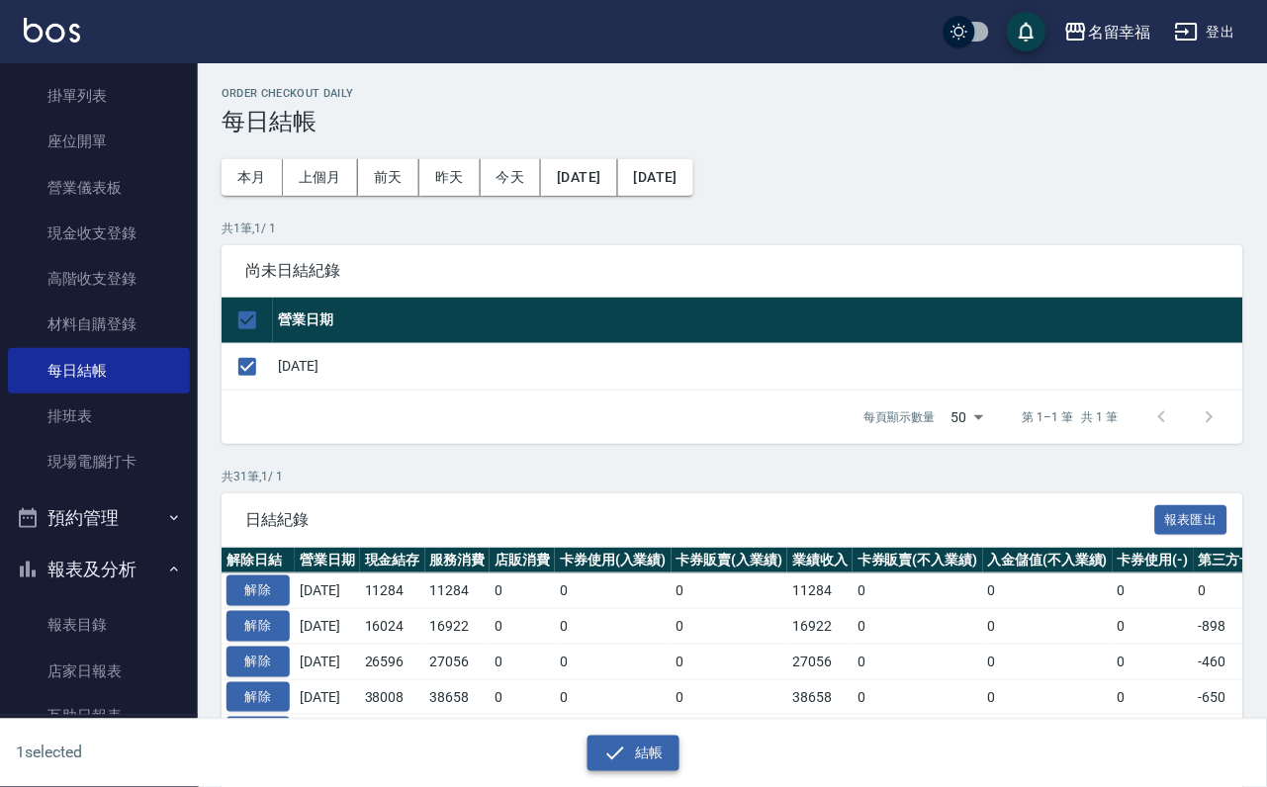
click at [666, 738] on button "結帳" at bounding box center [634, 754] width 92 height 37
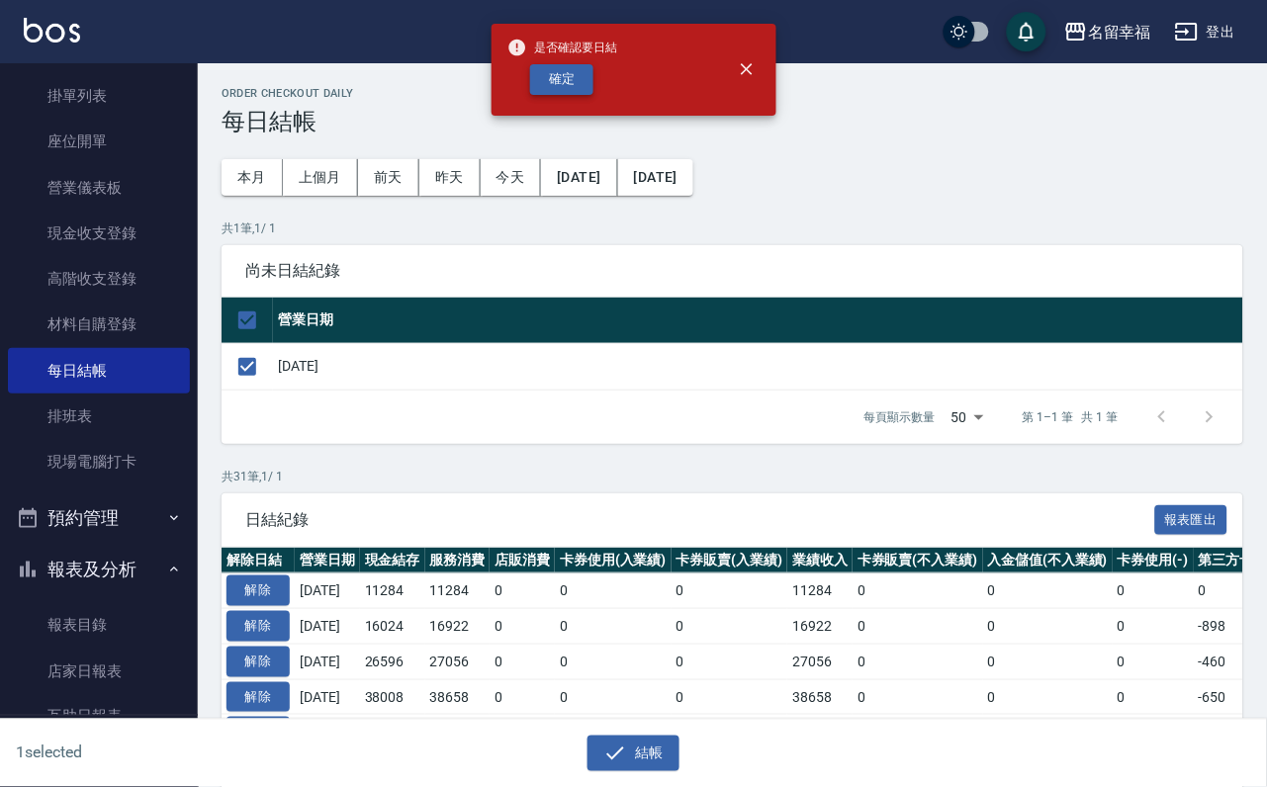
click at [575, 89] on button "確定" at bounding box center [561, 79] width 63 height 31
checkbox input "false"
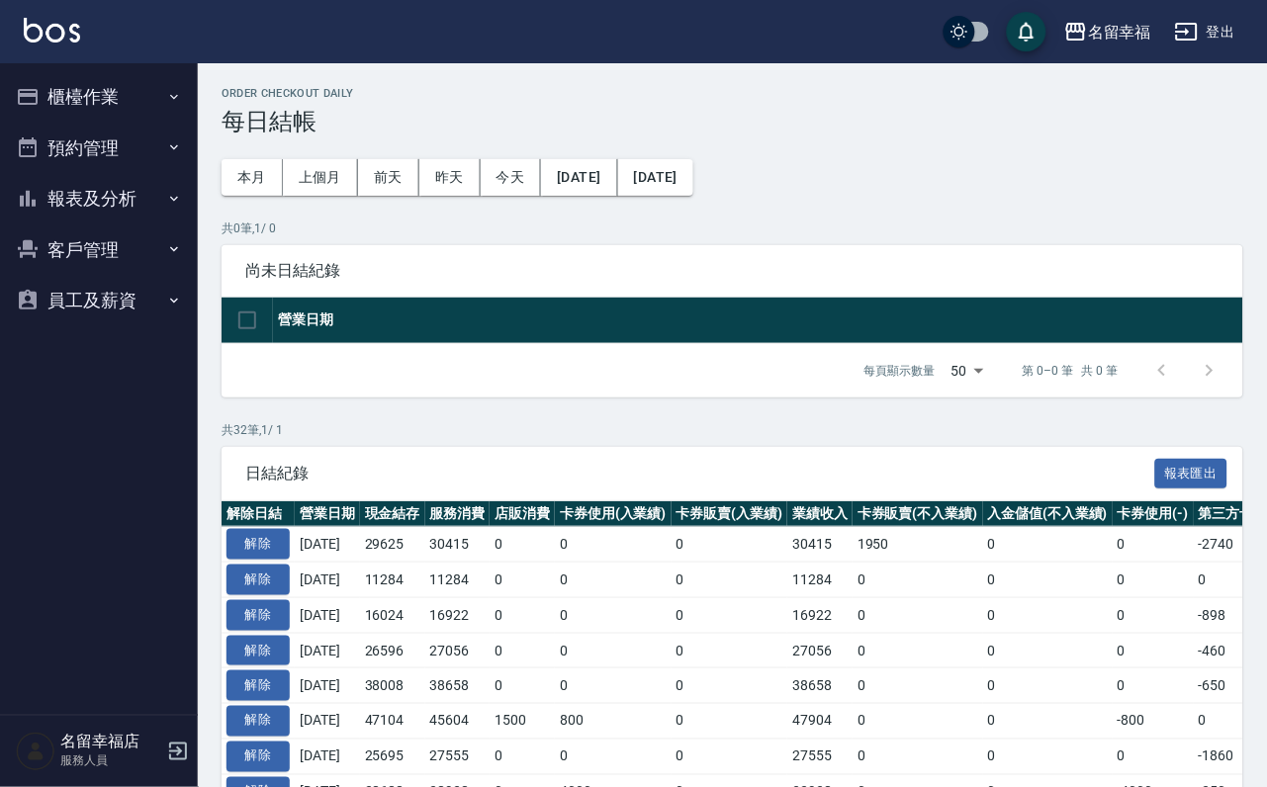
click at [104, 111] on button "櫃檯作業" at bounding box center [99, 96] width 182 height 51
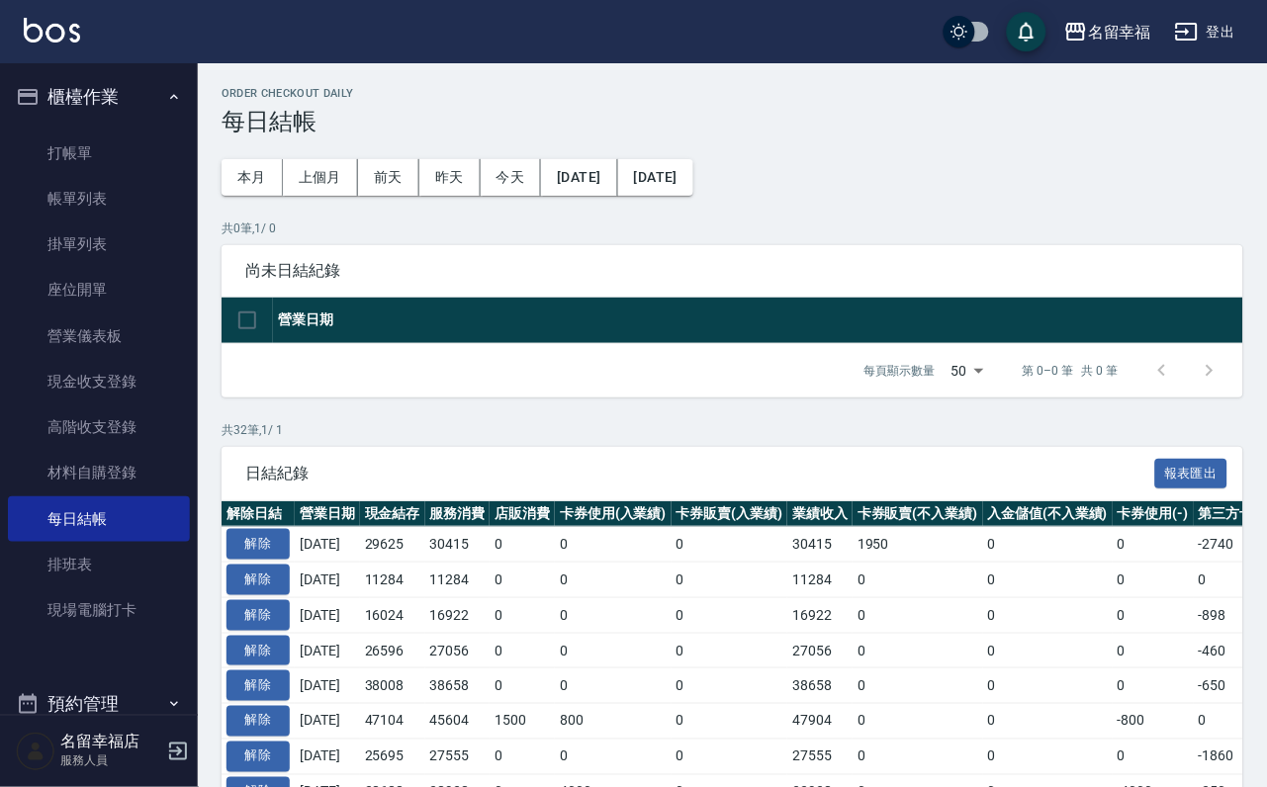
scroll to position [227, 0]
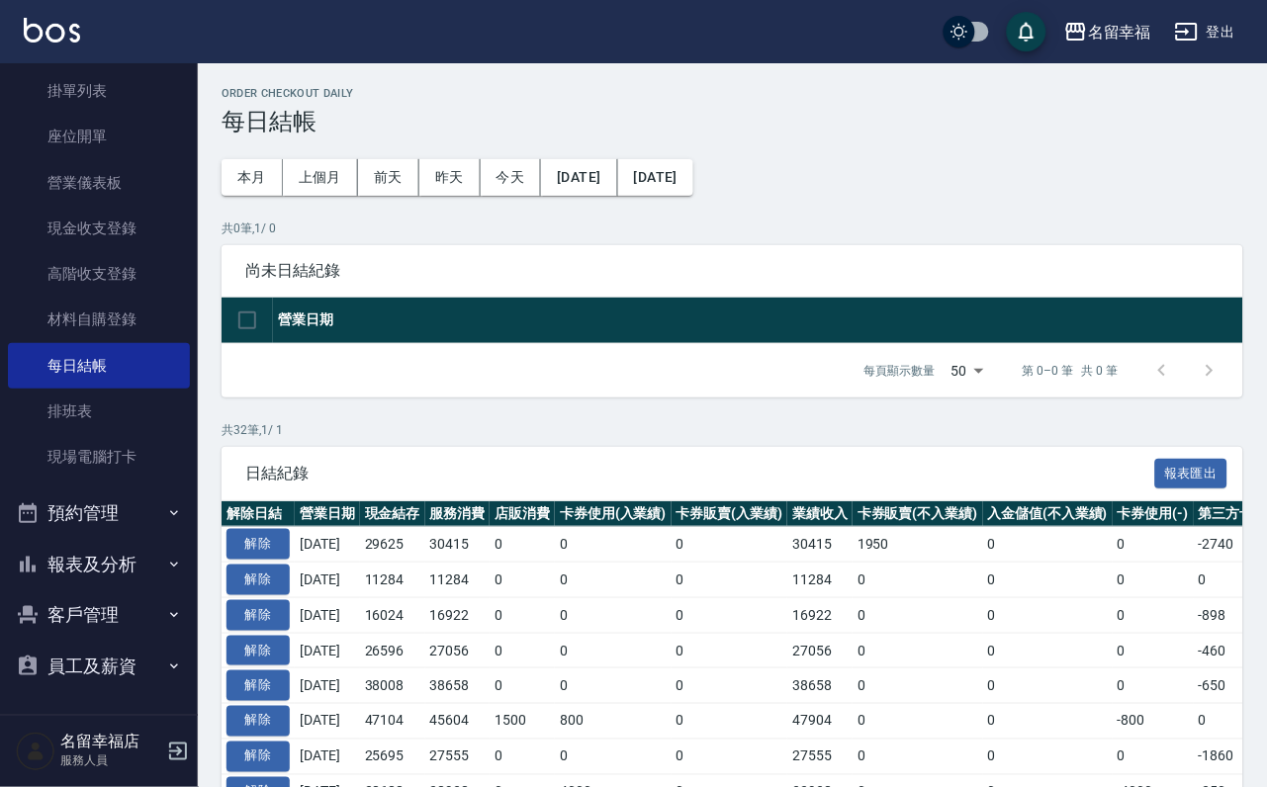
click at [108, 544] on button "報表及分析" at bounding box center [99, 564] width 182 height 51
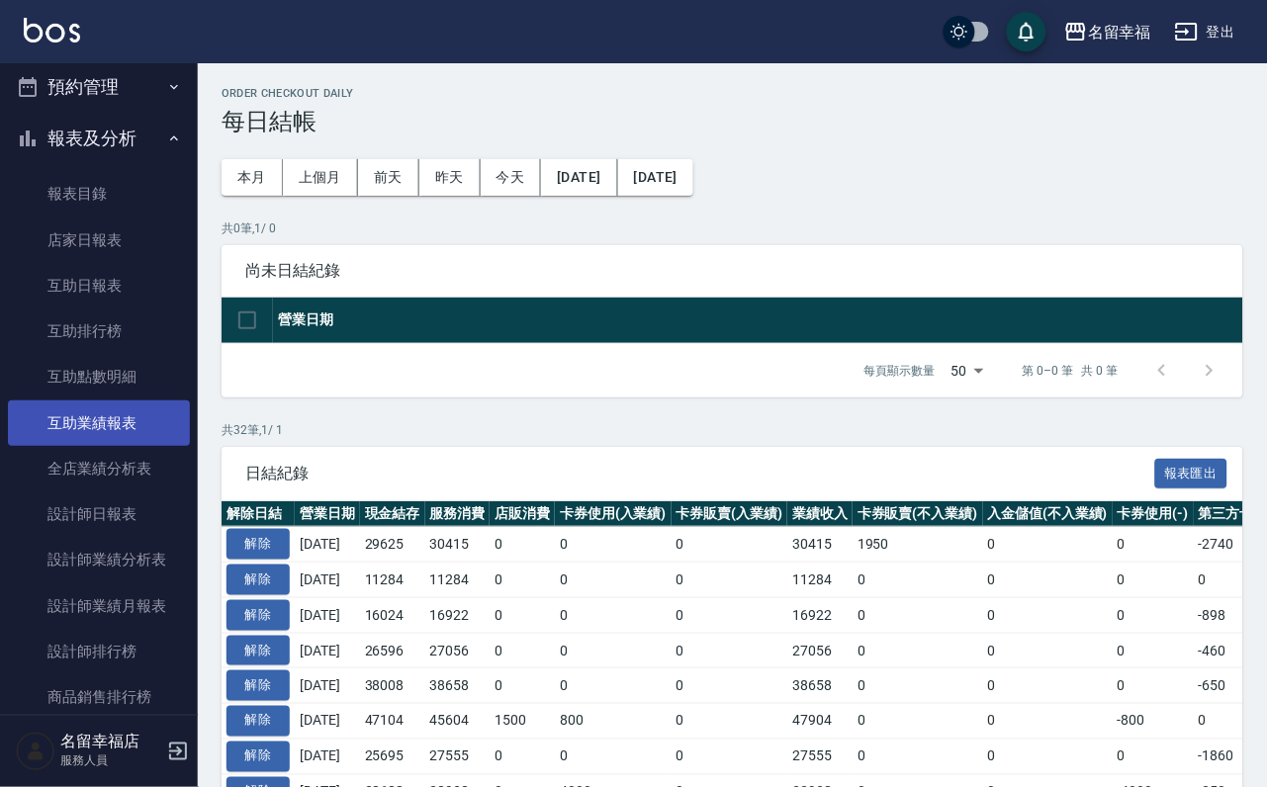
scroll to position [672, 0]
click at [119, 445] on link "設計師日報表" at bounding box center [99, 423] width 182 height 46
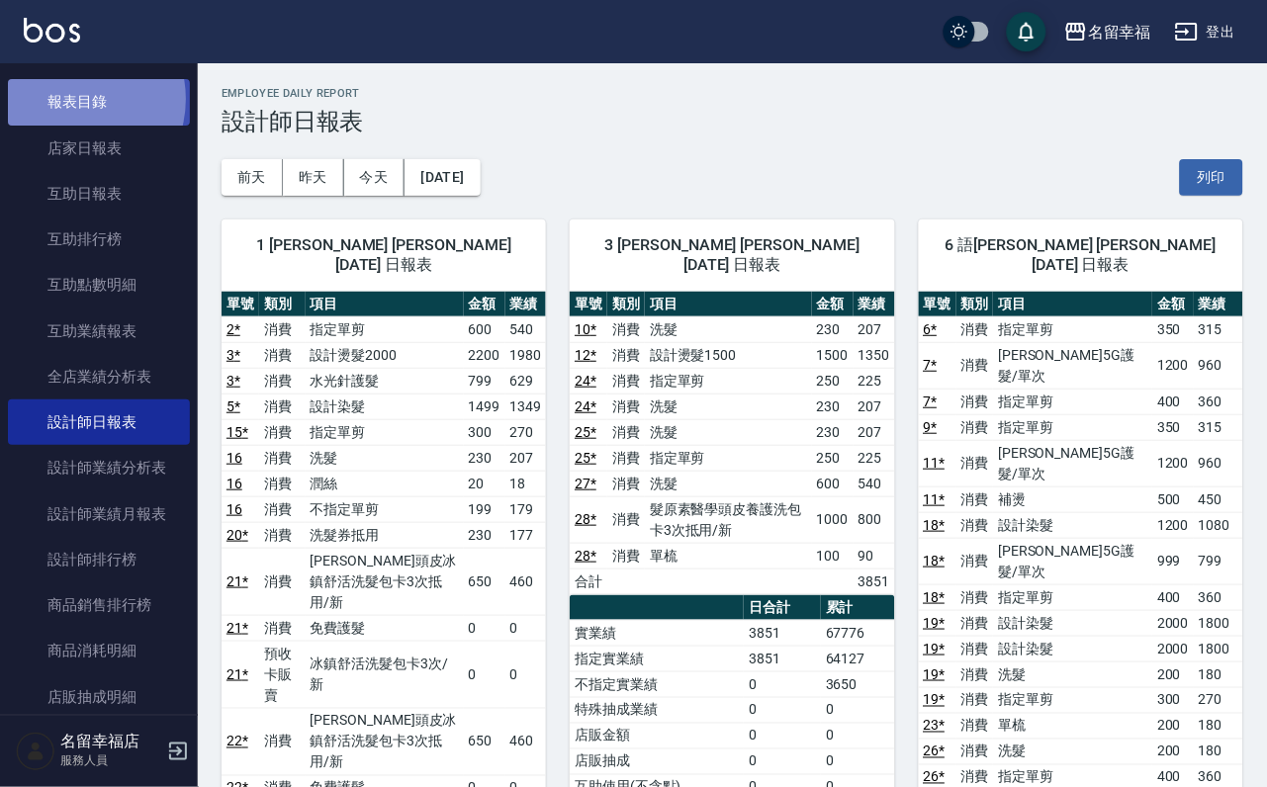
click at [67, 125] on link "報表目錄" at bounding box center [99, 102] width 182 height 46
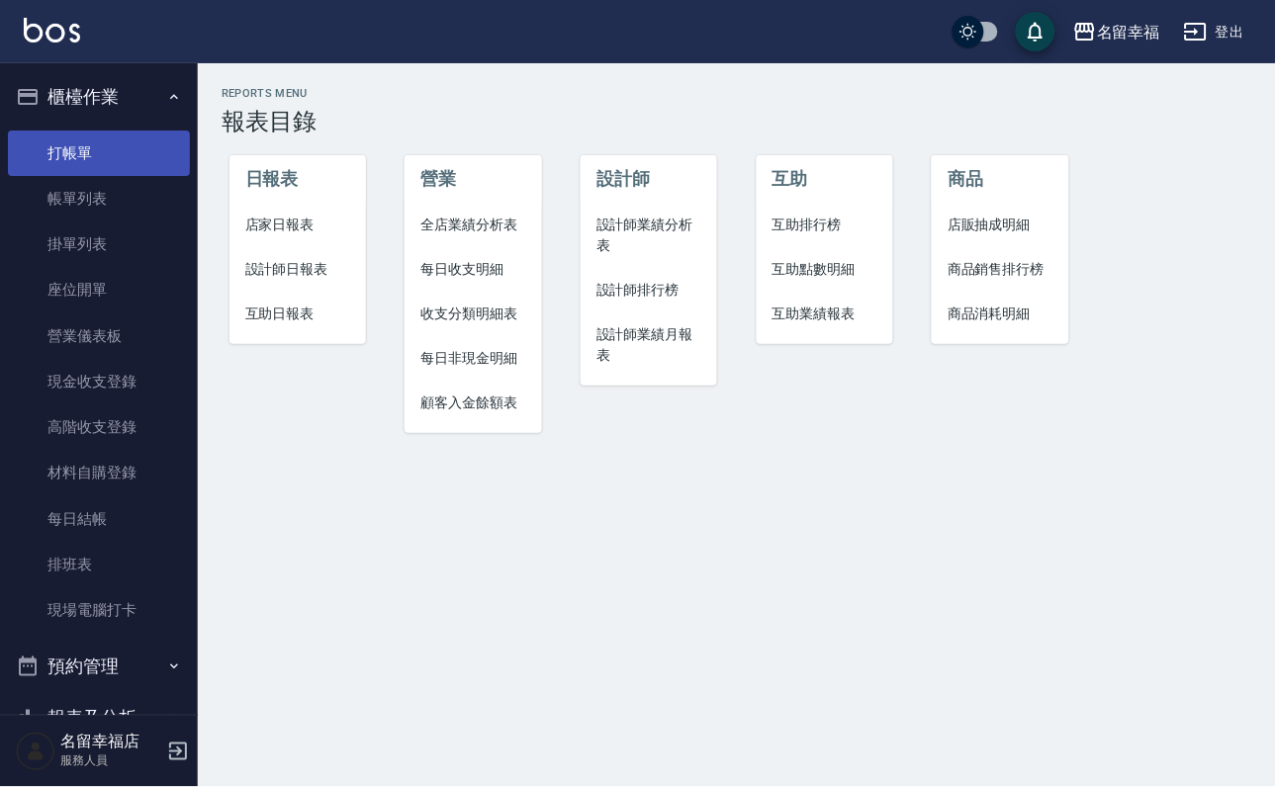
click at [113, 159] on link "打帳單" at bounding box center [99, 154] width 182 height 46
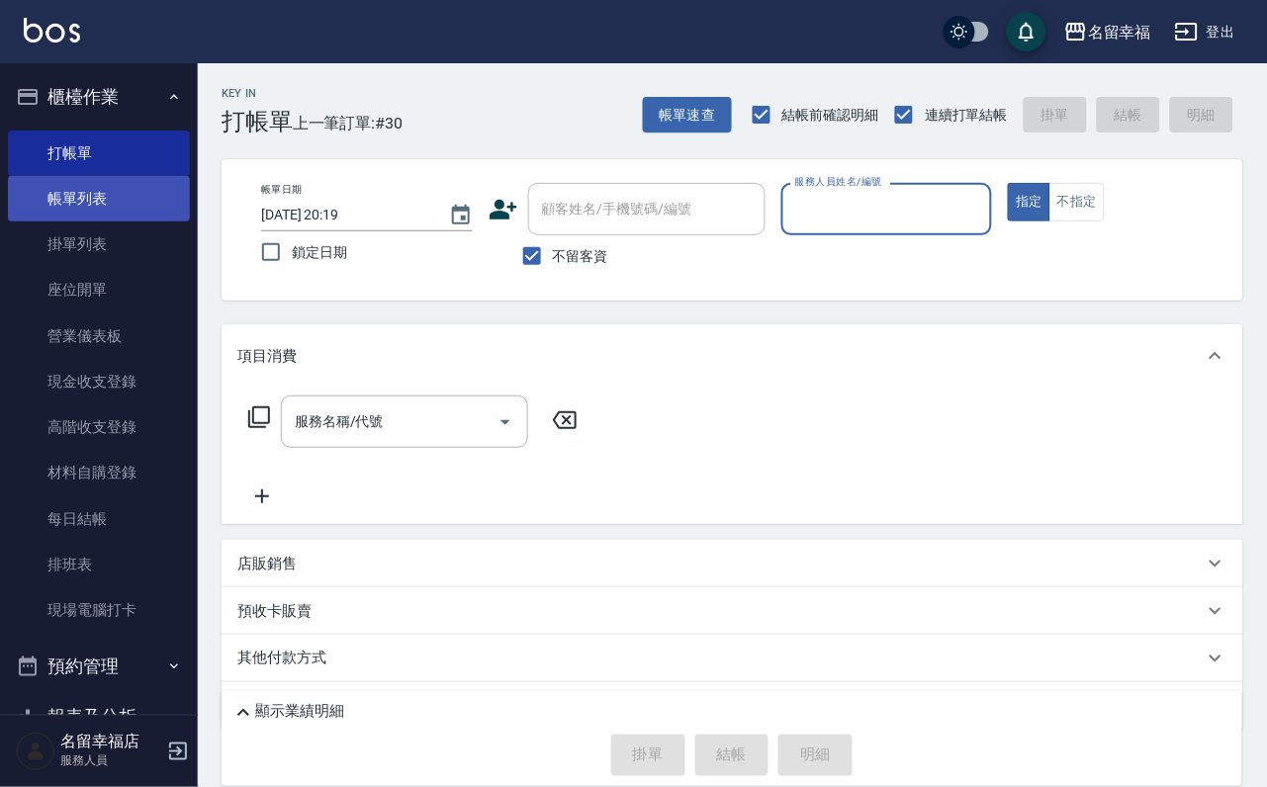
click at [132, 209] on link "帳單列表" at bounding box center [99, 199] width 182 height 46
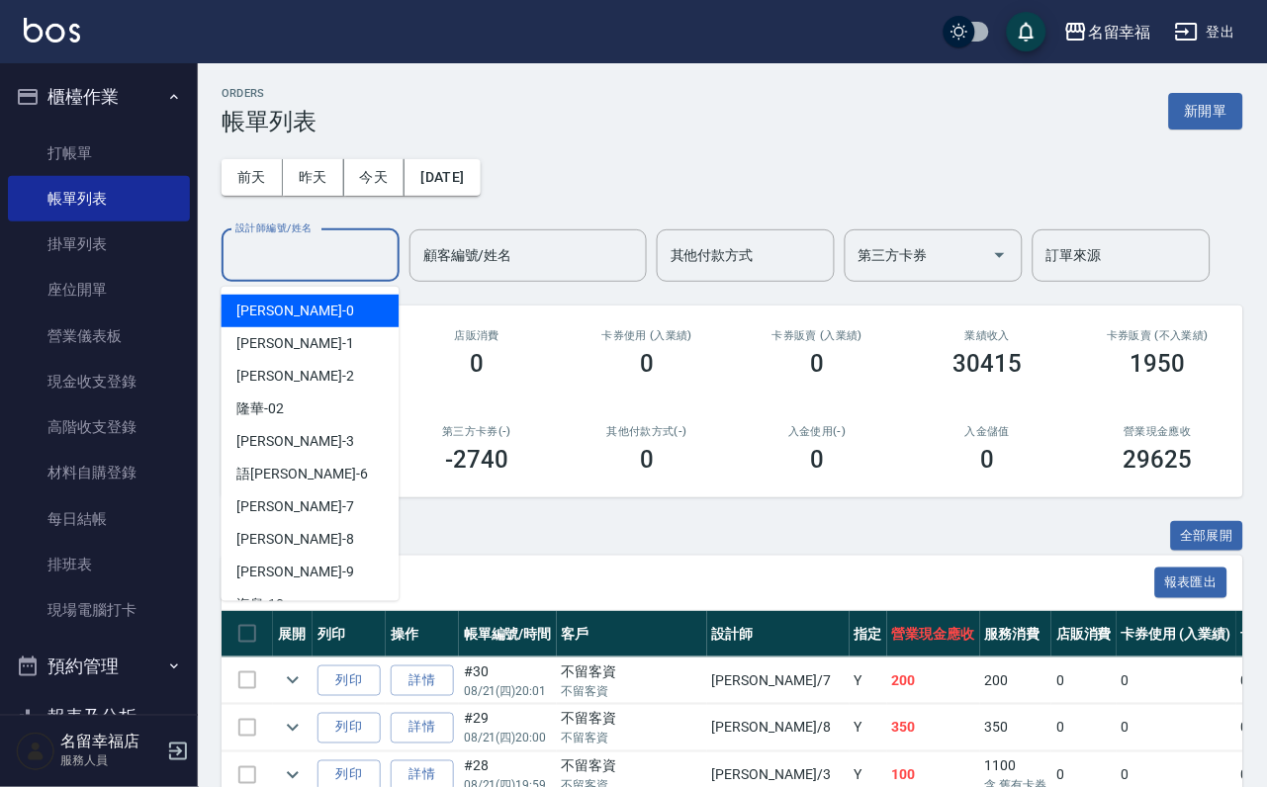
click at [366, 266] on input "設計師編號/姓名" at bounding box center [311, 255] width 160 height 35
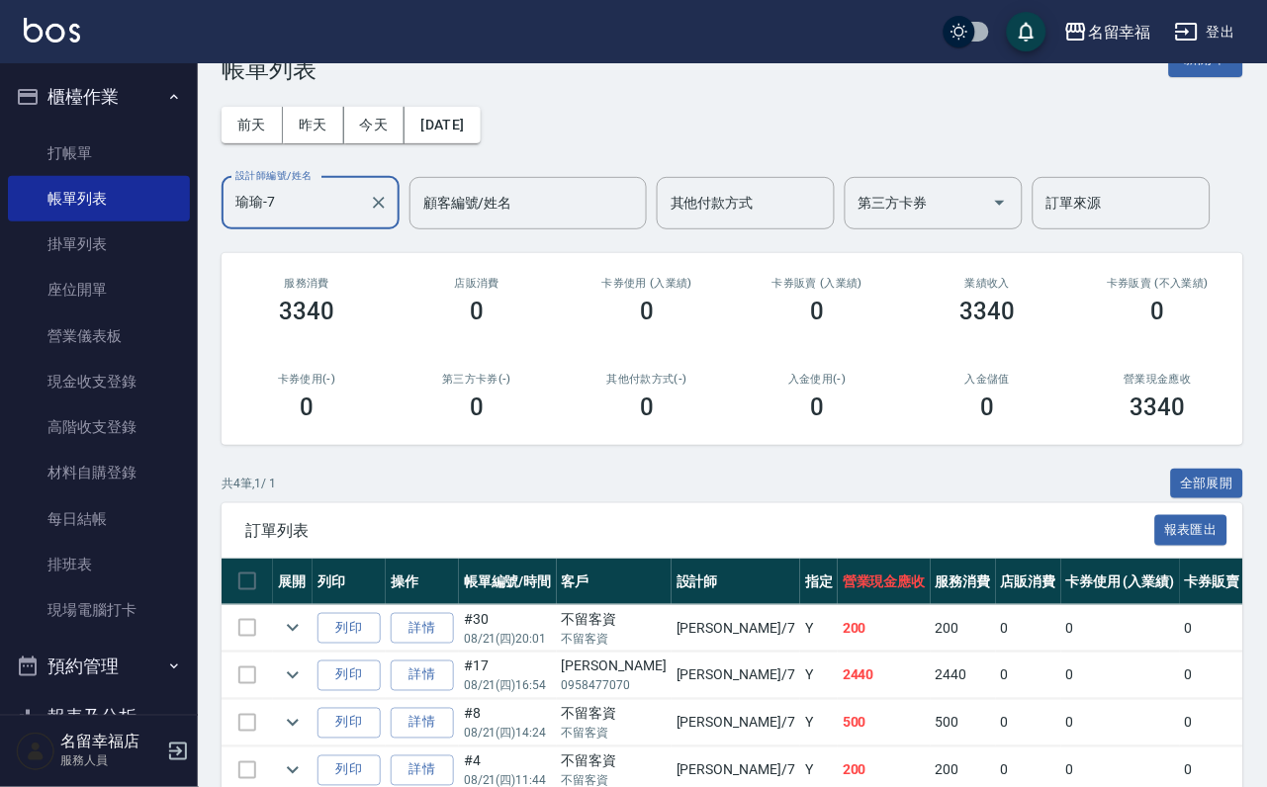
scroll to position [148, 0]
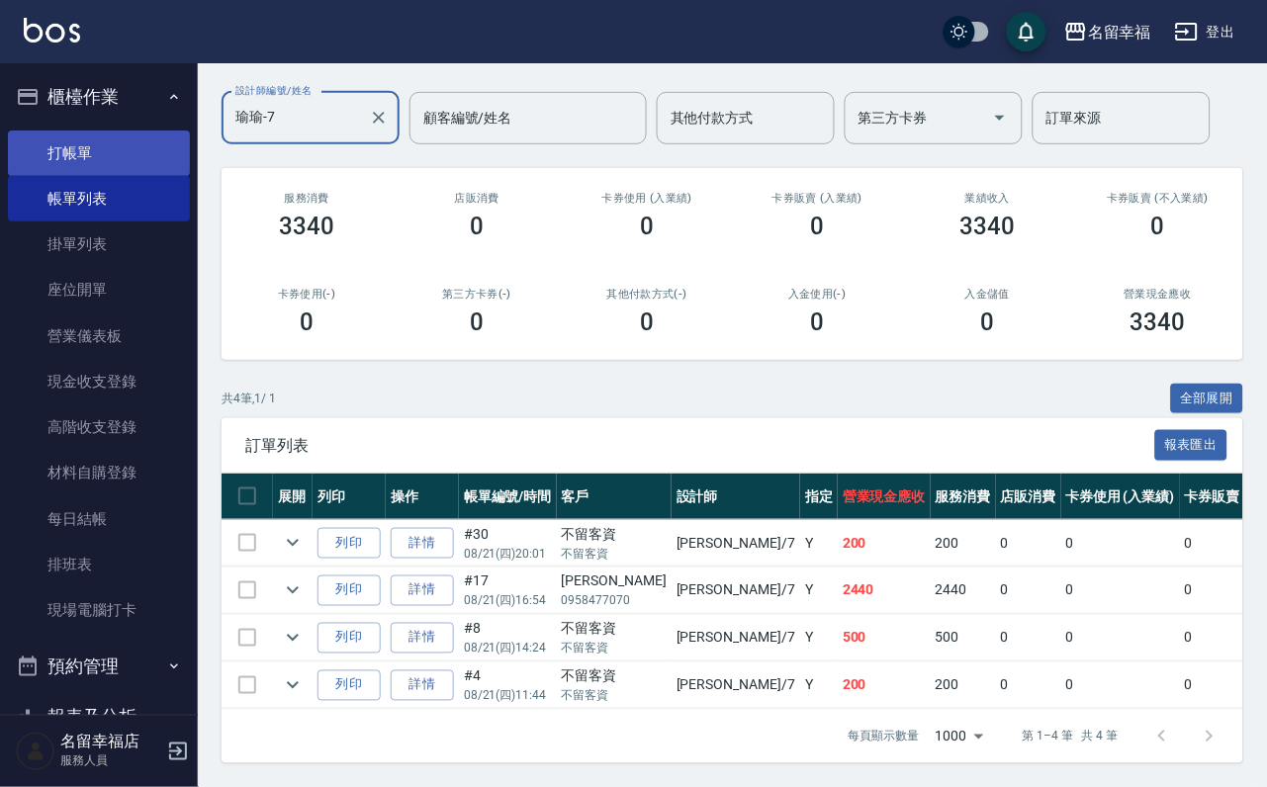
type input "瑜瑜-7"
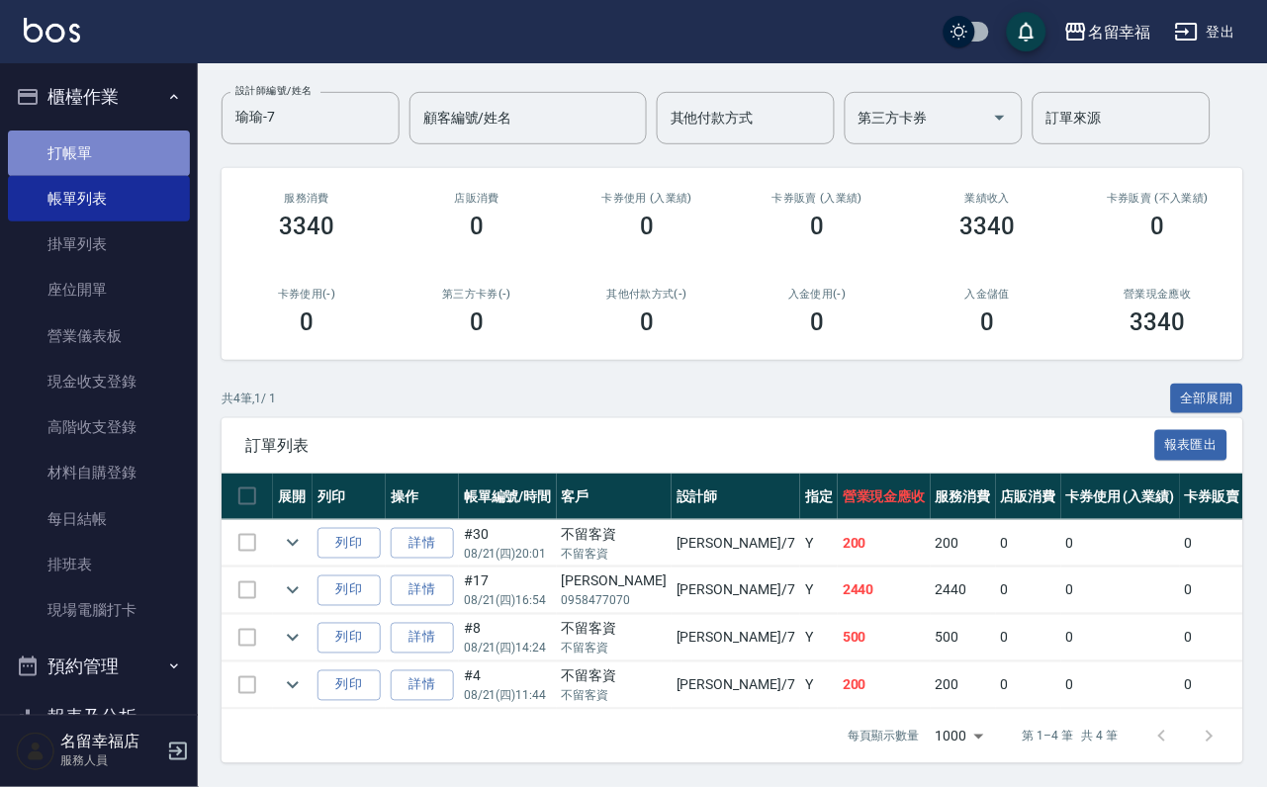
click at [100, 166] on link "打帳單" at bounding box center [99, 154] width 182 height 46
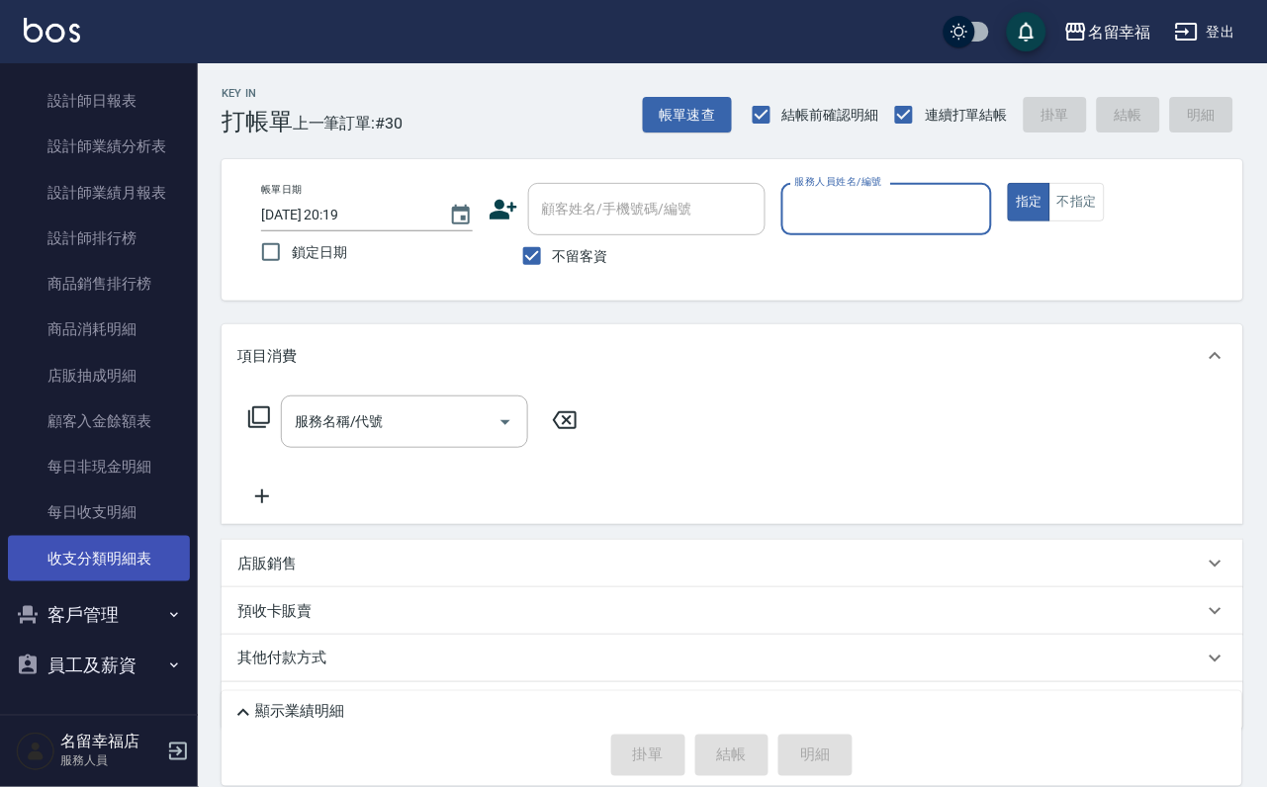
scroll to position [1187, 0]
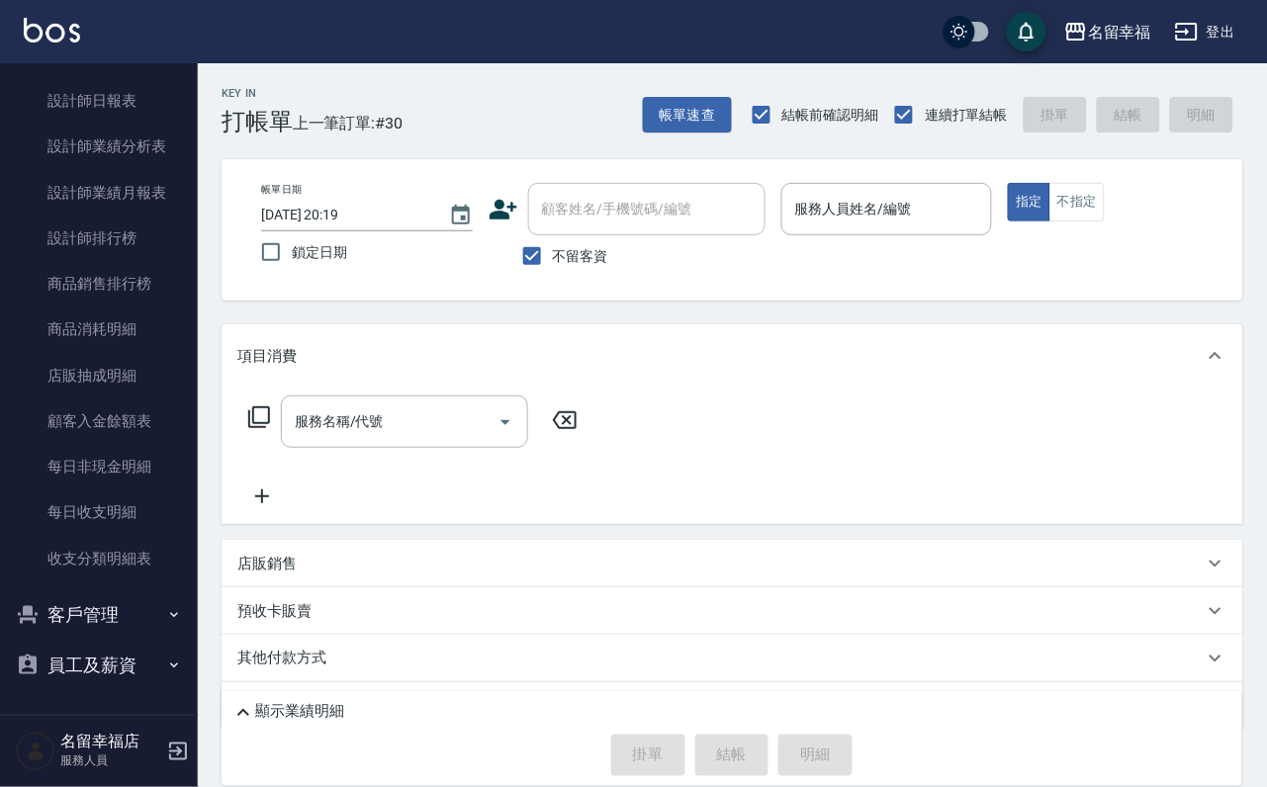
click at [750, 512] on div "服務名稱/代號 服務名稱/代號" at bounding box center [733, 456] width 1022 height 137
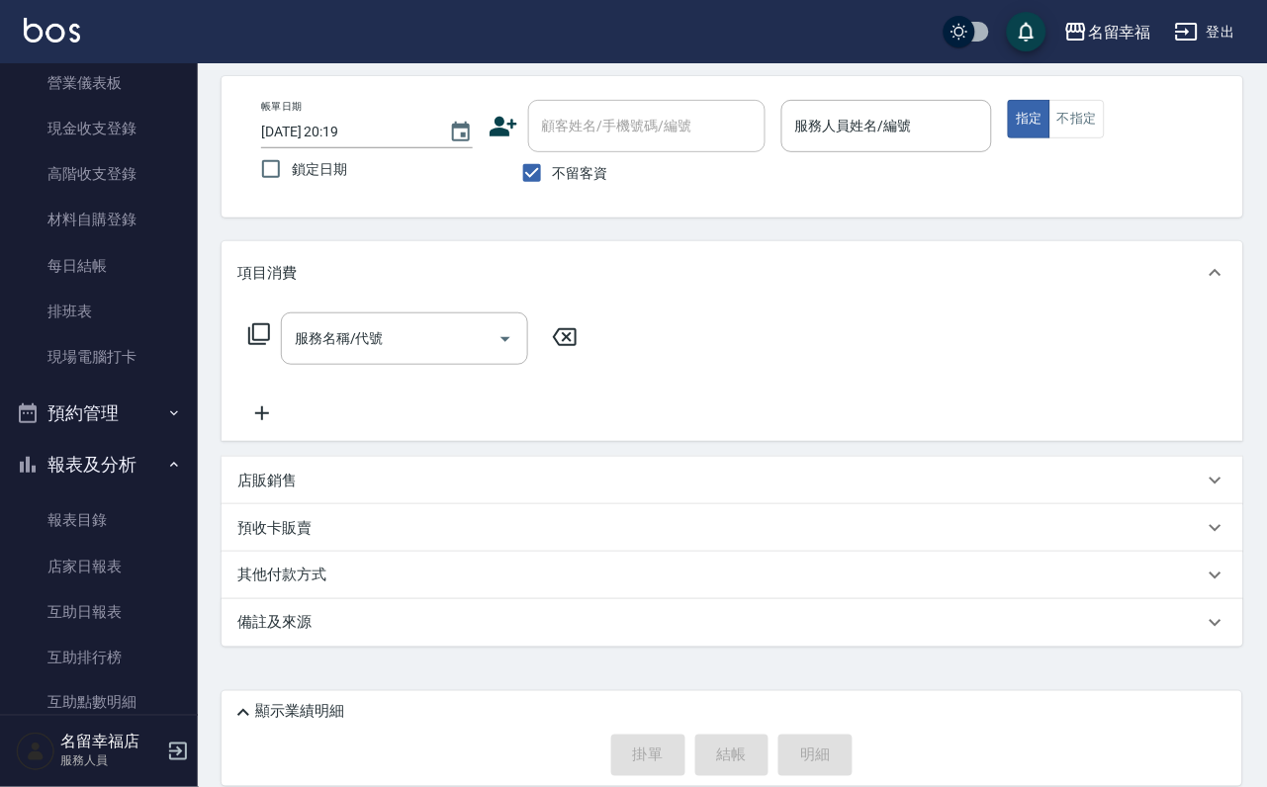
scroll to position [594, 0]
